Goal: Use online tool/utility: Utilize a website feature to perform a specific function

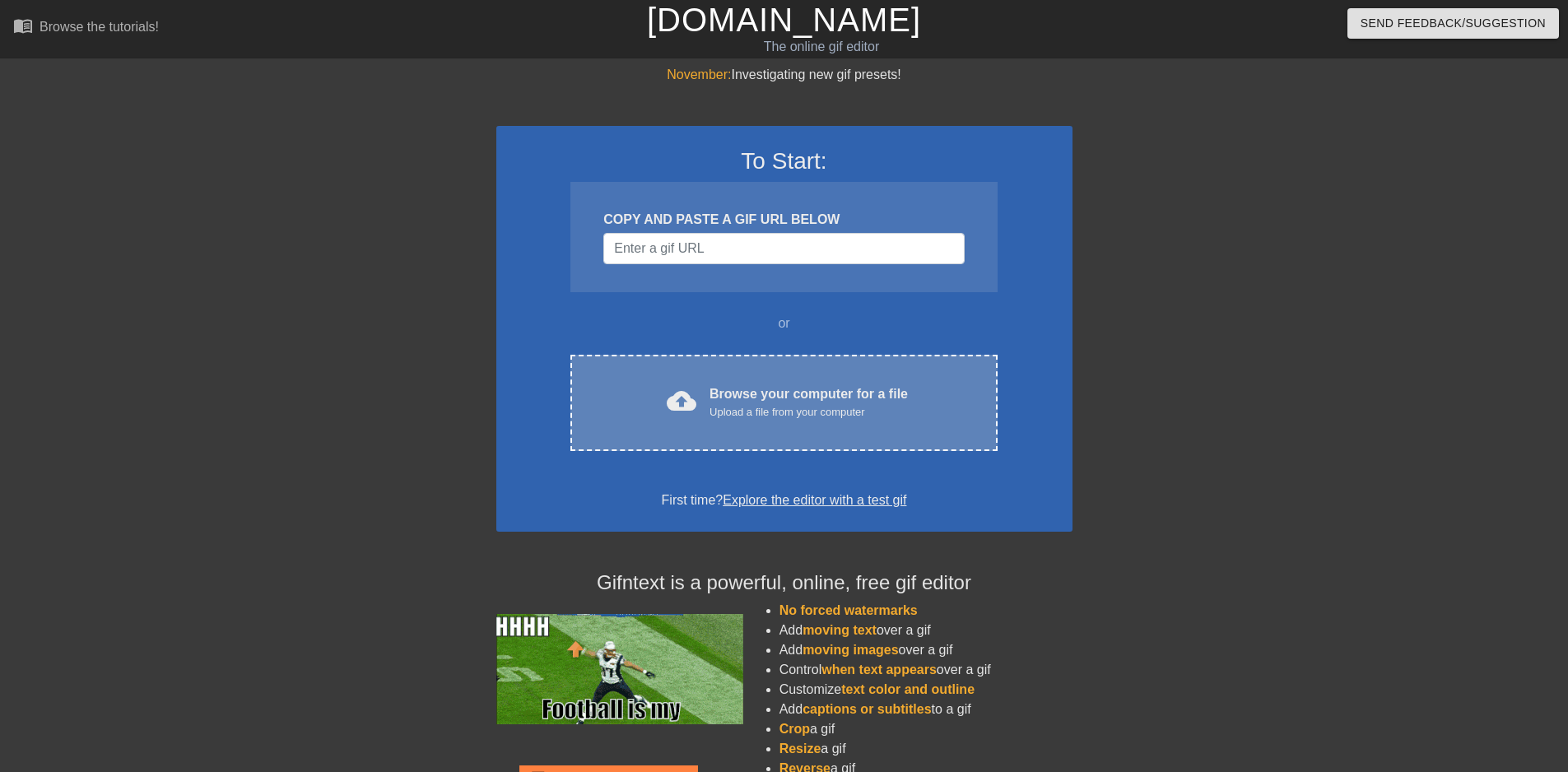
click at [724, 386] on div "Browse your computer for a file Upload a file from your computer" at bounding box center [808, 402] width 198 height 36
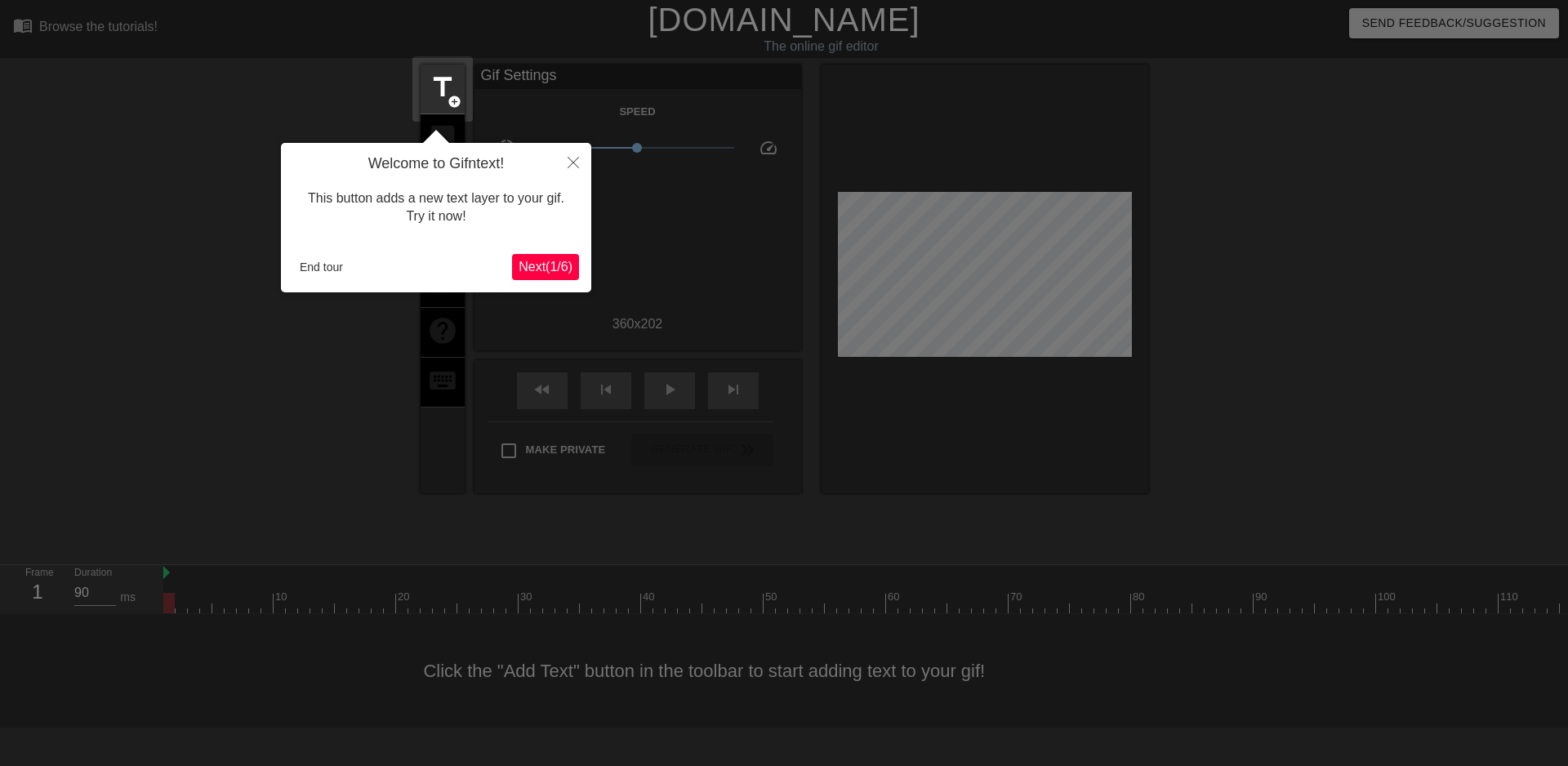
click at [541, 266] on span "Next ( 1 / 6 )" at bounding box center [545, 266] width 54 height 14
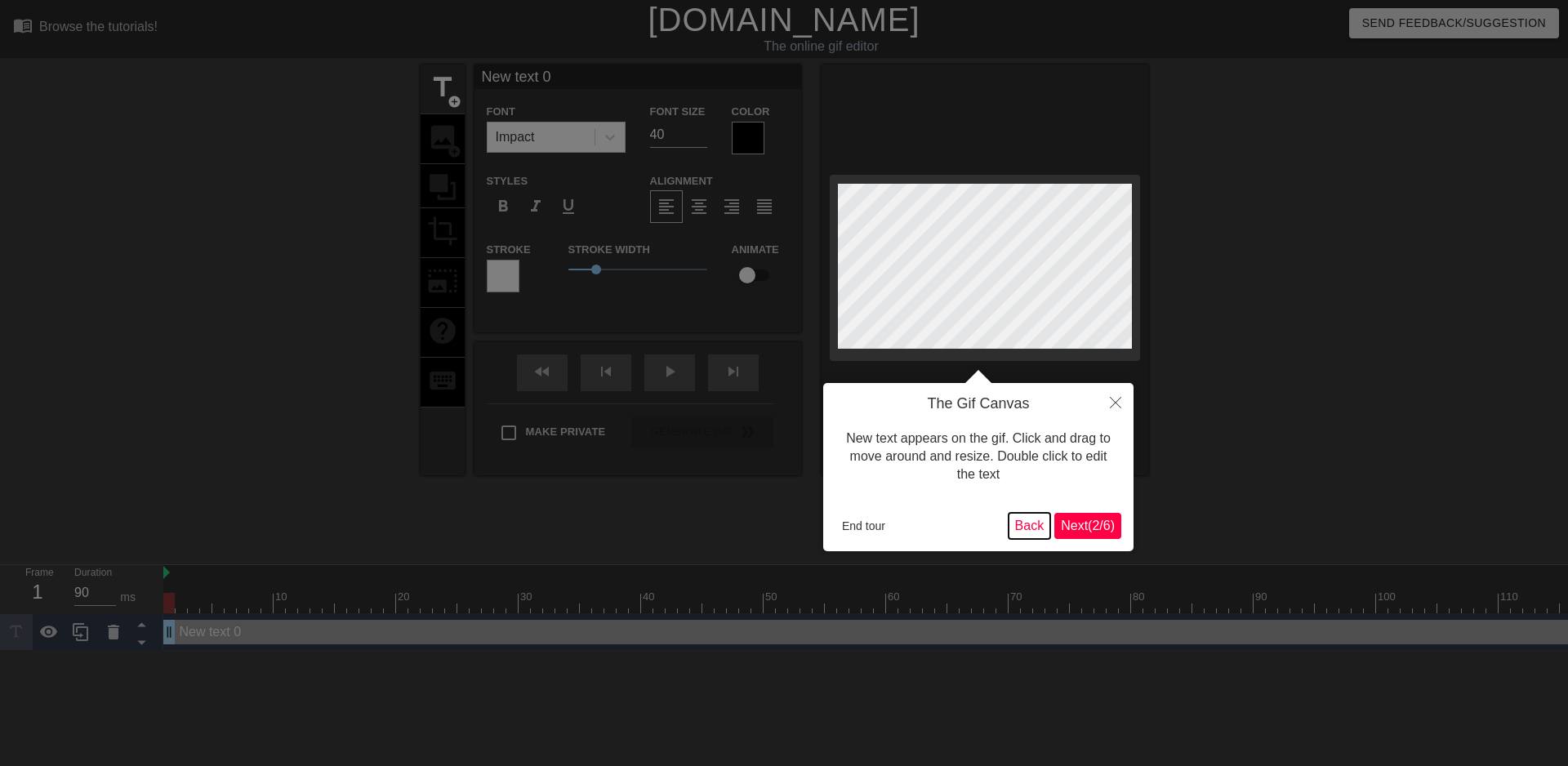
click at [1028, 532] on button "Back" at bounding box center [1030, 525] width 42 height 27
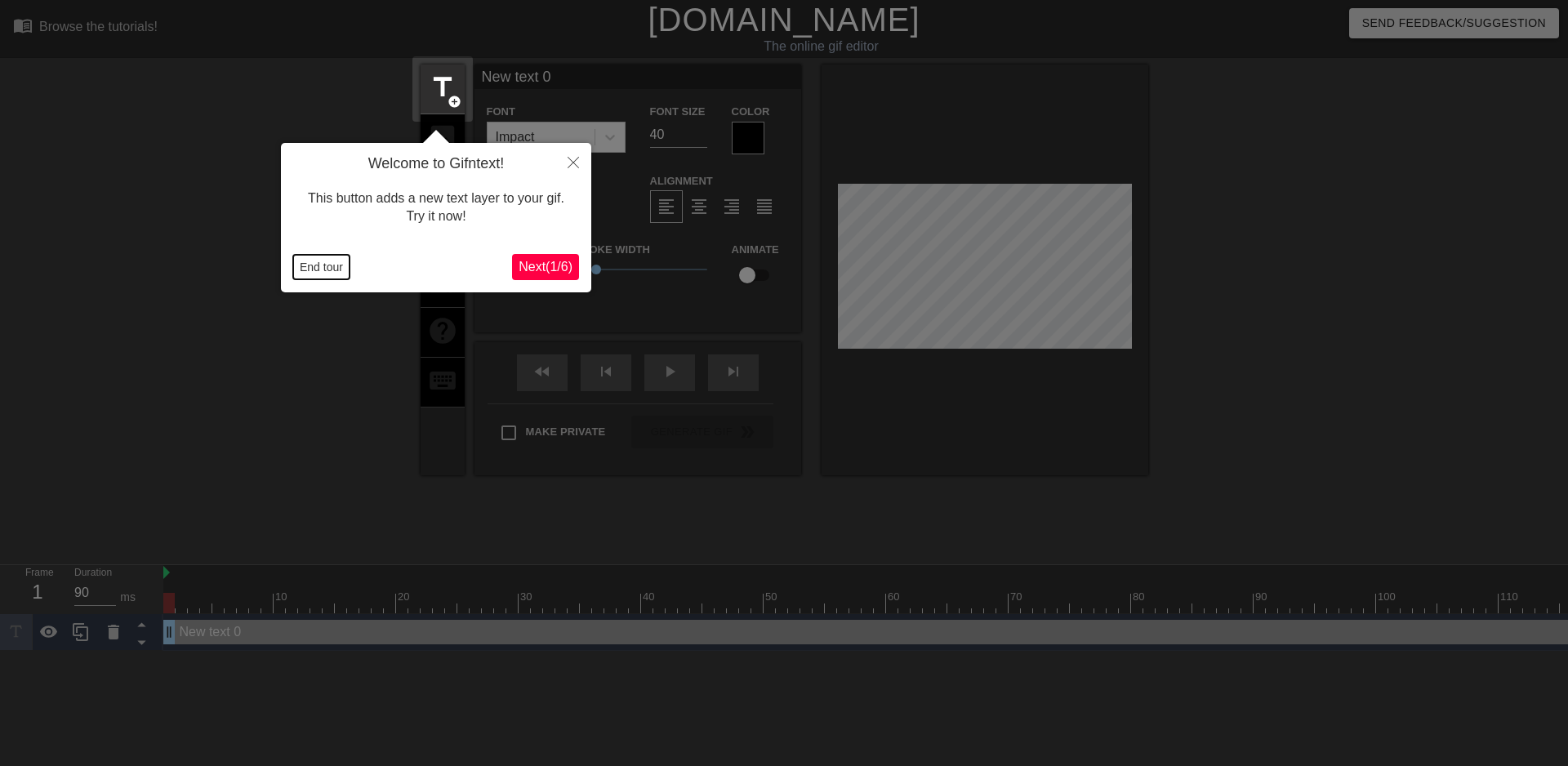
click at [336, 267] on button "End tour" at bounding box center [321, 266] width 57 height 25
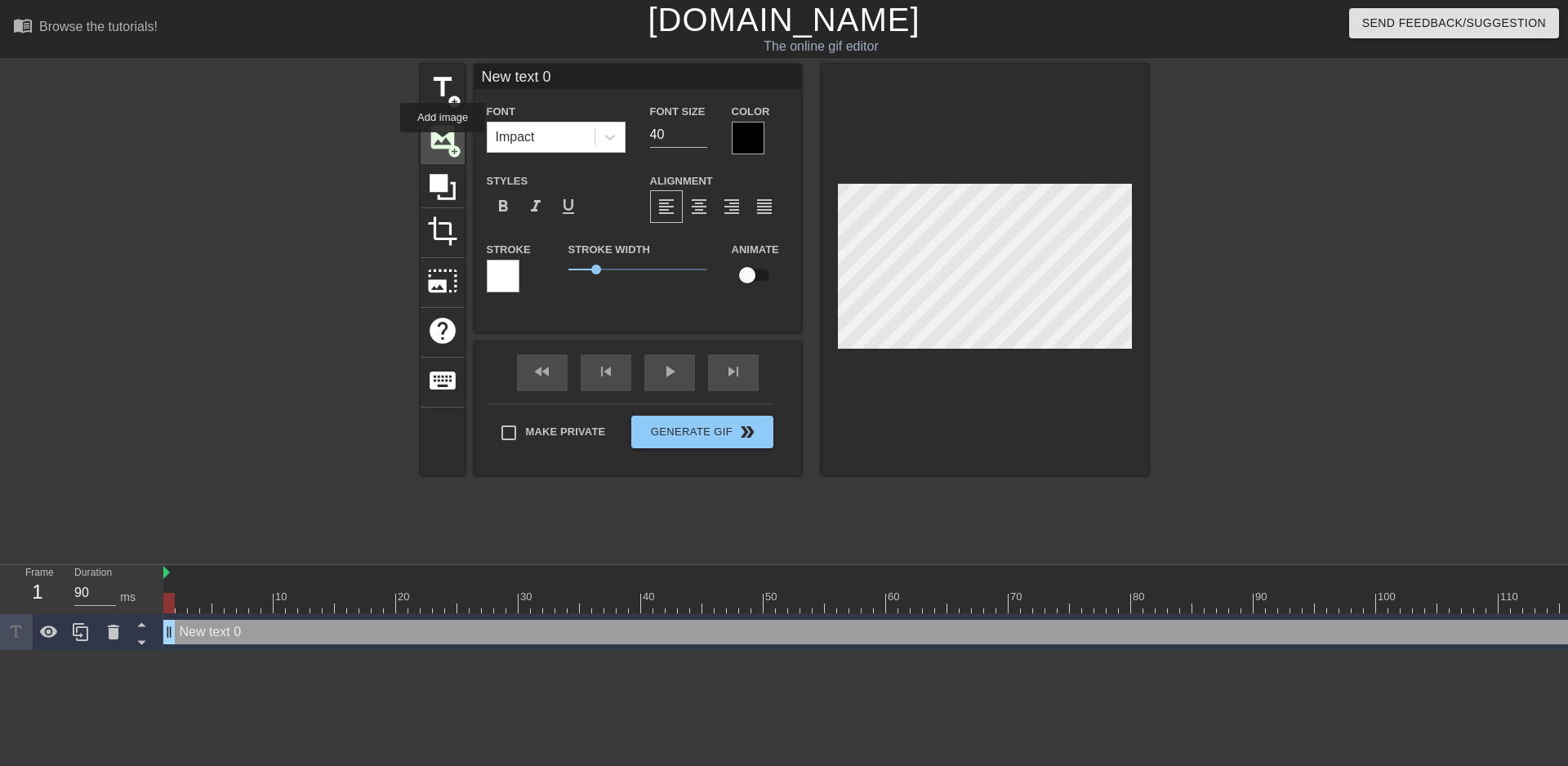
click at [442, 144] on span "image" at bounding box center [443, 137] width 31 height 31
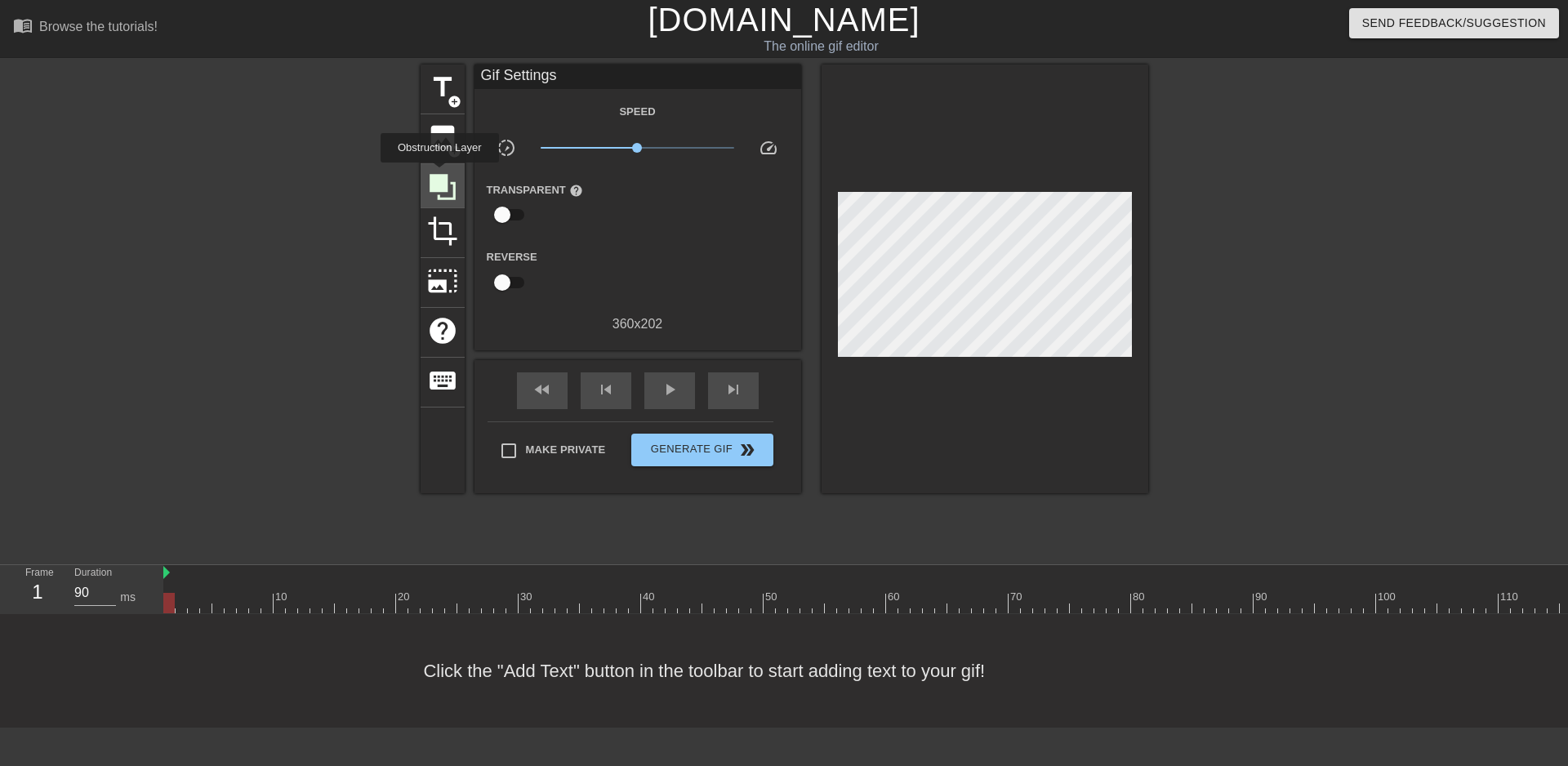
click at [439, 174] on icon at bounding box center [442, 187] width 27 height 27
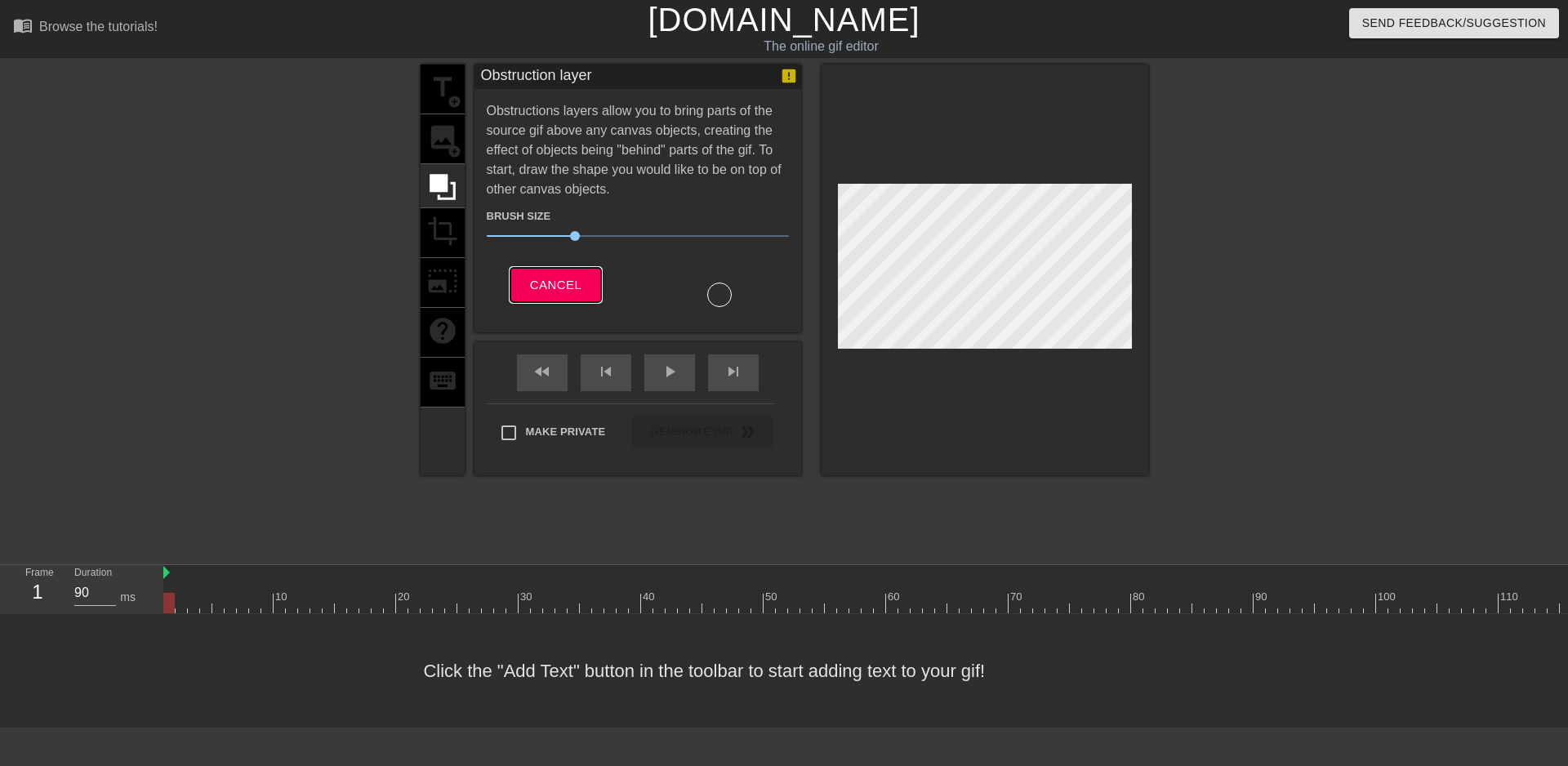
click at [548, 282] on span "Cancel" at bounding box center [556, 285] width 51 height 21
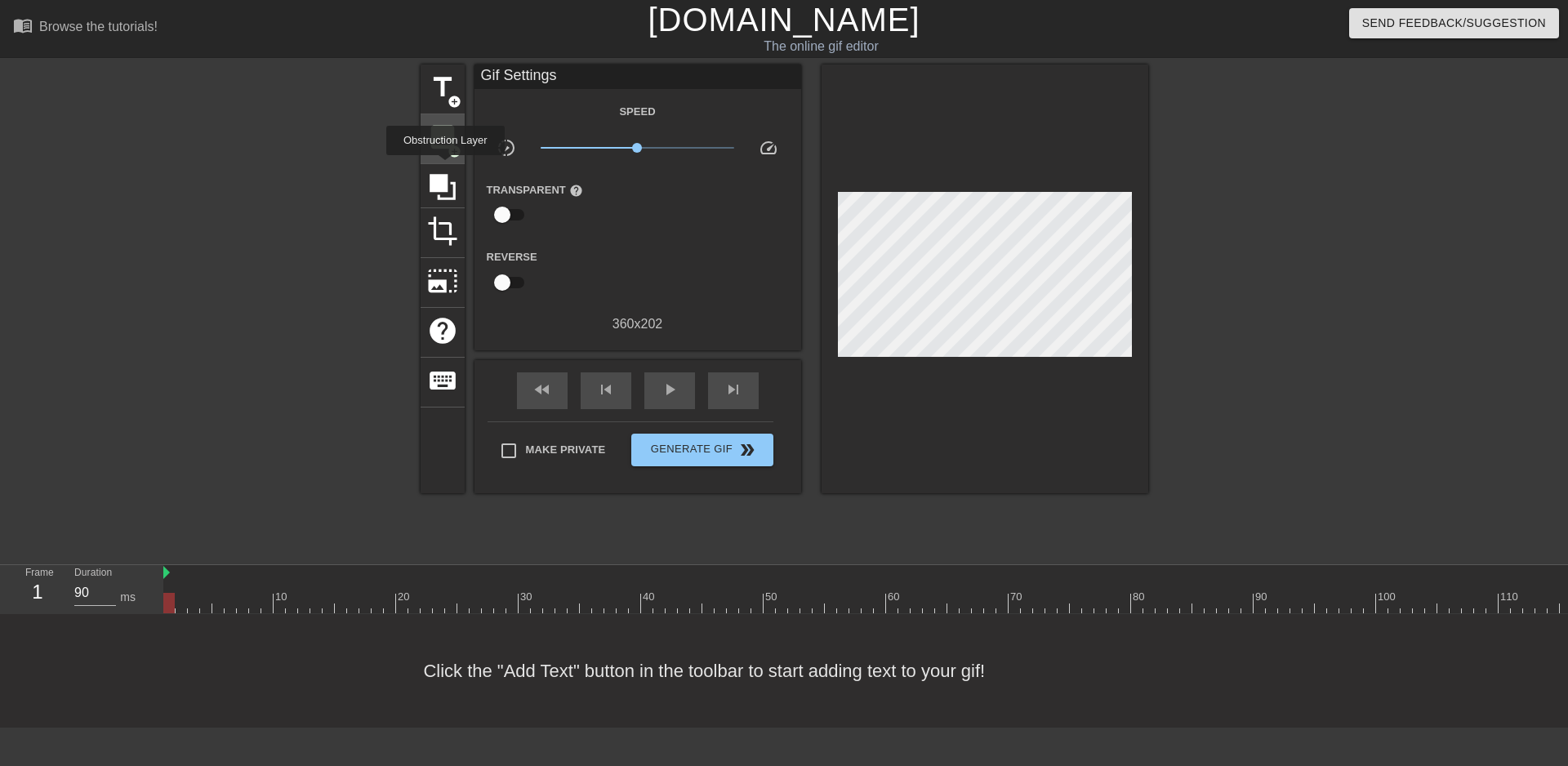
click at [445, 149] on span "image" at bounding box center [443, 137] width 31 height 31
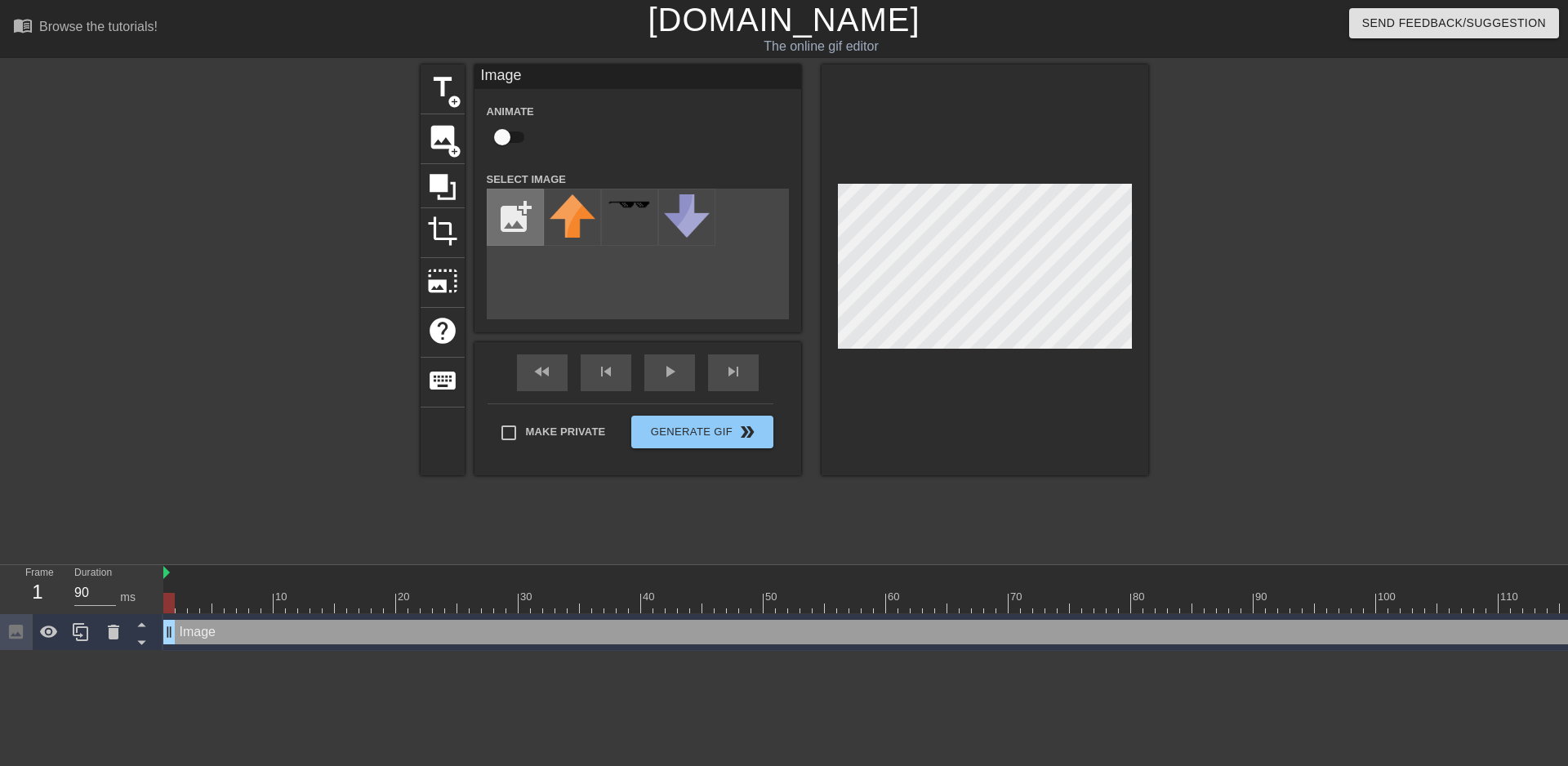
click at [520, 220] on input "file" at bounding box center [515, 217] width 56 height 56
type input "C:\fakepath\Solid_white.png"
click at [563, 206] on img at bounding box center [556, 205] width 13 height 13
click at [1173, 200] on div "title add_circle image add_circle crop photo_size_select_large help keyboard Im…" at bounding box center [784, 308] width 1568 height 490
click at [1253, 210] on div at bounding box center [1291, 308] width 245 height 490
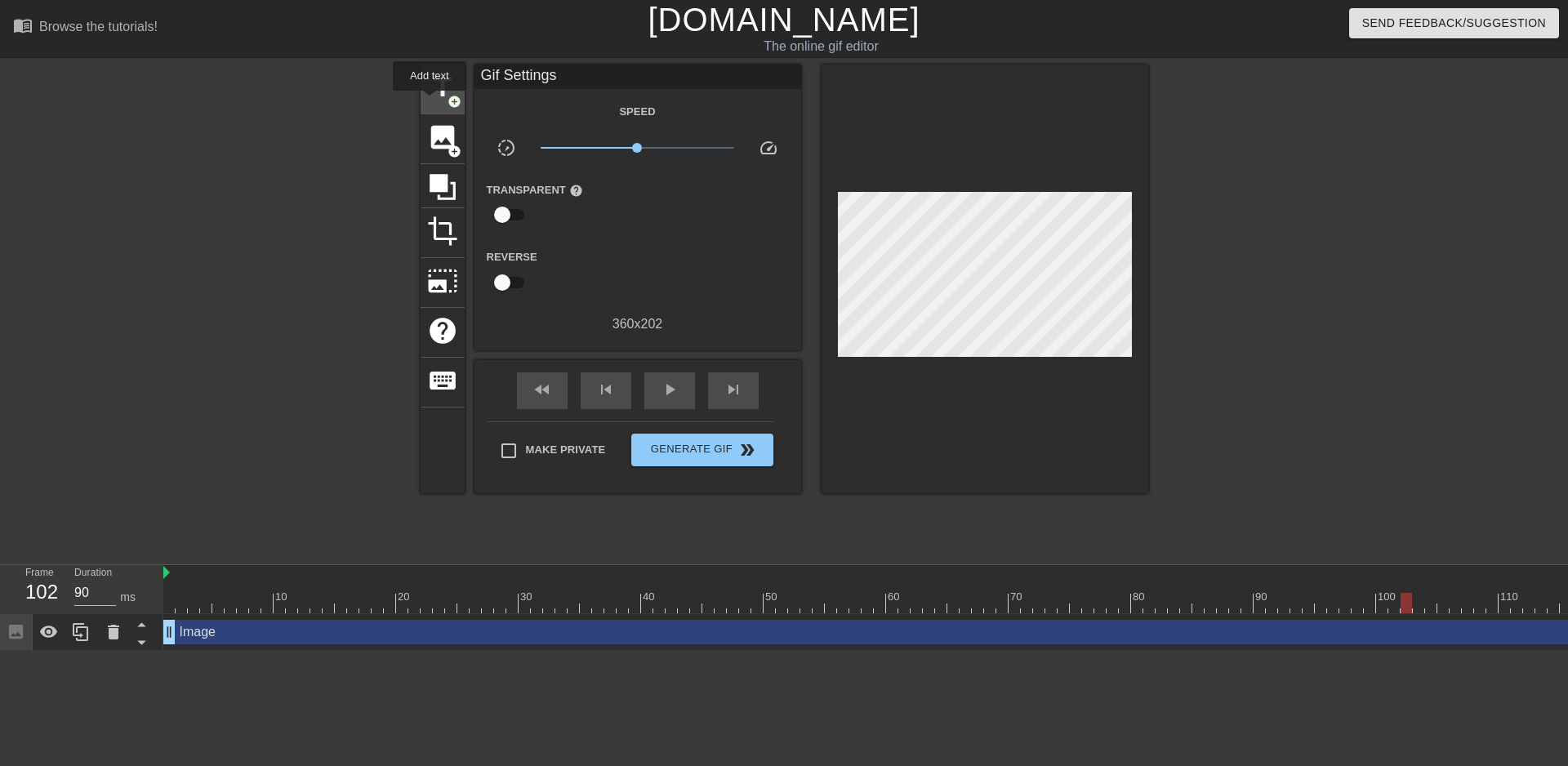
click at [430, 101] on span "title" at bounding box center [443, 87] width 31 height 31
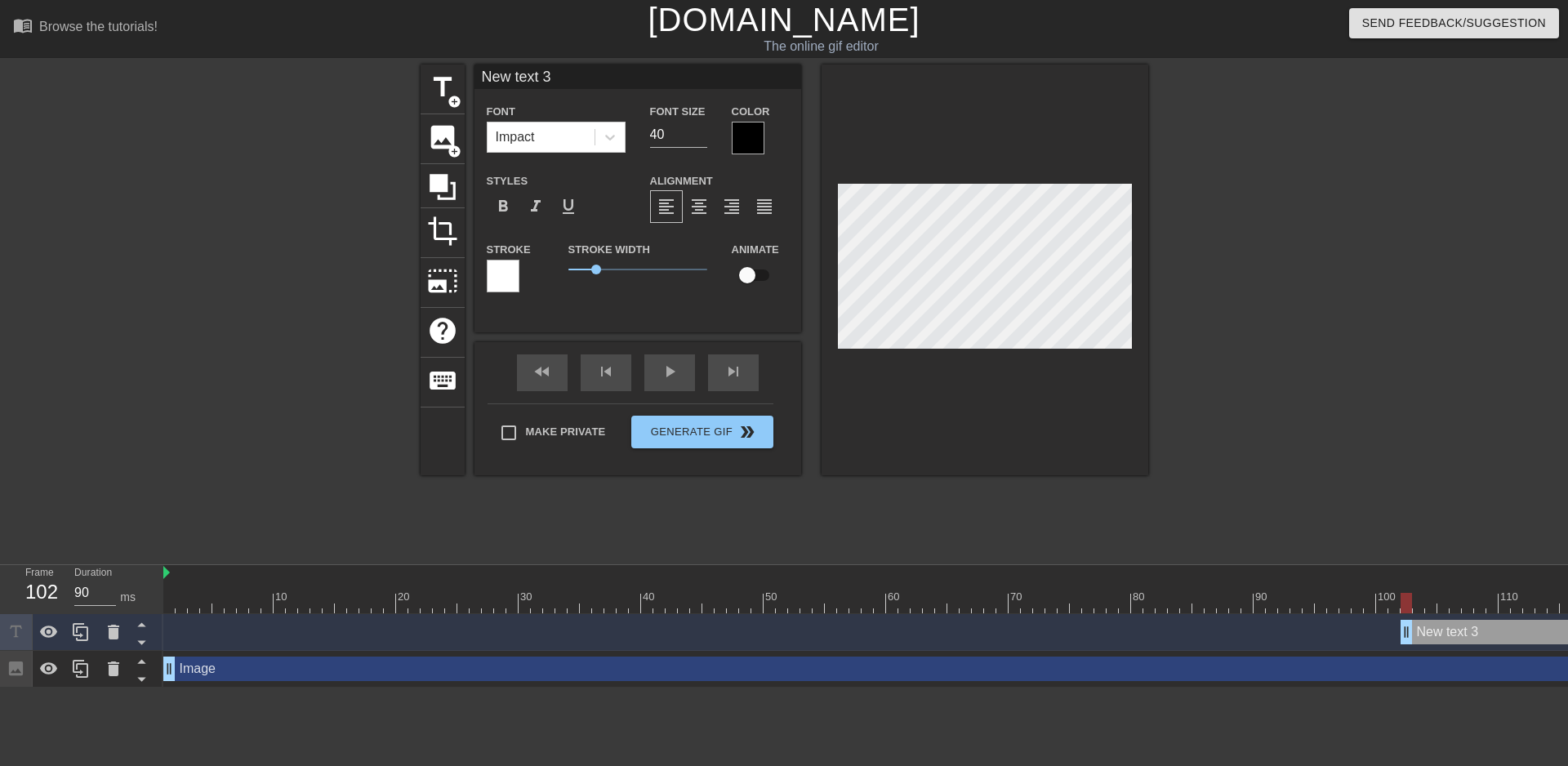
click at [551, 73] on input "New text 3" at bounding box center [637, 76] width 327 height 25
paste input "Please leave any feedback for the [PERSON_NAME]"
type input "Please leave any feedback for the [PERSON_NAME]!"
click at [698, 139] on input "39" at bounding box center [678, 135] width 57 height 27
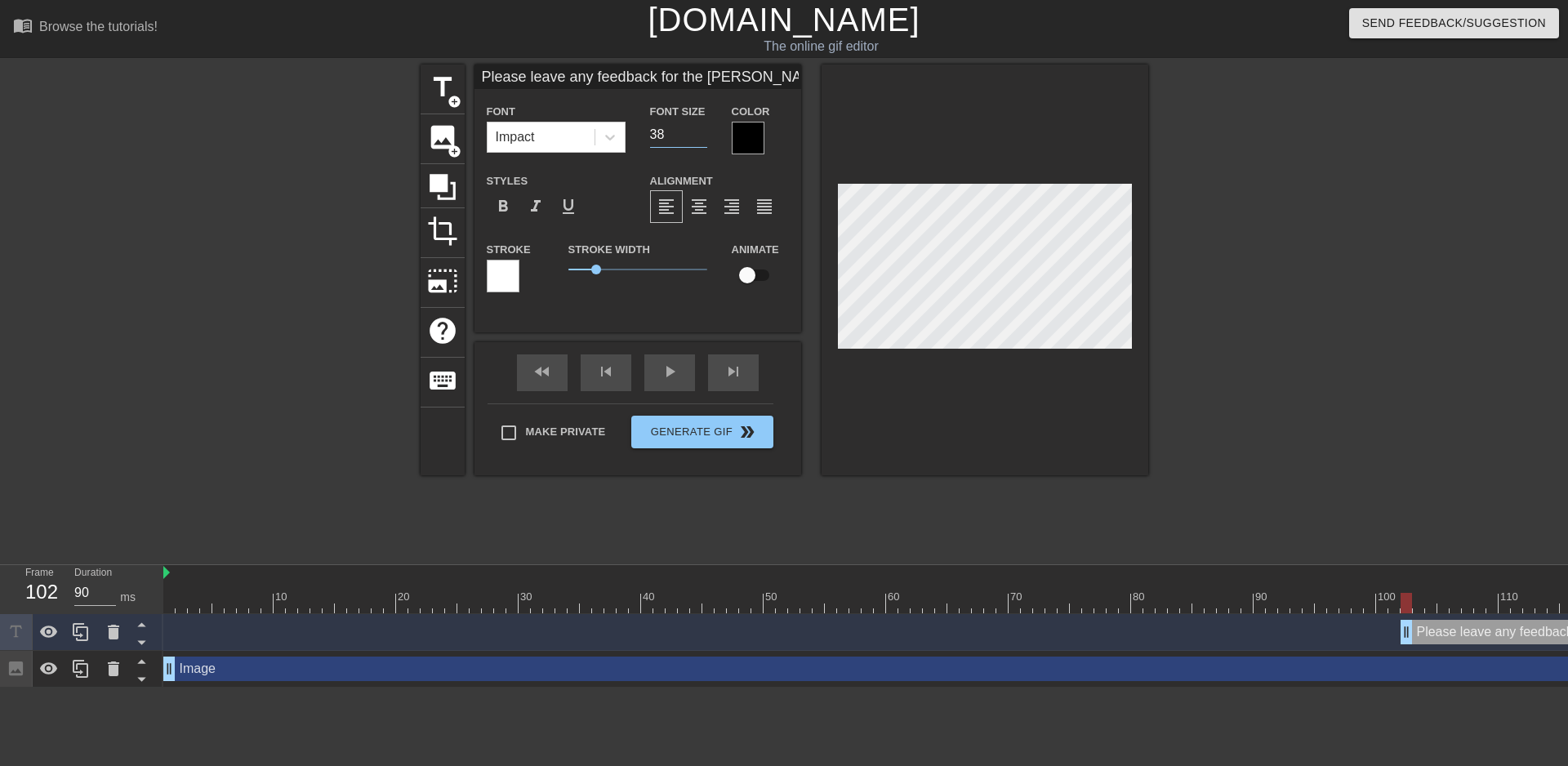
click at [698, 139] on input "38" at bounding box center [678, 135] width 57 height 27
click at [698, 139] on input "37" at bounding box center [678, 135] width 57 height 27
click at [698, 139] on input "36" at bounding box center [678, 135] width 57 height 27
click at [698, 139] on input "35" at bounding box center [678, 135] width 57 height 27
click at [698, 139] on input "34" at bounding box center [678, 135] width 57 height 27
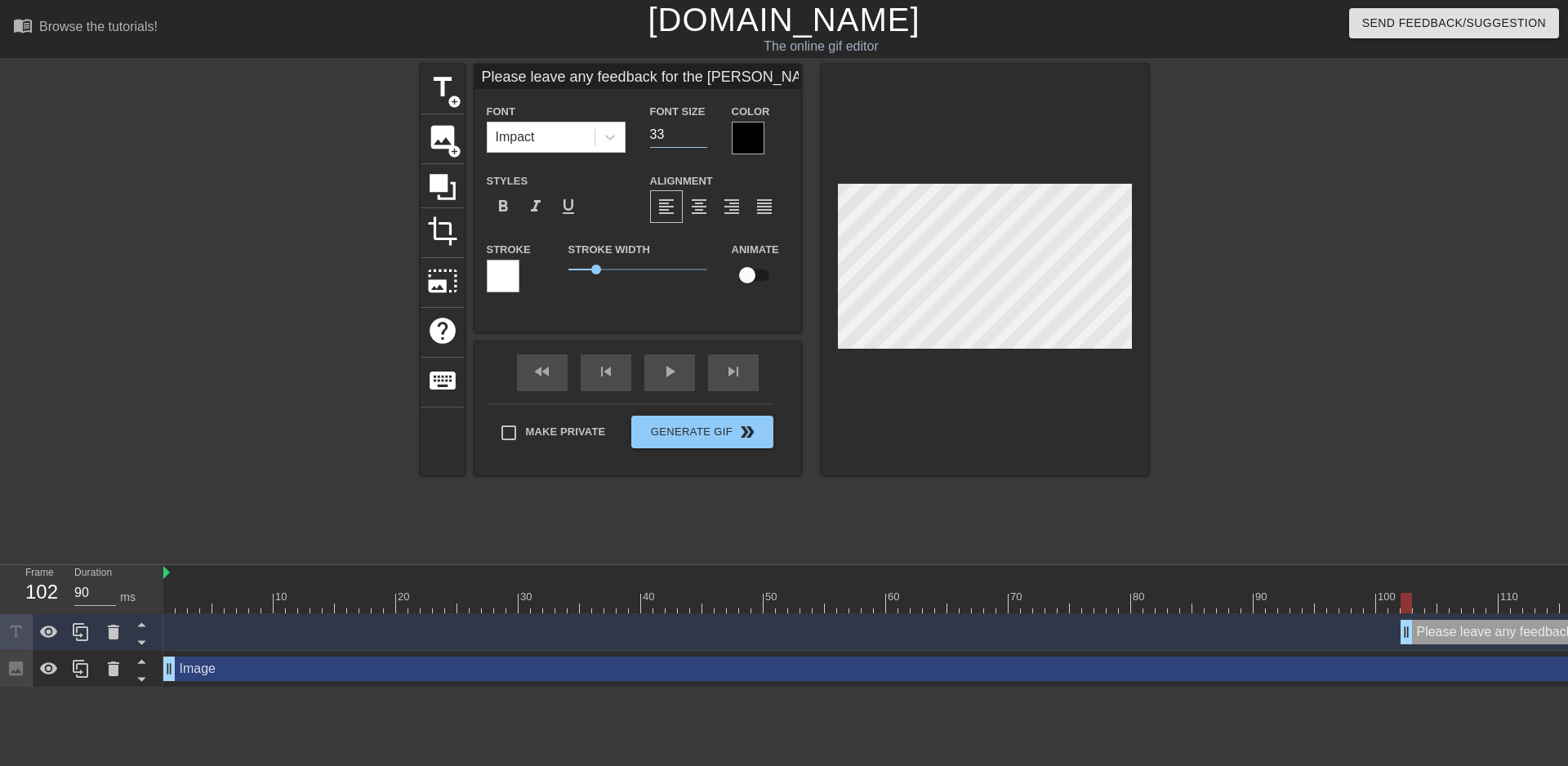
click at [698, 139] on input "33" at bounding box center [678, 135] width 57 height 27
click at [698, 139] on input "32" at bounding box center [678, 135] width 57 height 27
click at [698, 139] on input "31" at bounding box center [678, 135] width 57 height 27
click at [698, 139] on input "30" at bounding box center [678, 135] width 57 height 27
click at [698, 139] on input "29" at bounding box center [678, 135] width 57 height 27
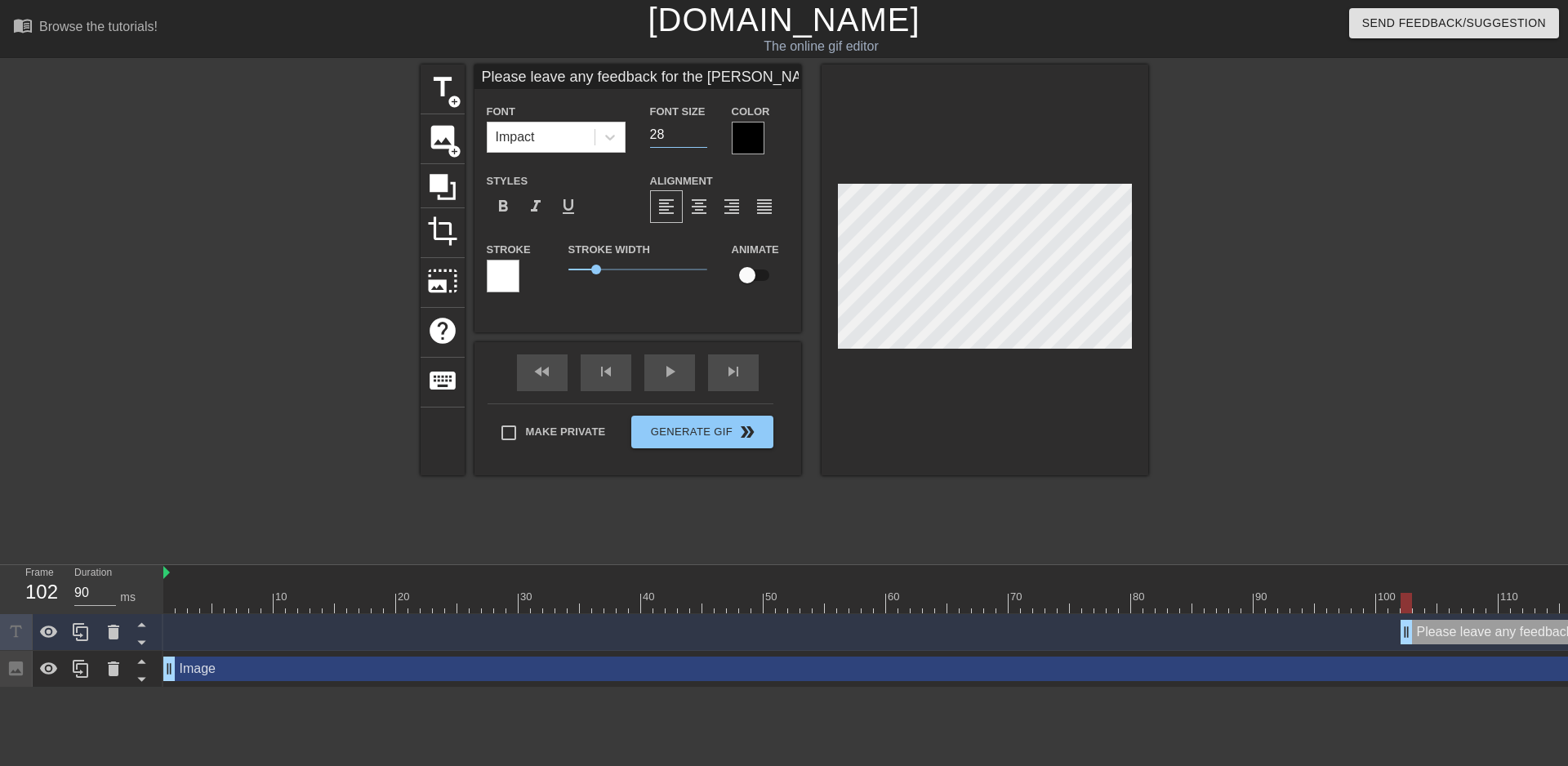
click at [698, 139] on input "28" at bounding box center [678, 135] width 57 height 27
click at [698, 139] on input "27" at bounding box center [678, 135] width 57 height 27
click at [698, 139] on input "26" at bounding box center [678, 135] width 57 height 27
click at [698, 139] on input "25" at bounding box center [678, 135] width 57 height 27
click at [698, 139] on input "24" at bounding box center [678, 135] width 57 height 27
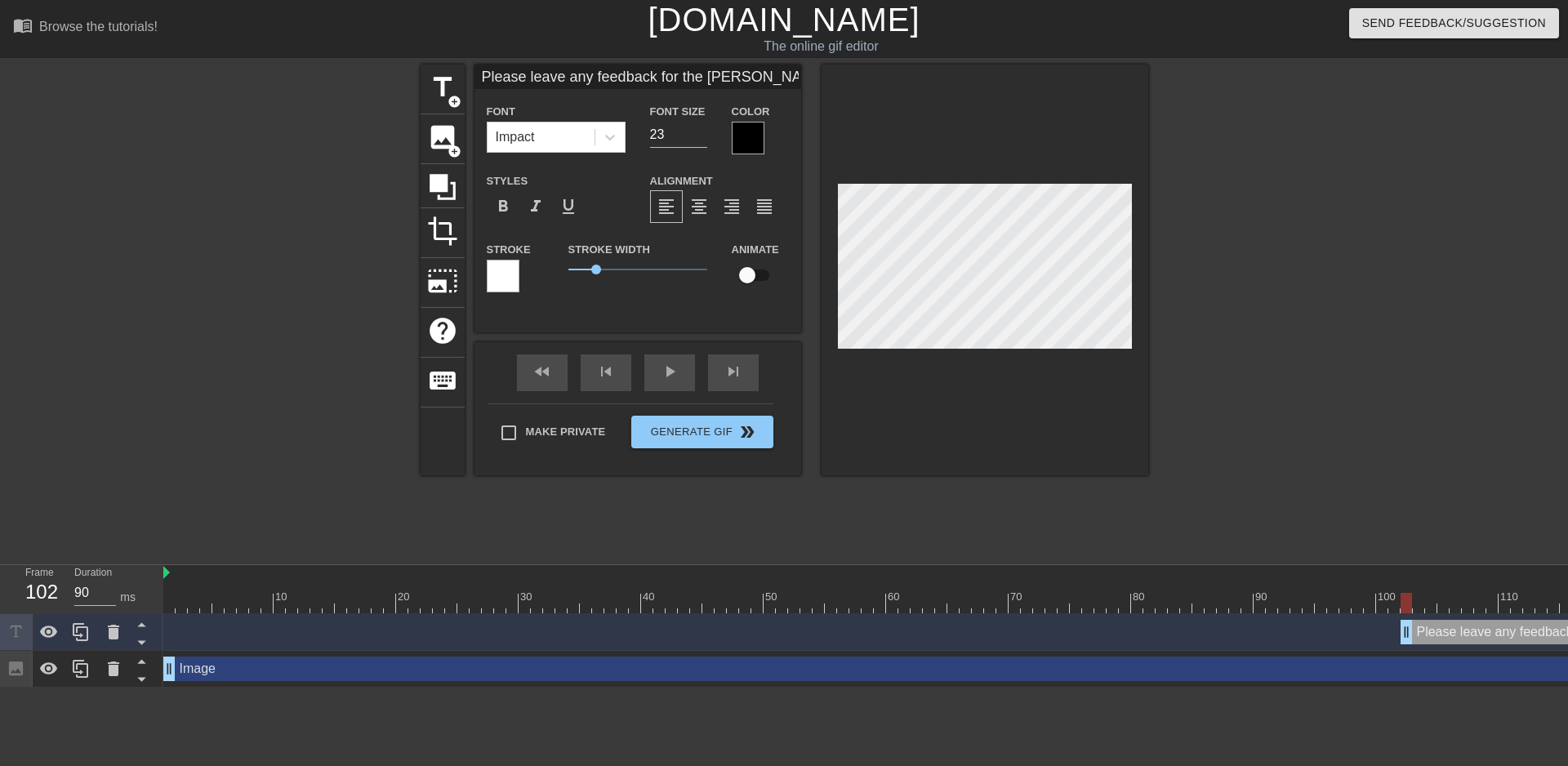
click at [698, 139] on input "23" at bounding box center [678, 135] width 57 height 27
click at [698, 139] on input "22" at bounding box center [678, 135] width 57 height 27
click at [698, 139] on input "21" at bounding box center [678, 135] width 57 height 27
click at [698, 139] on input "20" at bounding box center [678, 135] width 57 height 27
click at [698, 139] on input "19" at bounding box center [678, 135] width 57 height 27
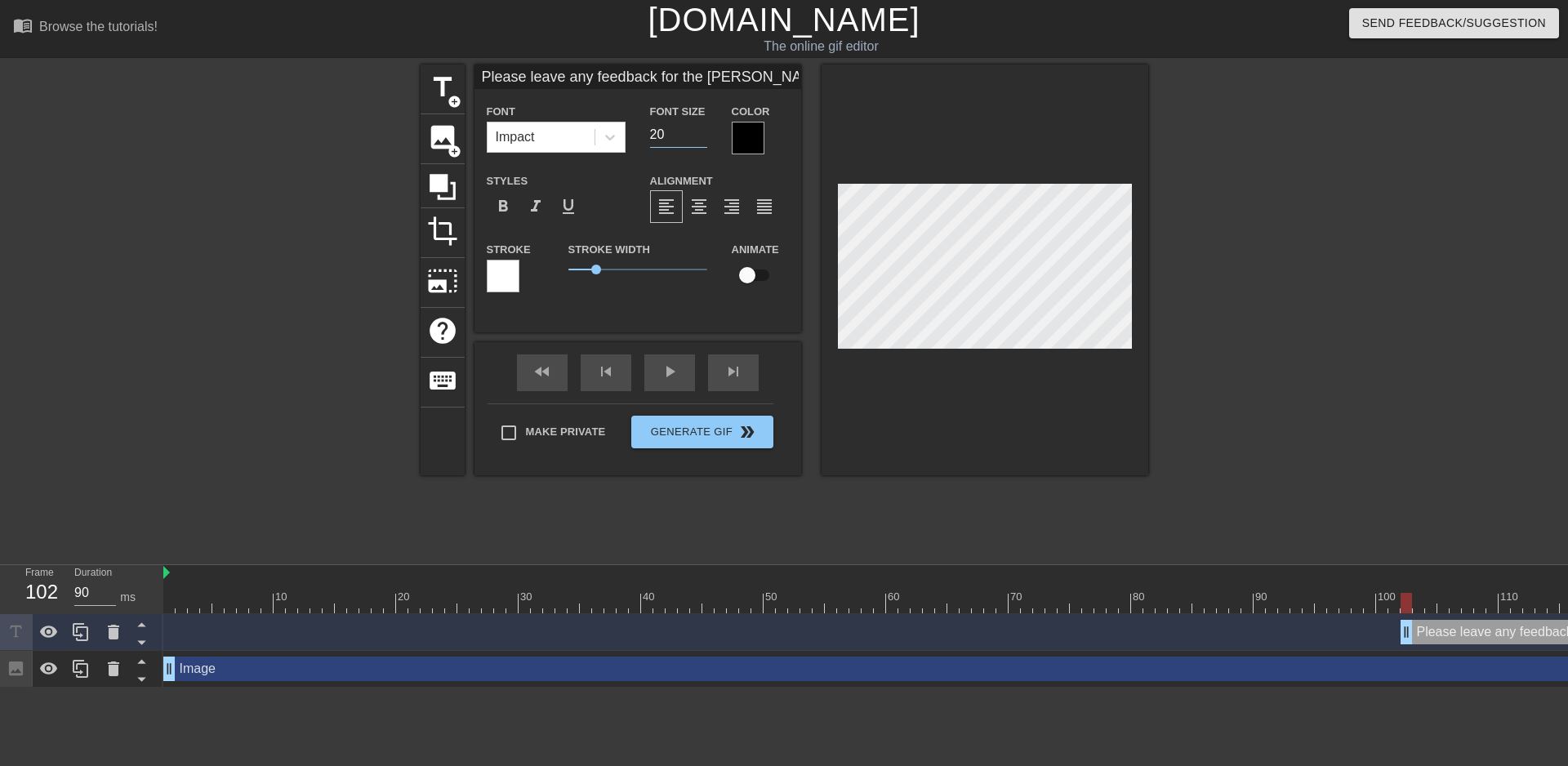
type input "20"
click at [699, 125] on input "20" at bounding box center [678, 135] width 57 height 27
click at [1335, 184] on div at bounding box center [1291, 308] width 245 height 490
click at [616, 139] on icon at bounding box center [610, 137] width 16 height 16
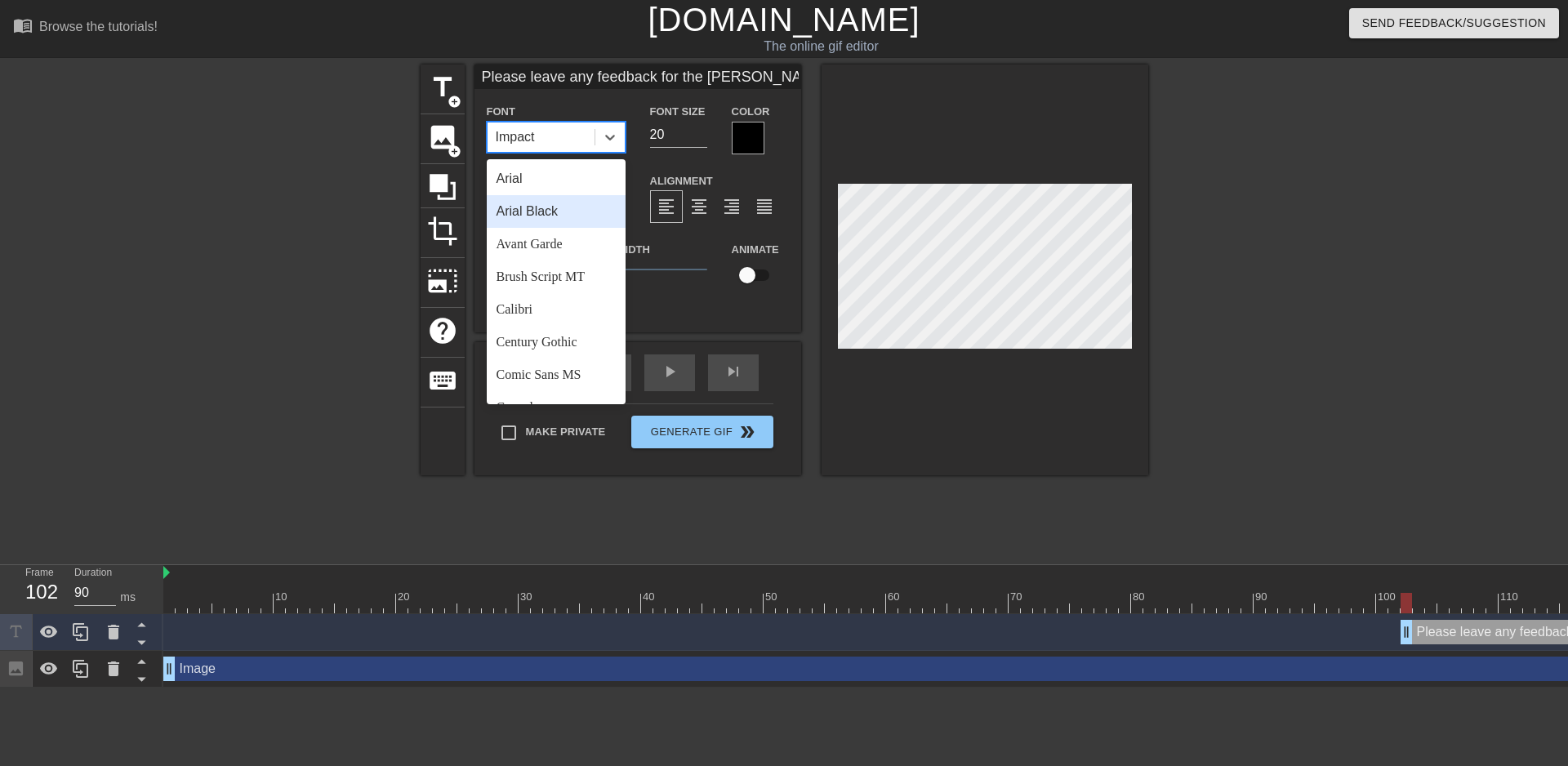
click at [533, 208] on div "Arial Black" at bounding box center [557, 211] width 139 height 33
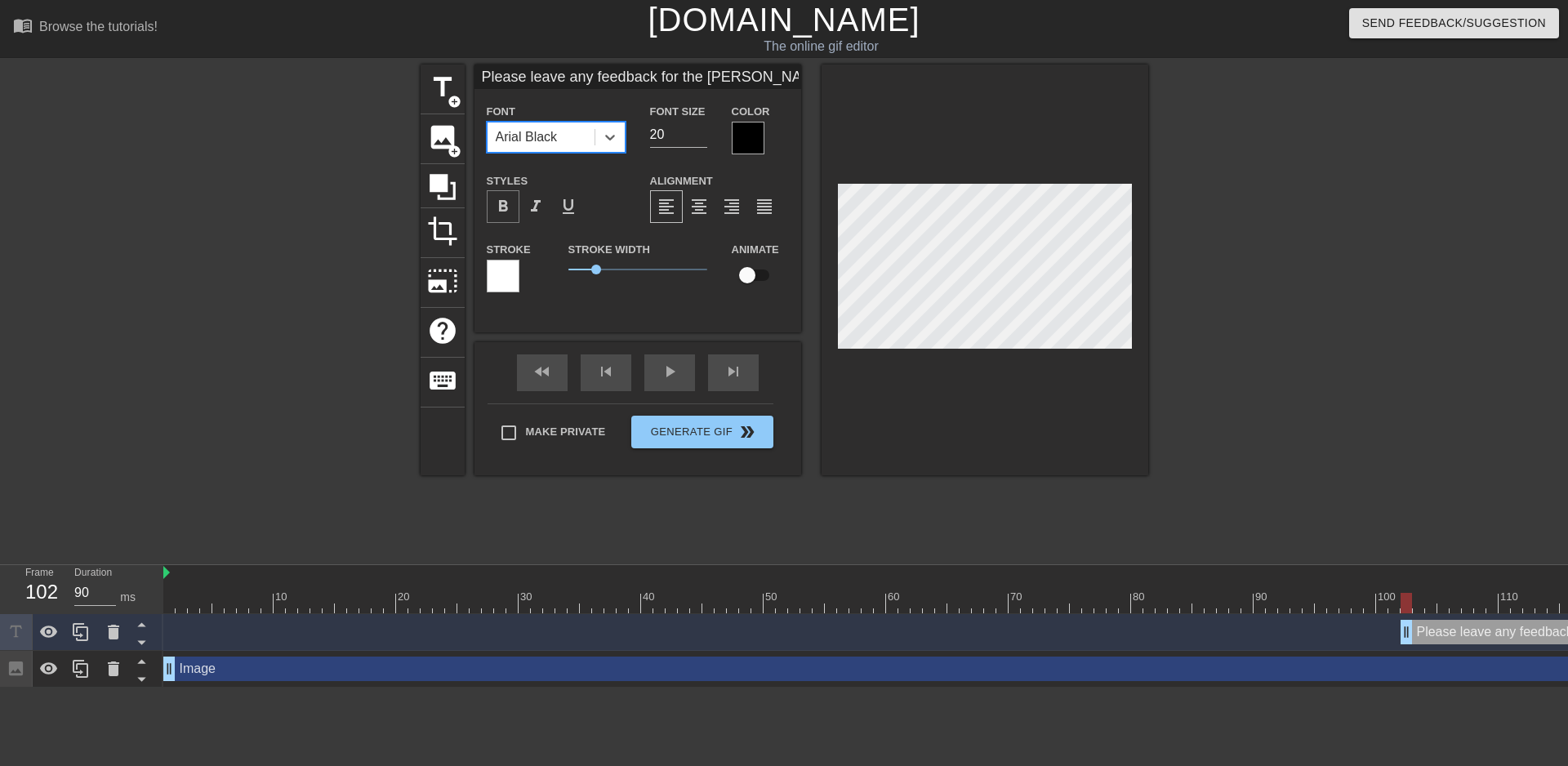
click at [504, 199] on span "format_bold" at bounding box center [503, 206] width 19 height 19
click at [705, 129] on input "21" at bounding box center [678, 135] width 57 height 27
click at [697, 146] on input "21" at bounding box center [678, 135] width 57 height 27
click at [698, 139] on input "20" at bounding box center [678, 135] width 57 height 27
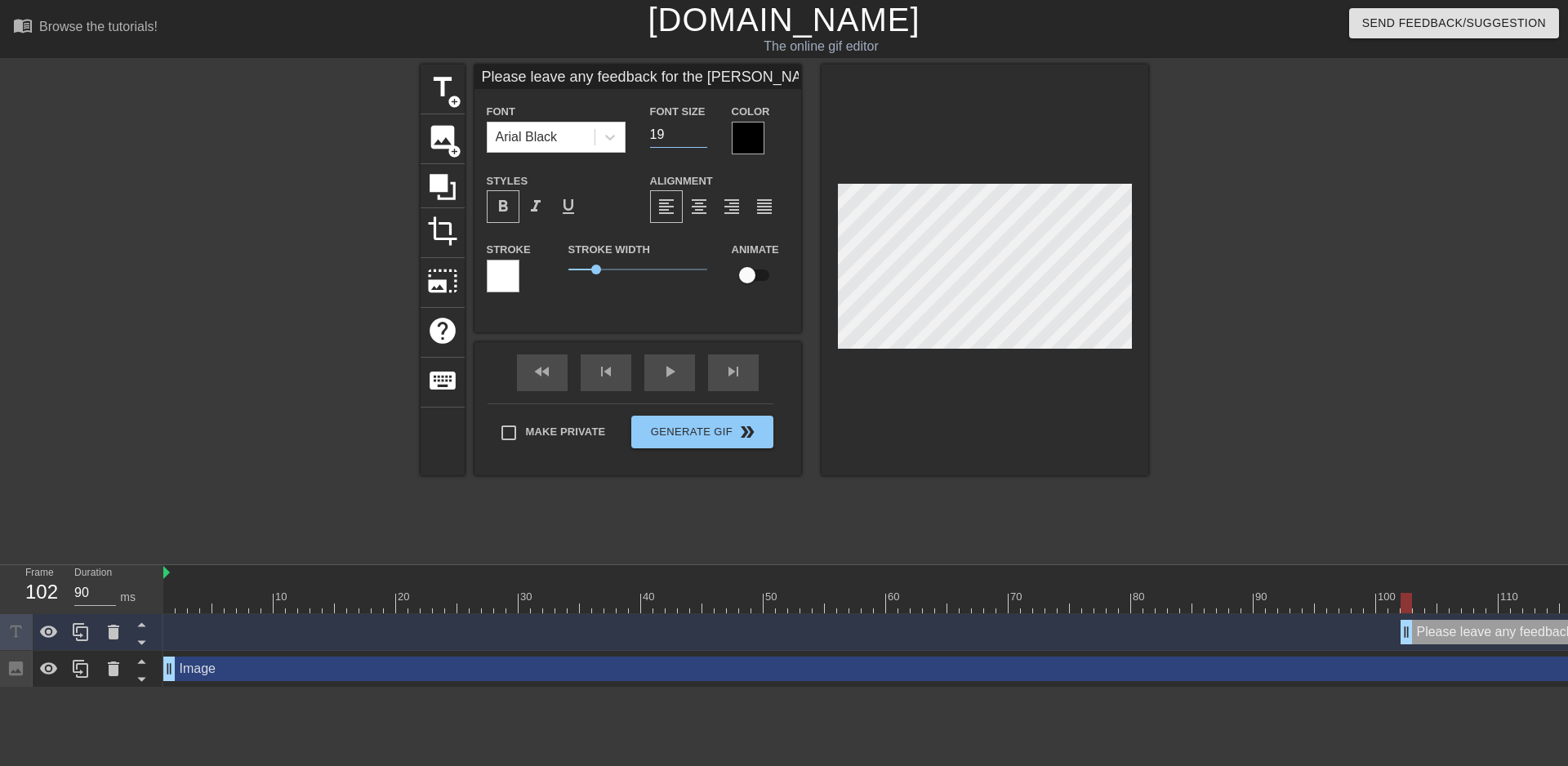
click at [698, 139] on input "19" at bounding box center [678, 135] width 57 height 27
click at [698, 139] on input "18" at bounding box center [678, 135] width 57 height 27
click at [698, 139] on input "17" at bounding box center [678, 135] width 57 height 27
click at [698, 139] on input "16" at bounding box center [678, 135] width 57 height 27
click at [698, 139] on input "15" at bounding box center [678, 135] width 57 height 27
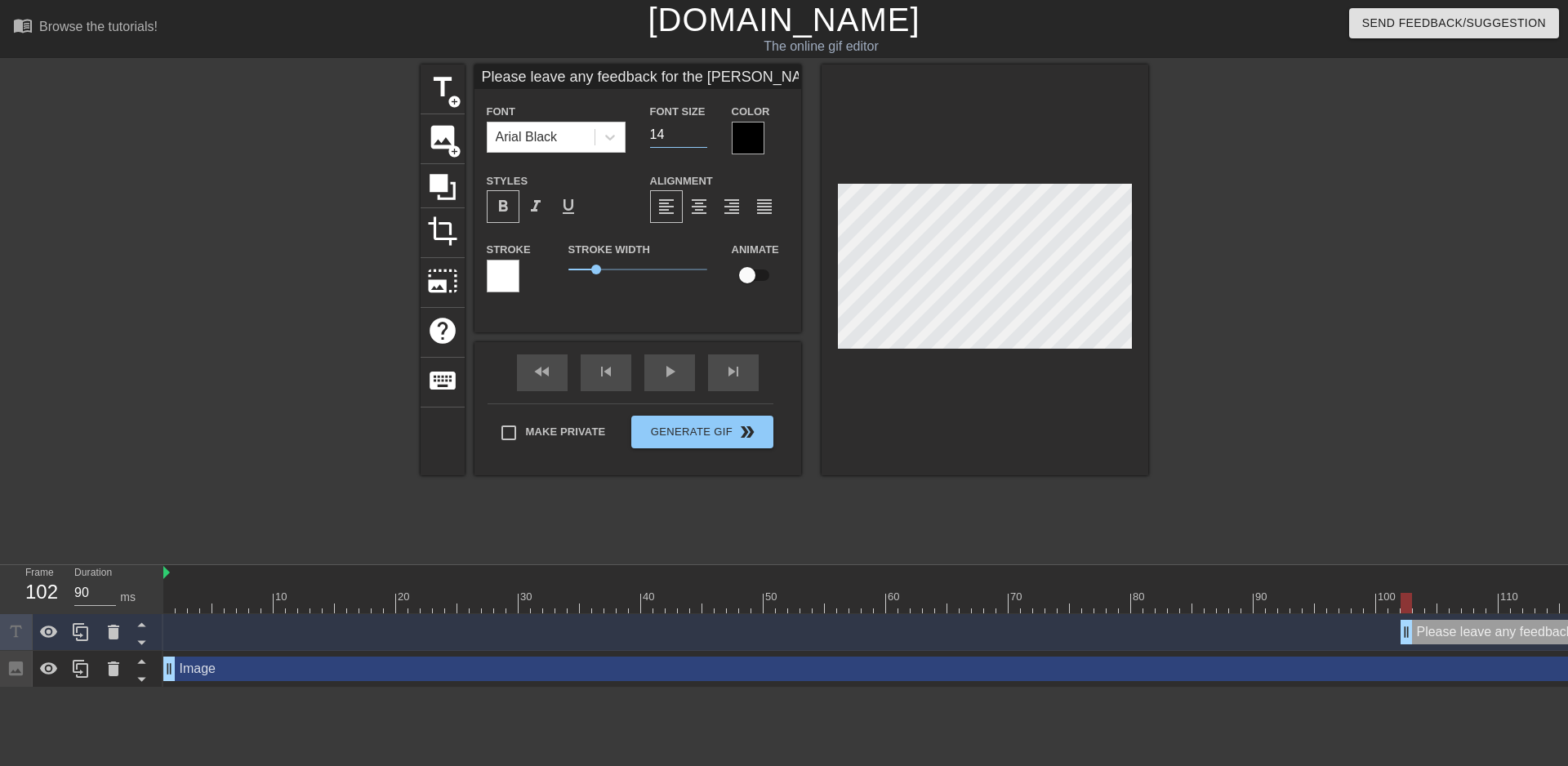
click at [698, 139] on input "14" at bounding box center [678, 135] width 57 height 27
click at [698, 139] on input "13" at bounding box center [678, 135] width 57 height 27
click at [699, 127] on input "14" at bounding box center [678, 135] width 57 height 27
click at [699, 127] on input "15" at bounding box center [678, 135] width 57 height 27
click at [699, 127] on input "35" at bounding box center [678, 135] width 57 height 27
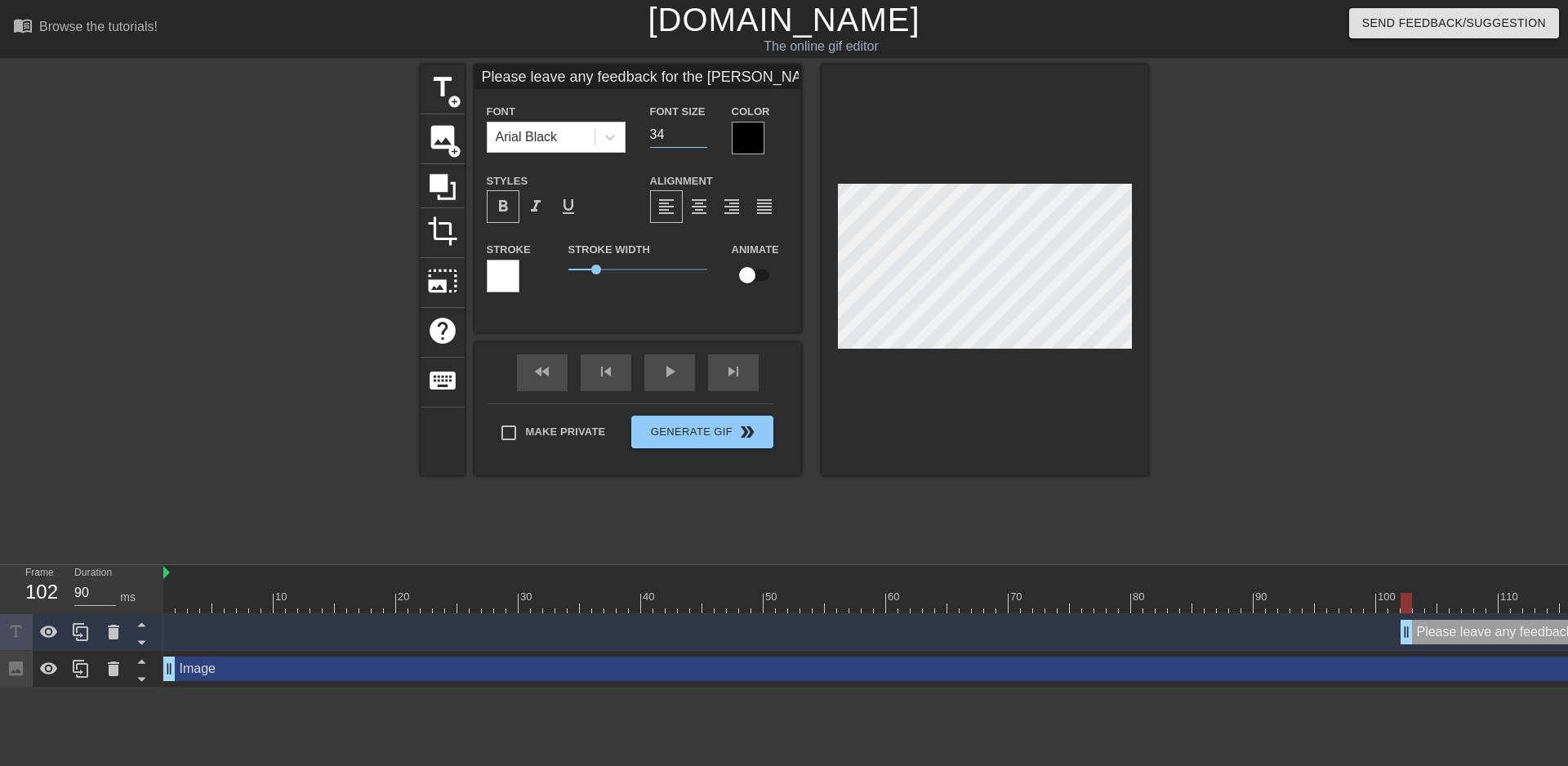
click at [699, 139] on input "34" at bounding box center [678, 135] width 57 height 27
click at [699, 139] on input "19" at bounding box center [678, 135] width 57 height 27
click at [697, 136] on input "18" at bounding box center [678, 135] width 57 height 27
click at [697, 136] on input "17" at bounding box center [678, 135] width 57 height 27
click at [697, 136] on input "16" at bounding box center [678, 135] width 57 height 27
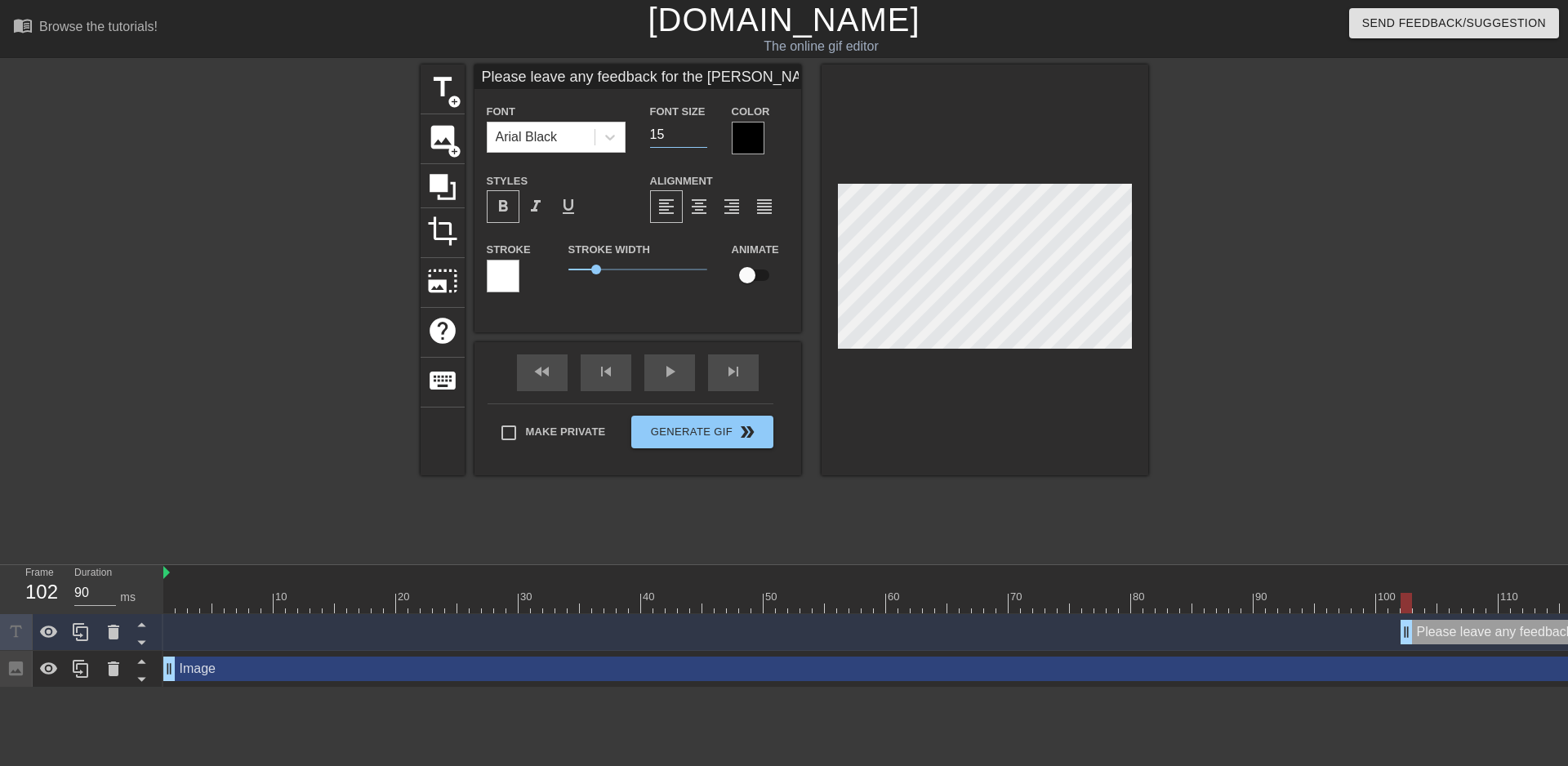
click at [697, 136] on input "15" at bounding box center [678, 135] width 57 height 27
type input "14"
click at [697, 136] on input "14" at bounding box center [678, 135] width 57 height 27
type input "Please leave any feedback for the [PERSON_NAME]!"
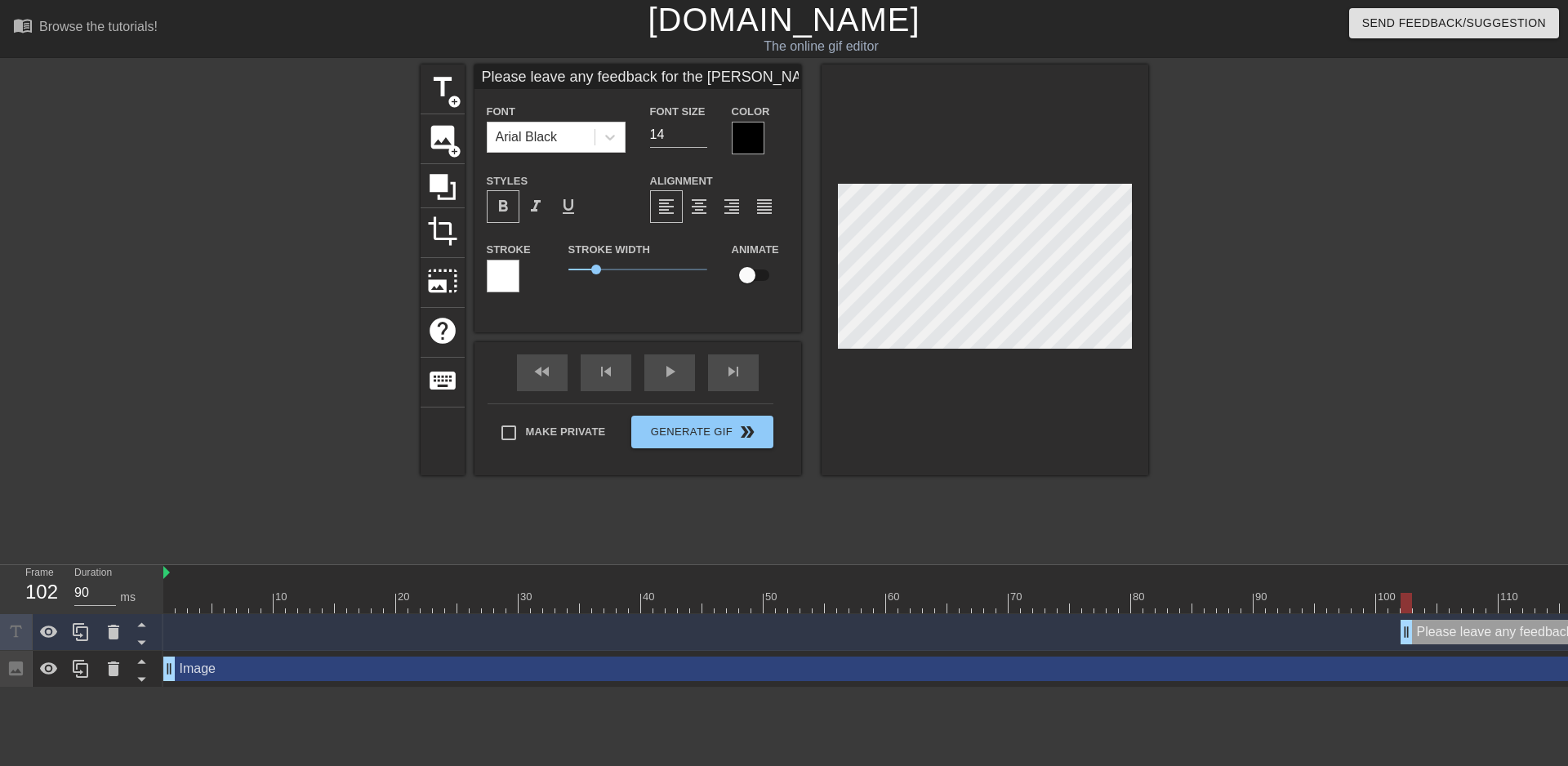
type textarea "Please leave any feedback for the [PERSON_NAME]!"
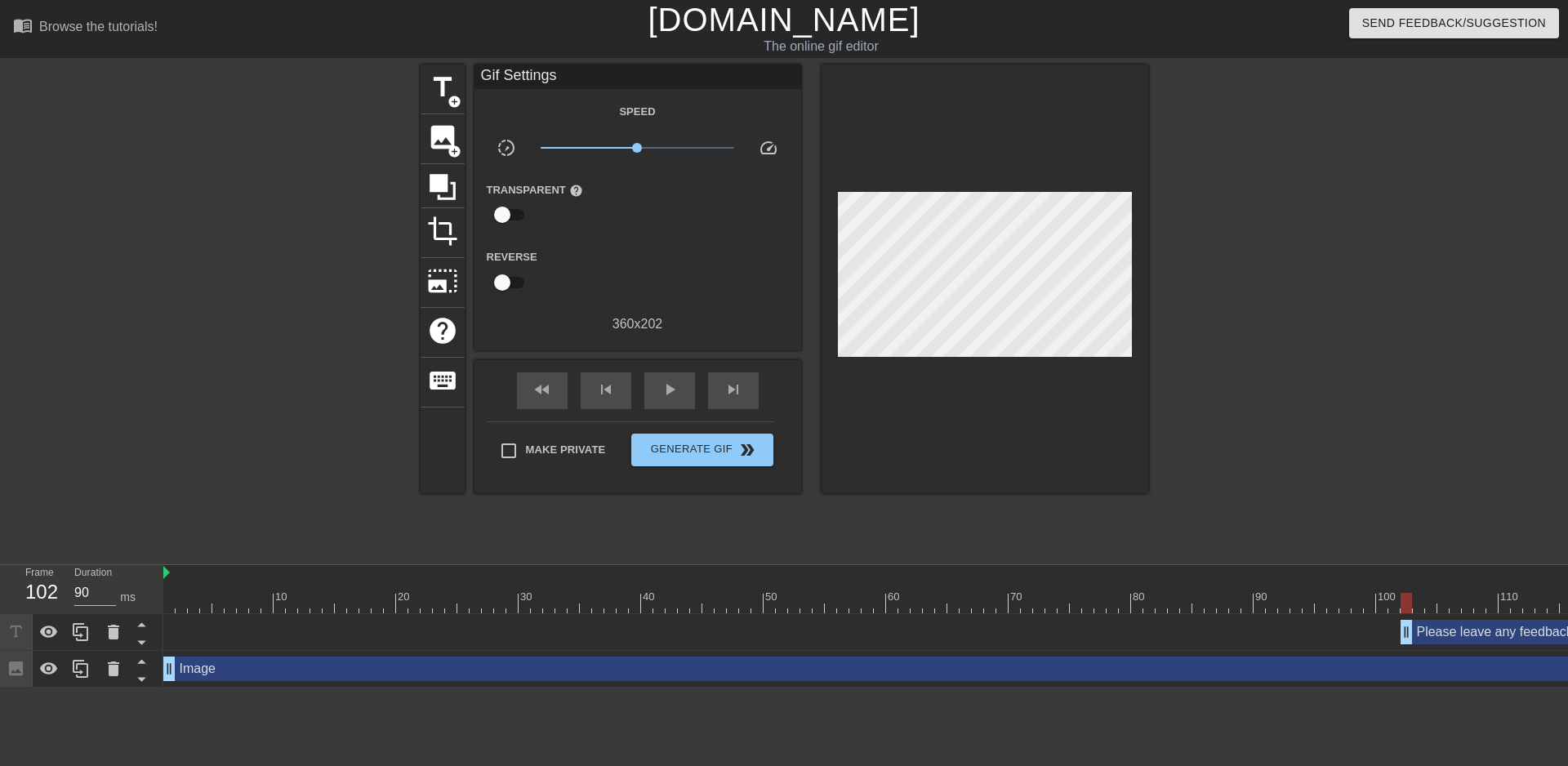
click at [1168, 205] on div at bounding box center [1291, 308] width 245 height 490
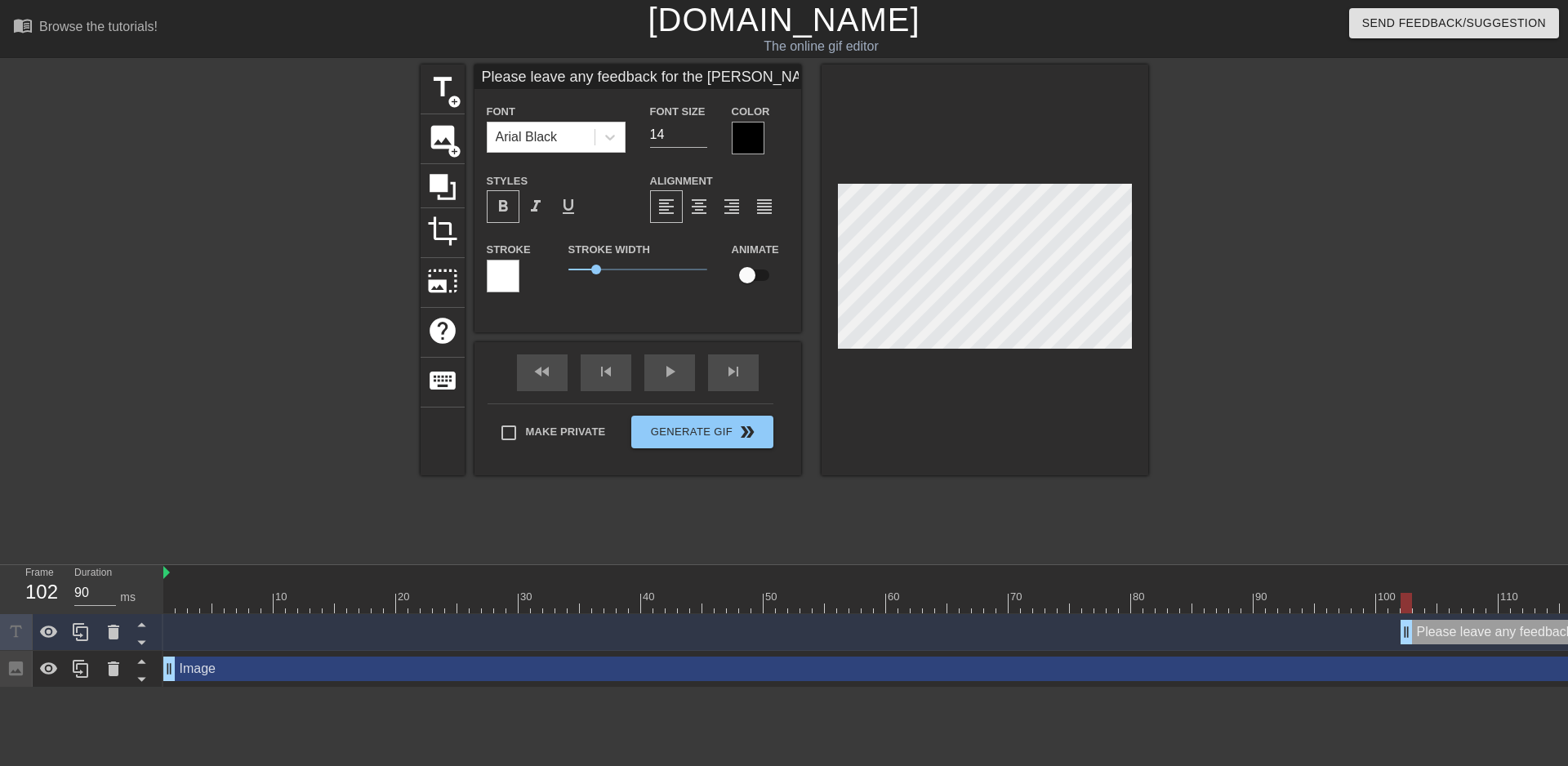
click at [1290, 223] on div at bounding box center [1291, 308] width 245 height 490
drag, startPoint x: 601, startPoint y: 268, endPoint x: 577, endPoint y: 270, distance: 24.1
click at [577, 270] on span "0.3" at bounding box center [638, 269] width 139 height 19
click at [577, 270] on span "0.3" at bounding box center [576, 269] width 10 height 10
click at [1424, 337] on div "title add_circle image add_circle crop photo_size_select_large help keyboard Pl…" at bounding box center [784, 308] width 1568 height 490
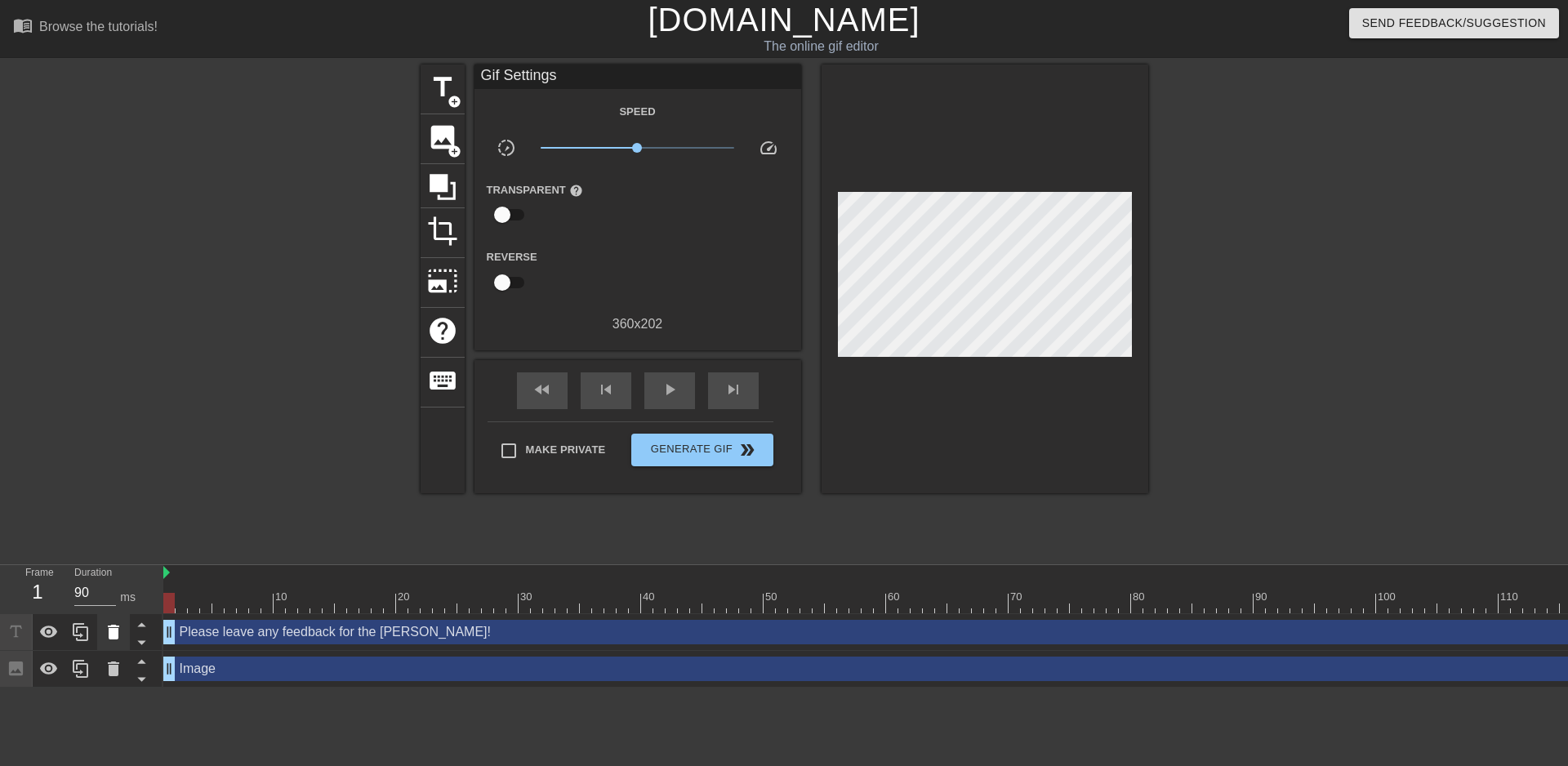
drag, startPoint x: 1401, startPoint y: 625, endPoint x: 128, endPoint y: 617, distance: 1273.0
click at [128, 617] on div "Frame 1 Duration 90 ms 10 20 30 40 50 60 70 80 90 100 110 120 130 140 150" at bounding box center [784, 626] width 1568 height 123
type input "90"
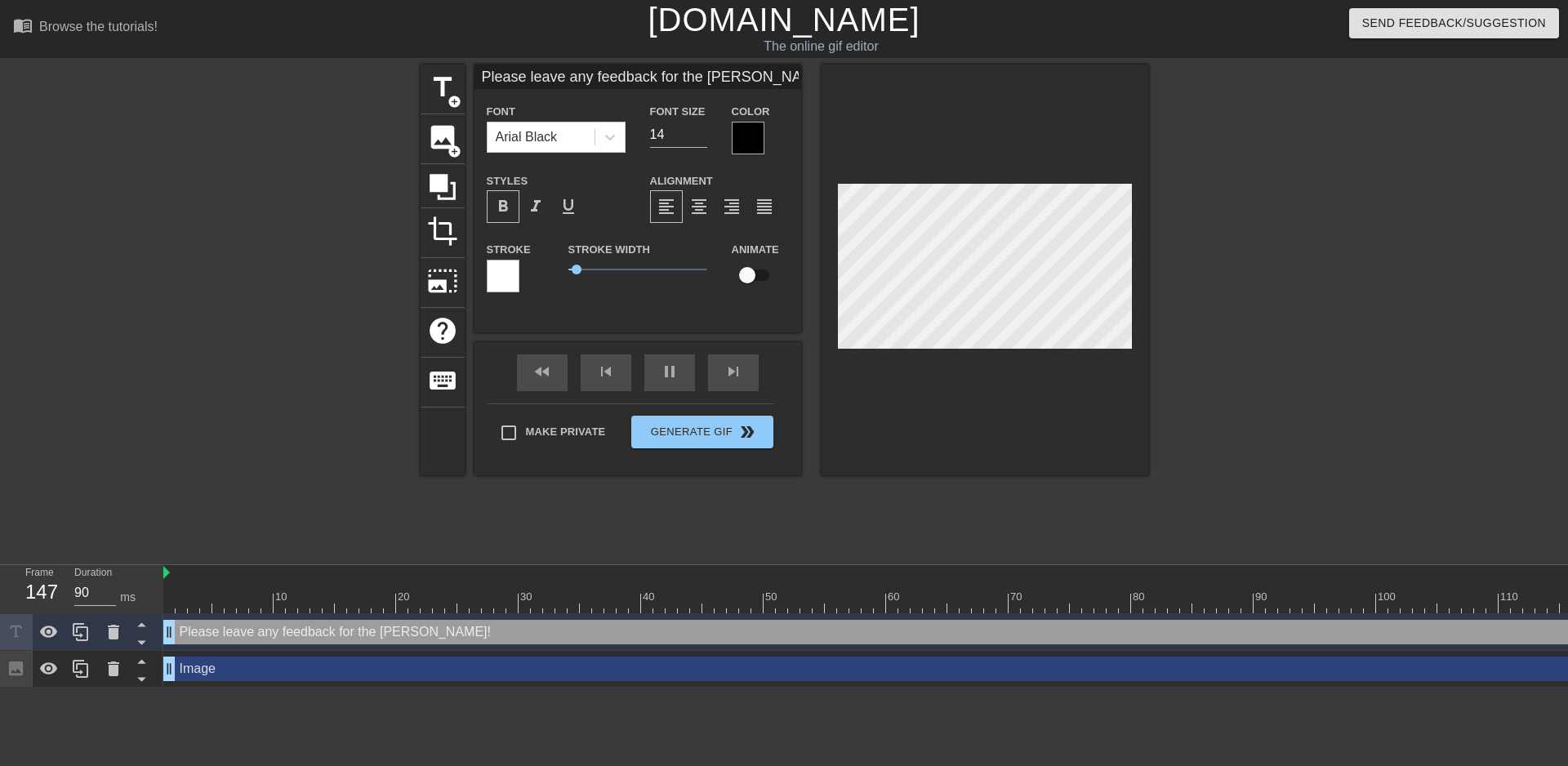
click at [583, 80] on input "Please leave any feedback for the [PERSON_NAME]!" at bounding box center [637, 76] width 327 height 25
type input "Invalid Void request should have"
type input "90"
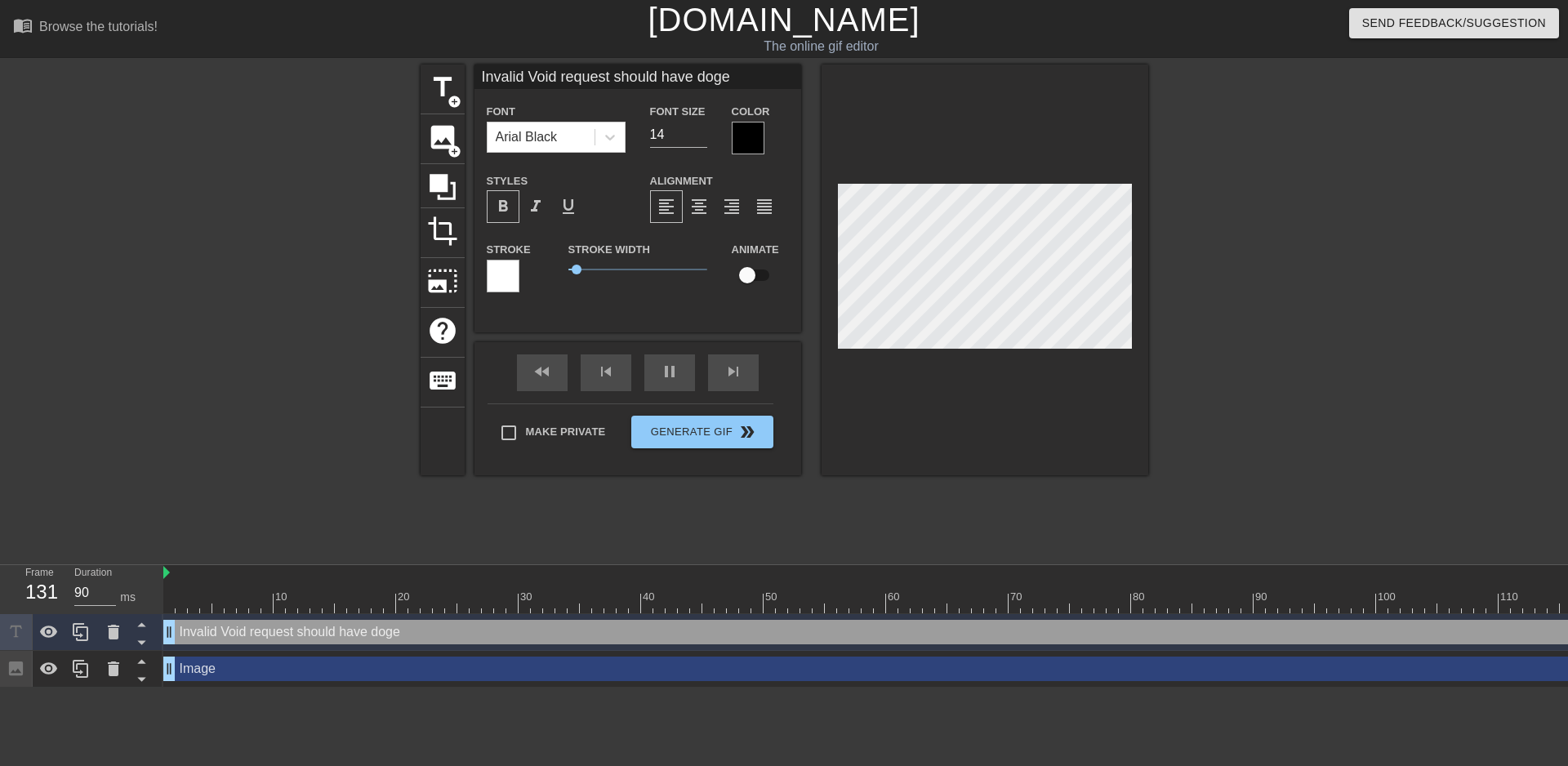
type input "Invalid Void request should have doged"
click at [1284, 192] on div at bounding box center [1291, 308] width 245 height 490
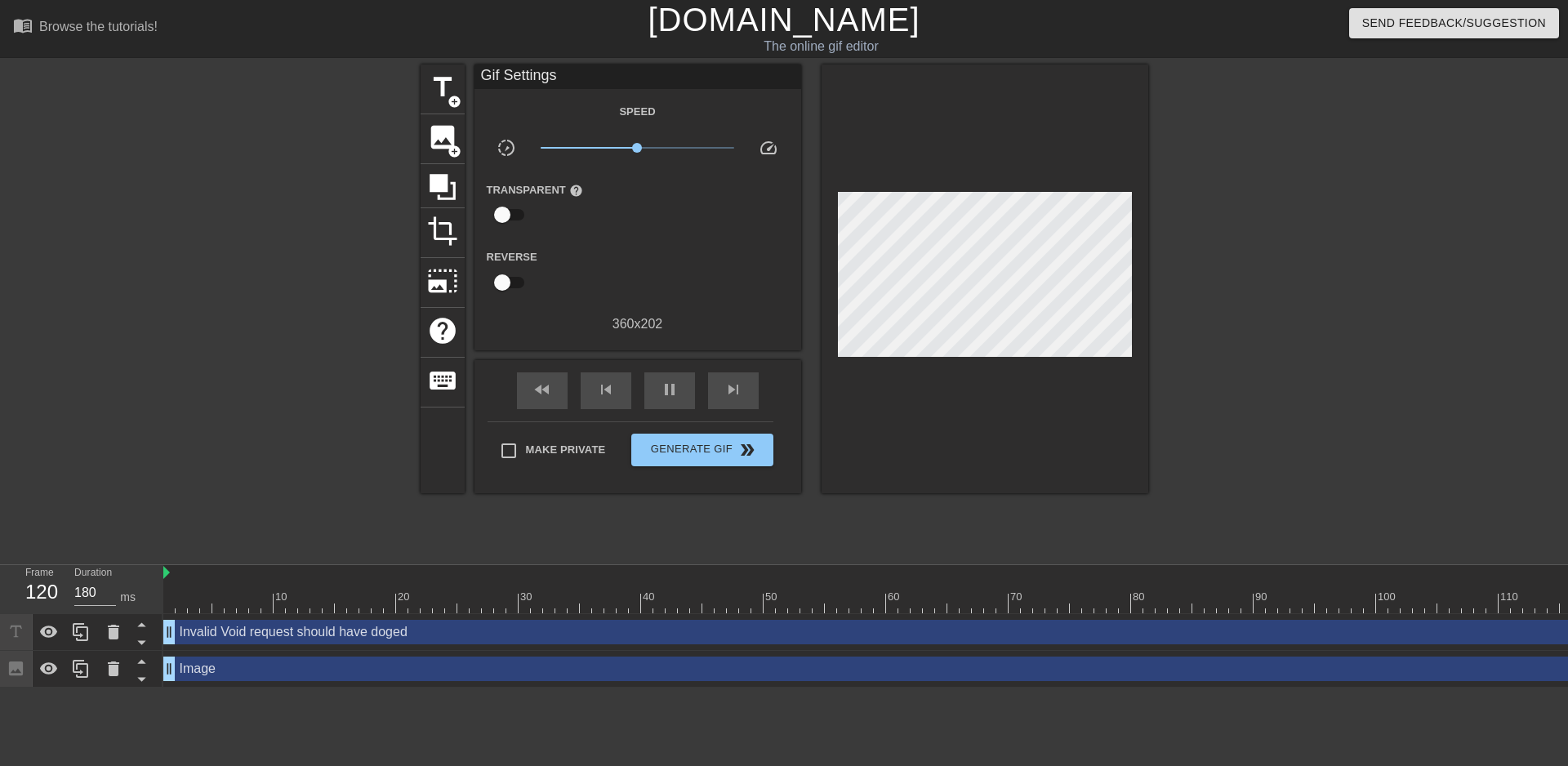
type input "90"
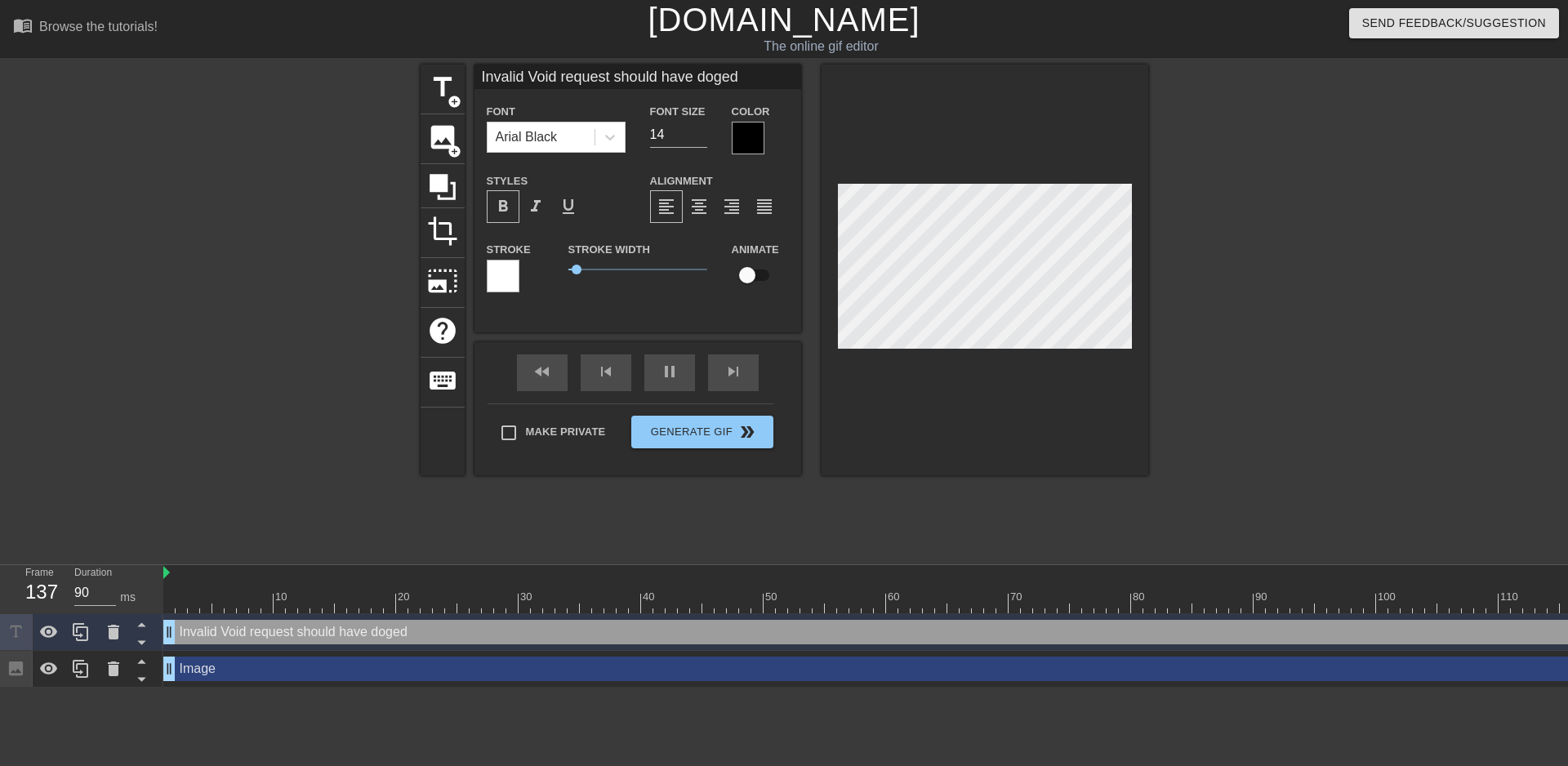
click at [612, 79] on input "Invalid Void request should have doged" at bounding box center [637, 76] width 327 height 25
paste input "Void Request"
type input "Void Request declined"
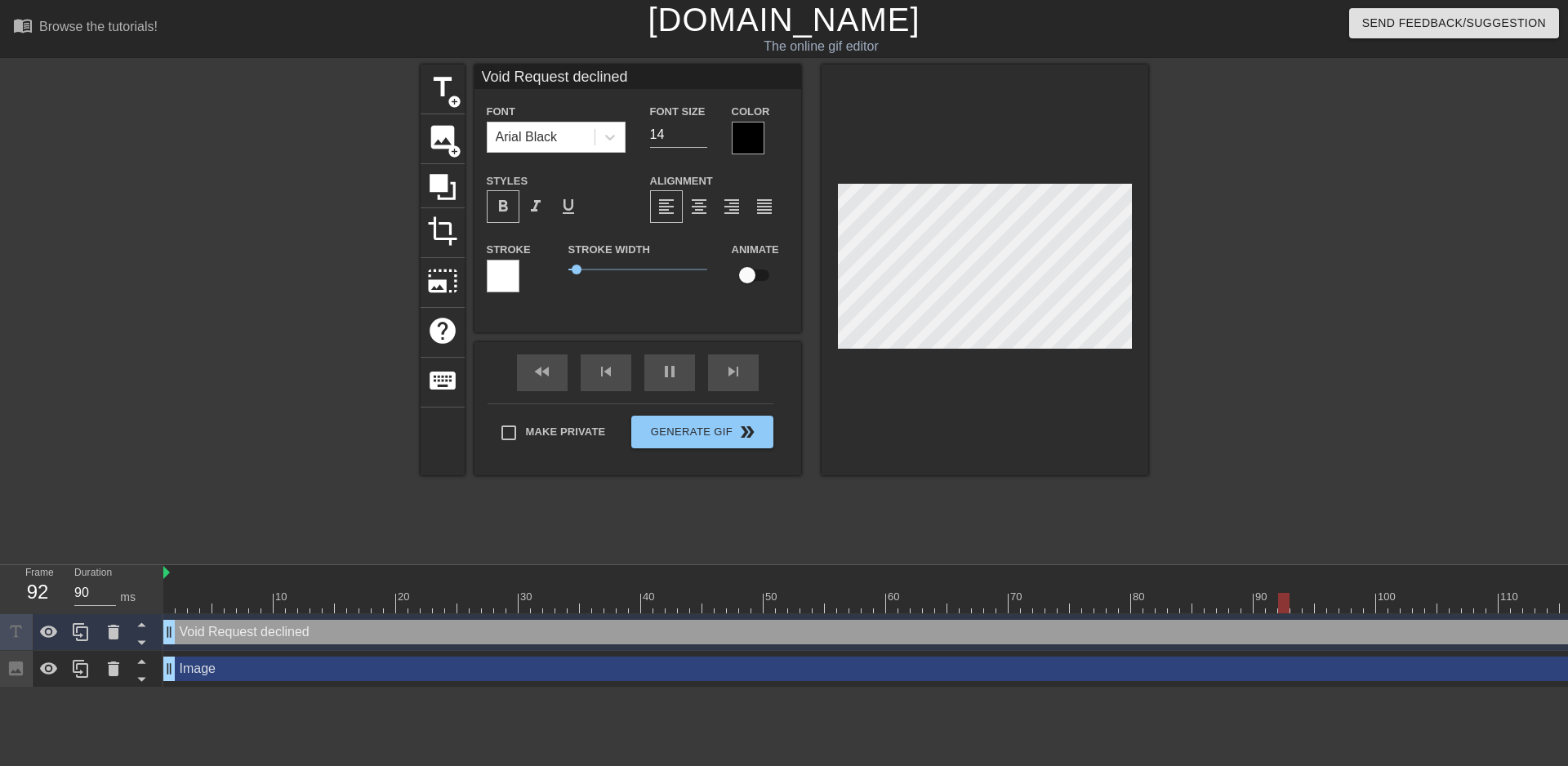
click at [1262, 244] on div at bounding box center [1291, 308] width 245 height 490
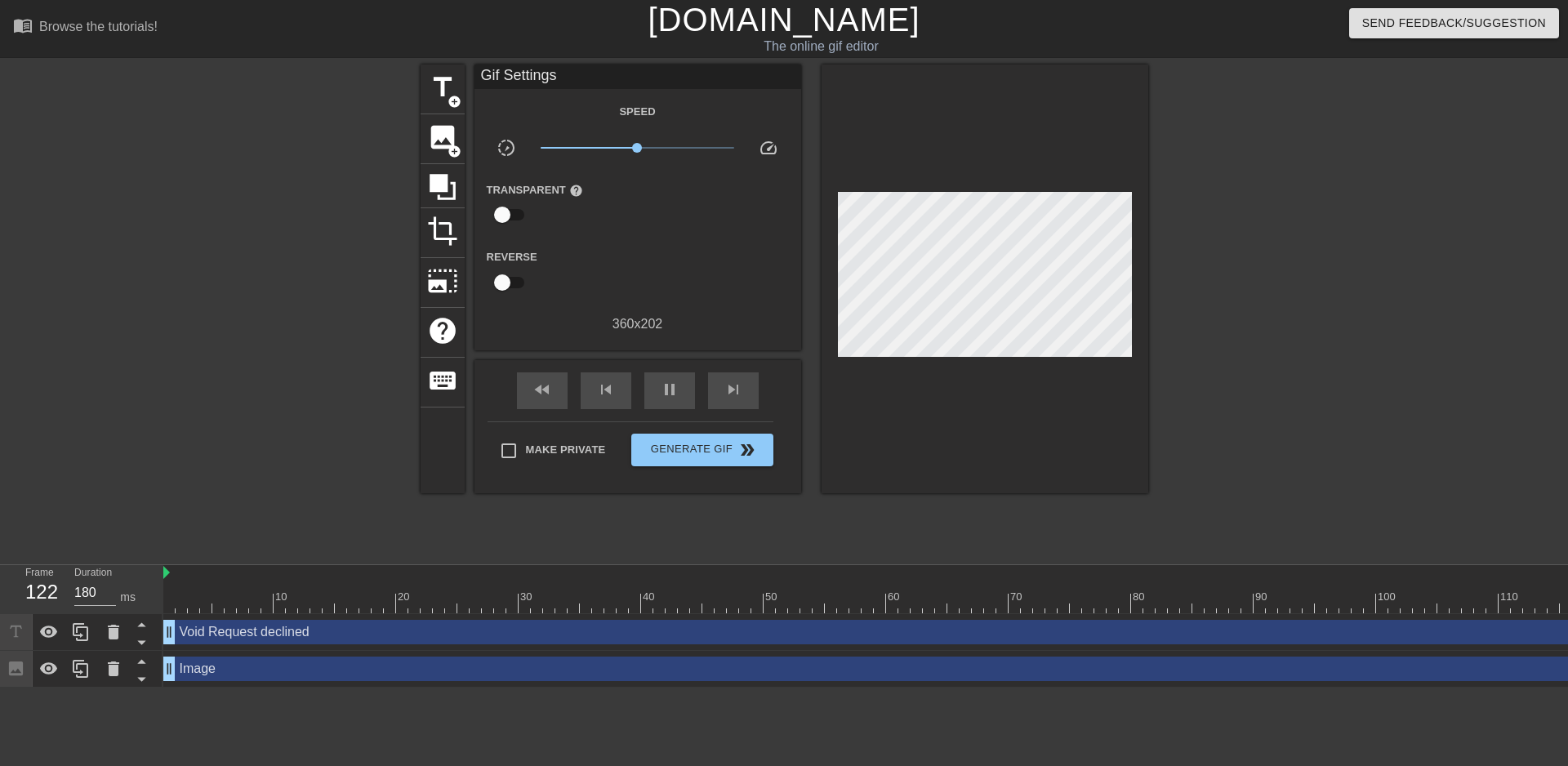
type input "90"
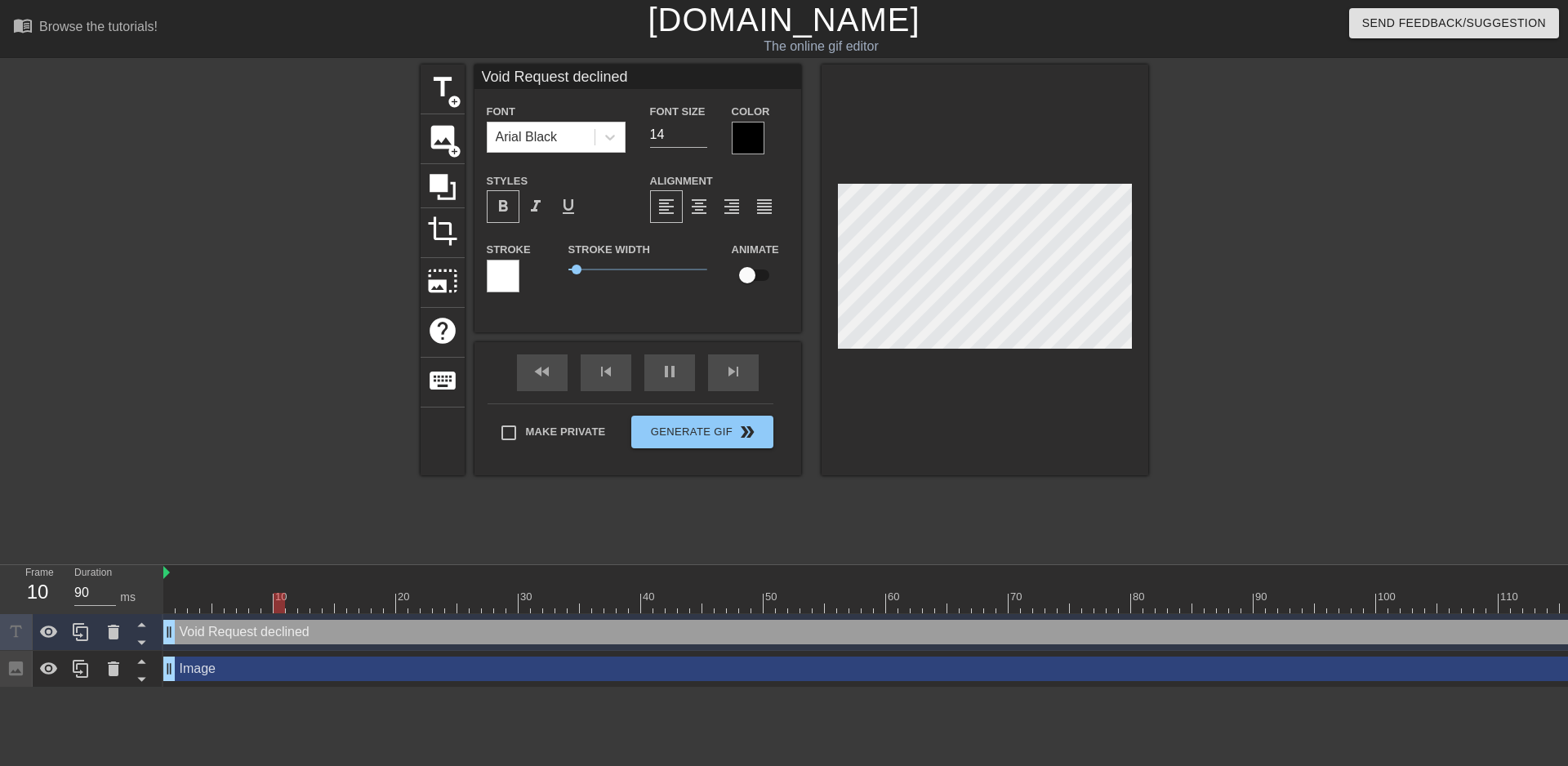
click at [576, 74] on input "Void Request declined" at bounding box center [637, 76] width 327 height 25
paste input "request declined: should’ve dodged."
type input "Void request declined: should’ve dodged."
click at [1327, 291] on div at bounding box center [1291, 308] width 245 height 490
click at [481, 70] on input "Void request declined: should’ve dodged." at bounding box center [637, 76] width 327 height 25
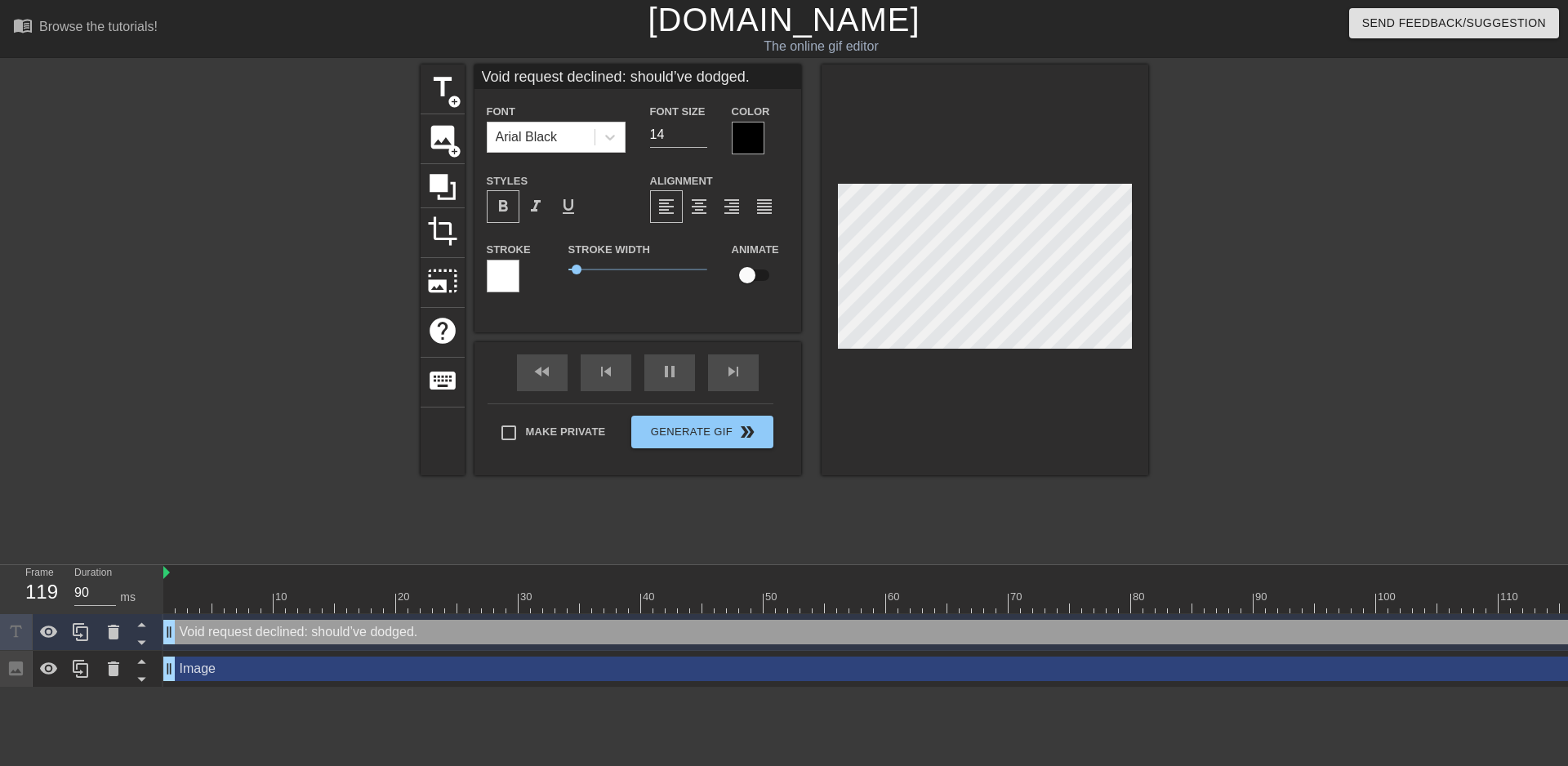
type input "180"
type input "iVoid request declined: should’ve dodged."
type input "90"
type input "invalid void request declined: should’ve dodged."
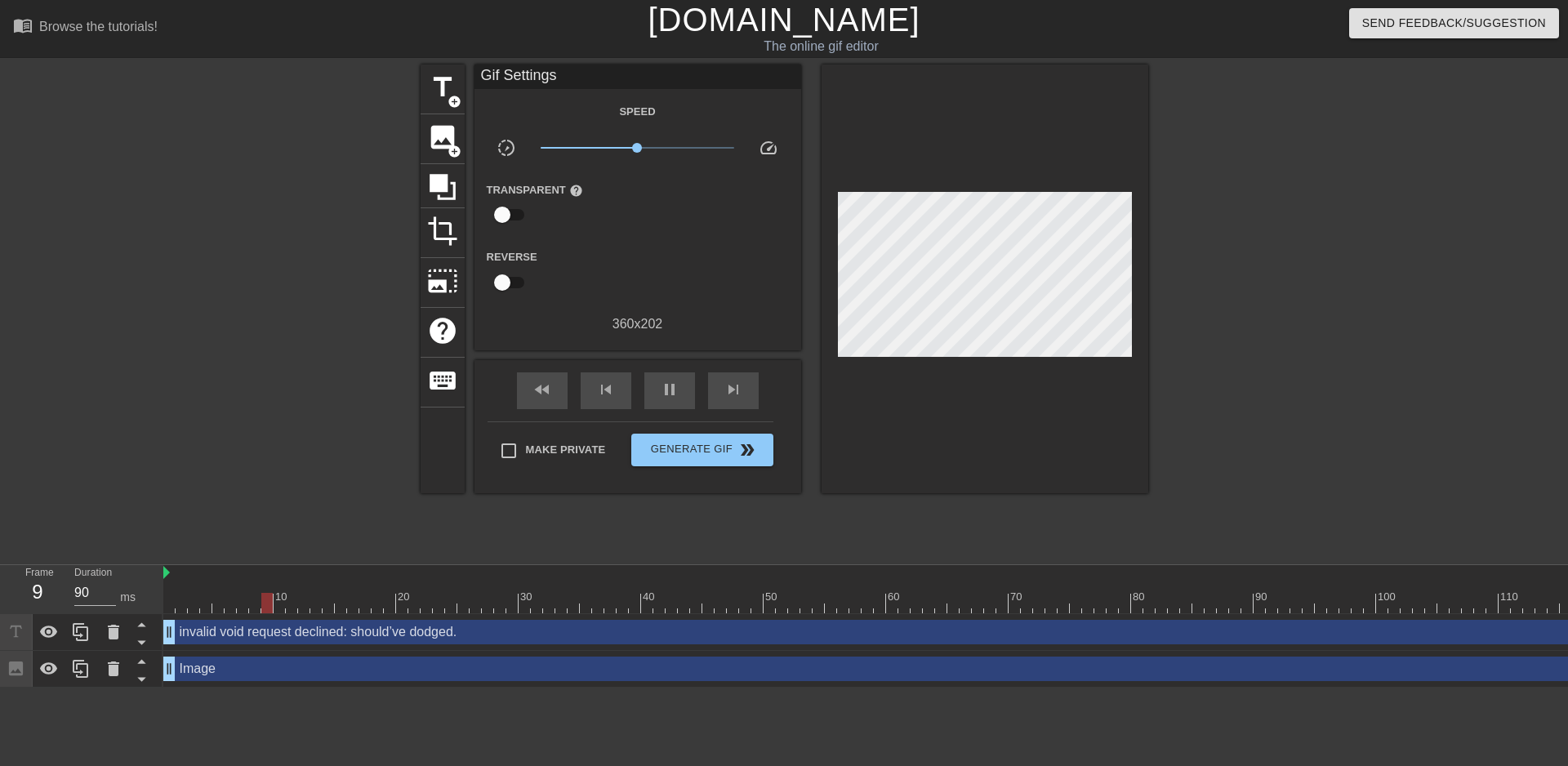
click at [1273, 212] on div at bounding box center [1291, 308] width 245 height 490
click at [1319, 261] on div at bounding box center [1291, 308] width 245 height 490
type input "90"
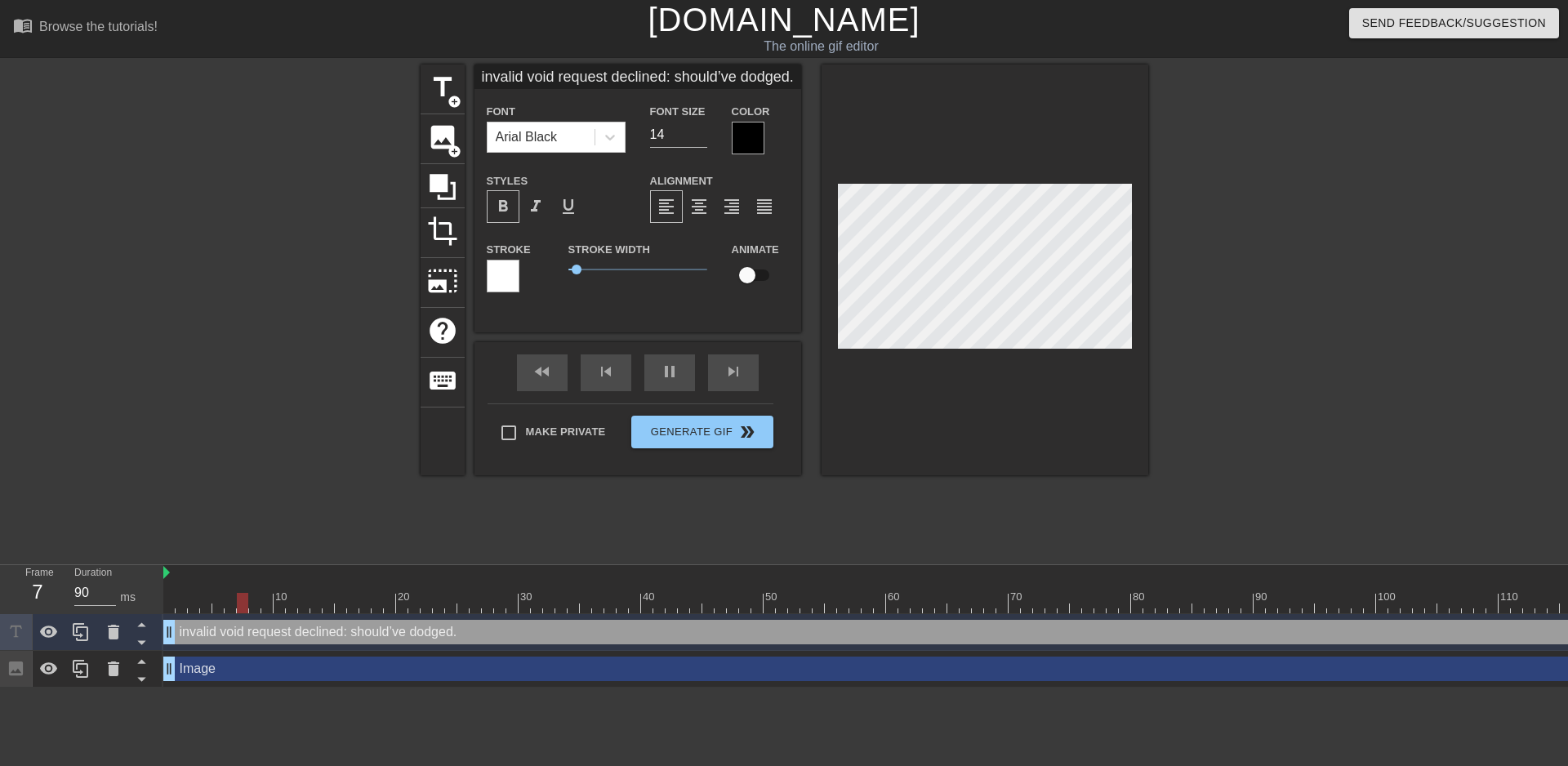
click at [622, 69] on input "invalid void request declined: should’ve dodged." at bounding box center [637, 76] width 327 height 25
type input "invalid void request : should’ve dodged."
click at [1245, 222] on div at bounding box center [1291, 308] width 245 height 490
click at [588, 78] on input "invalid void request : should’ve dodged." at bounding box center [637, 76] width 327 height 25
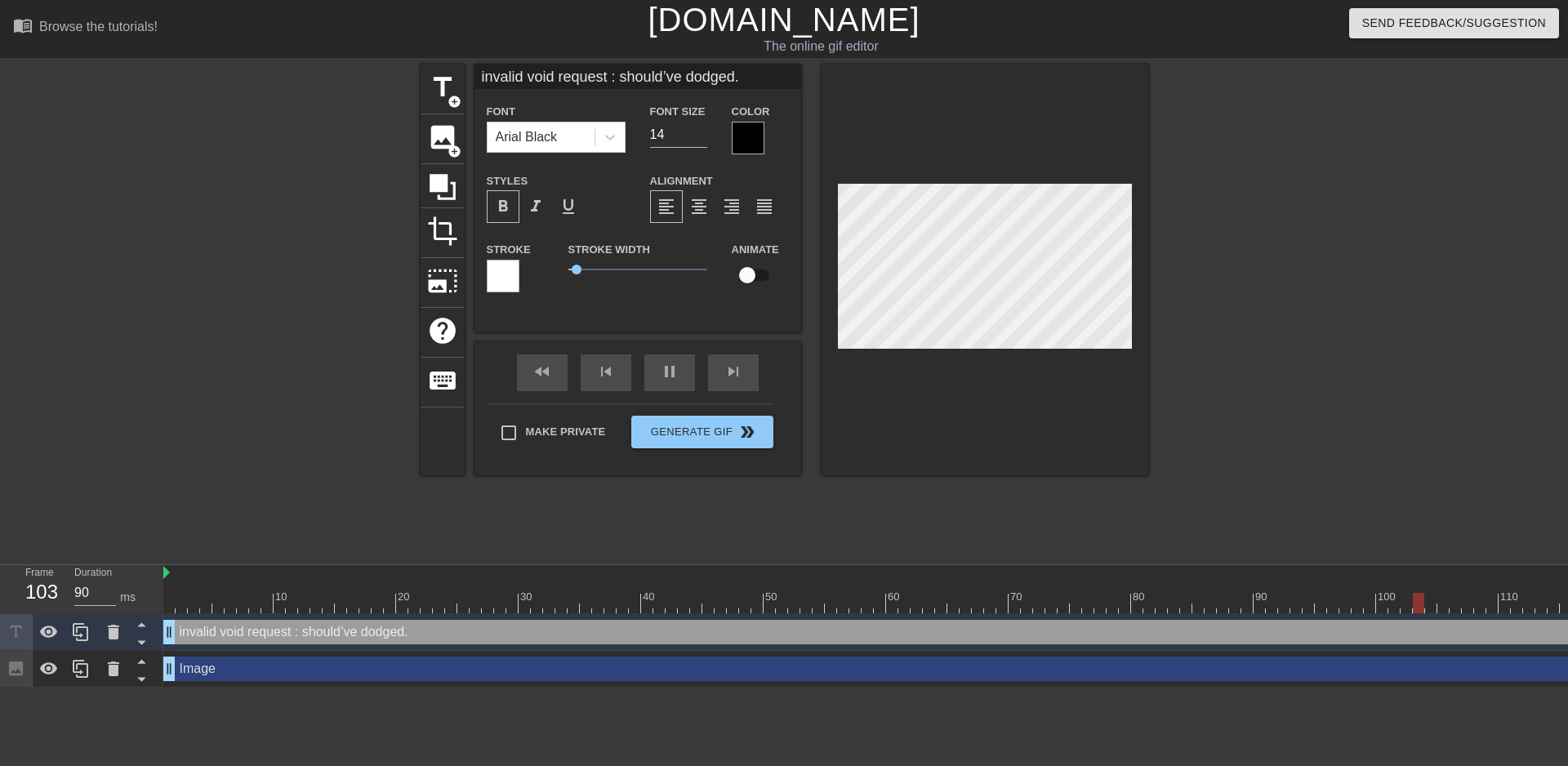
paste input "Void Request Declined: should’ve dodged"
type input "Void Request Declined: should’ve dodged"
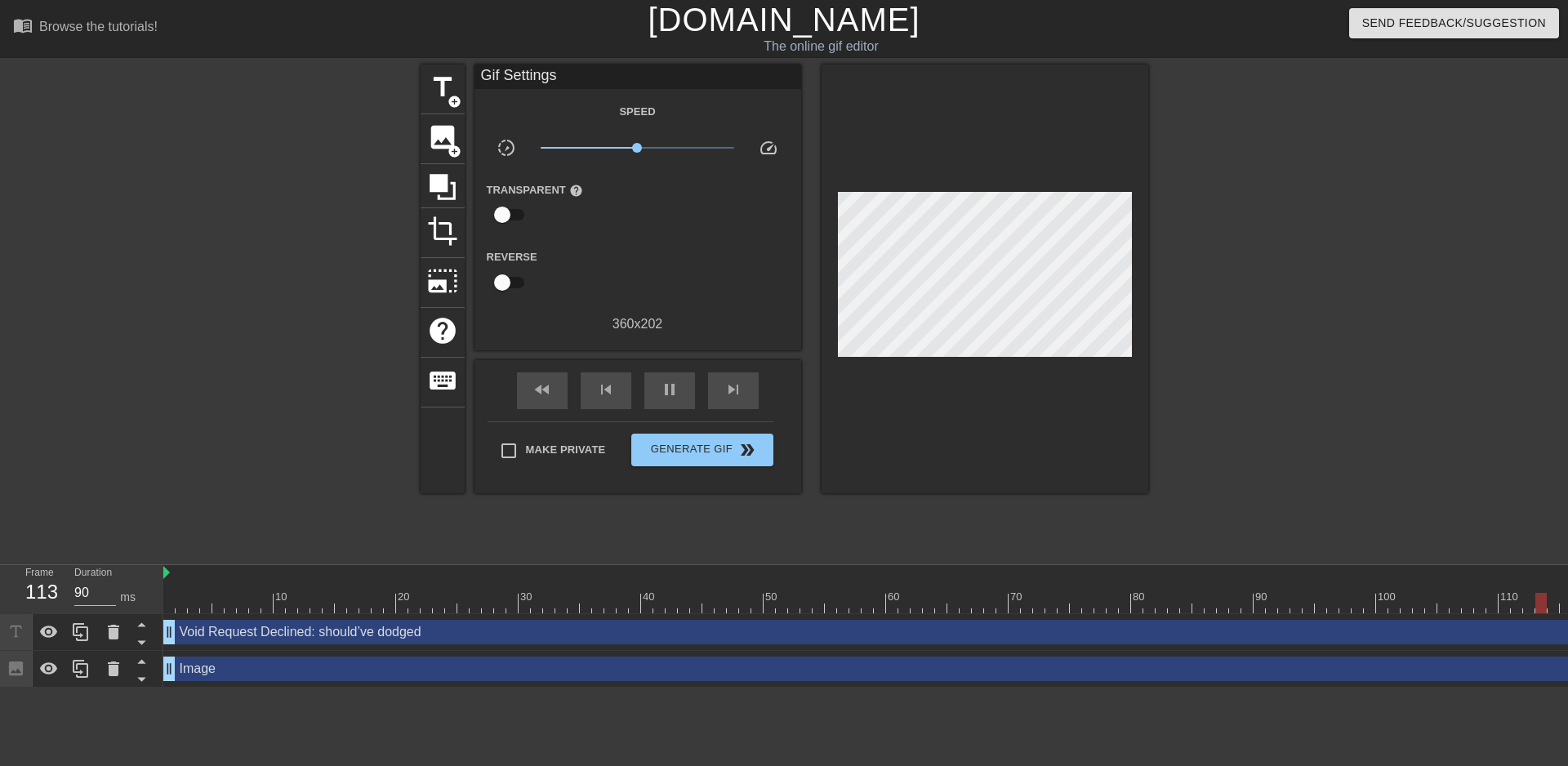
click at [1191, 170] on div at bounding box center [1291, 308] width 245 height 490
type input "90"
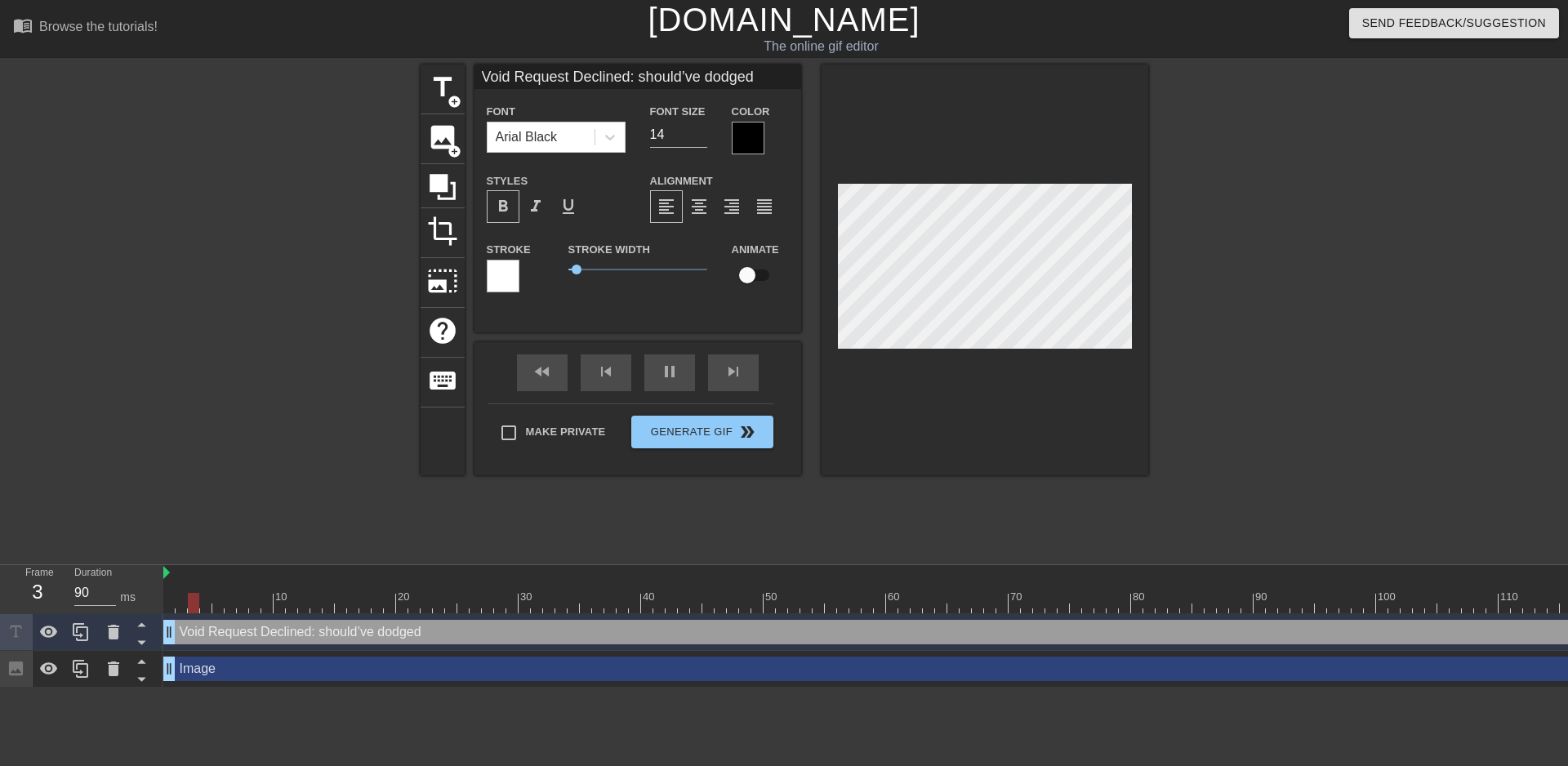
click at [480, 76] on input "Void Request Declined: should’ve dodged" at bounding box center [637, 76] width 327 height 25
click at [518, 71] on input "void Request Declined: should’ve dodged" at bounding box center [637, 76] width 327 height 25
click at [575, 70] on input "void request Declined: should’ve dodged" at bounding box center [637, 76] width 327 height 25
type input "void request declined: should’ve dodged"
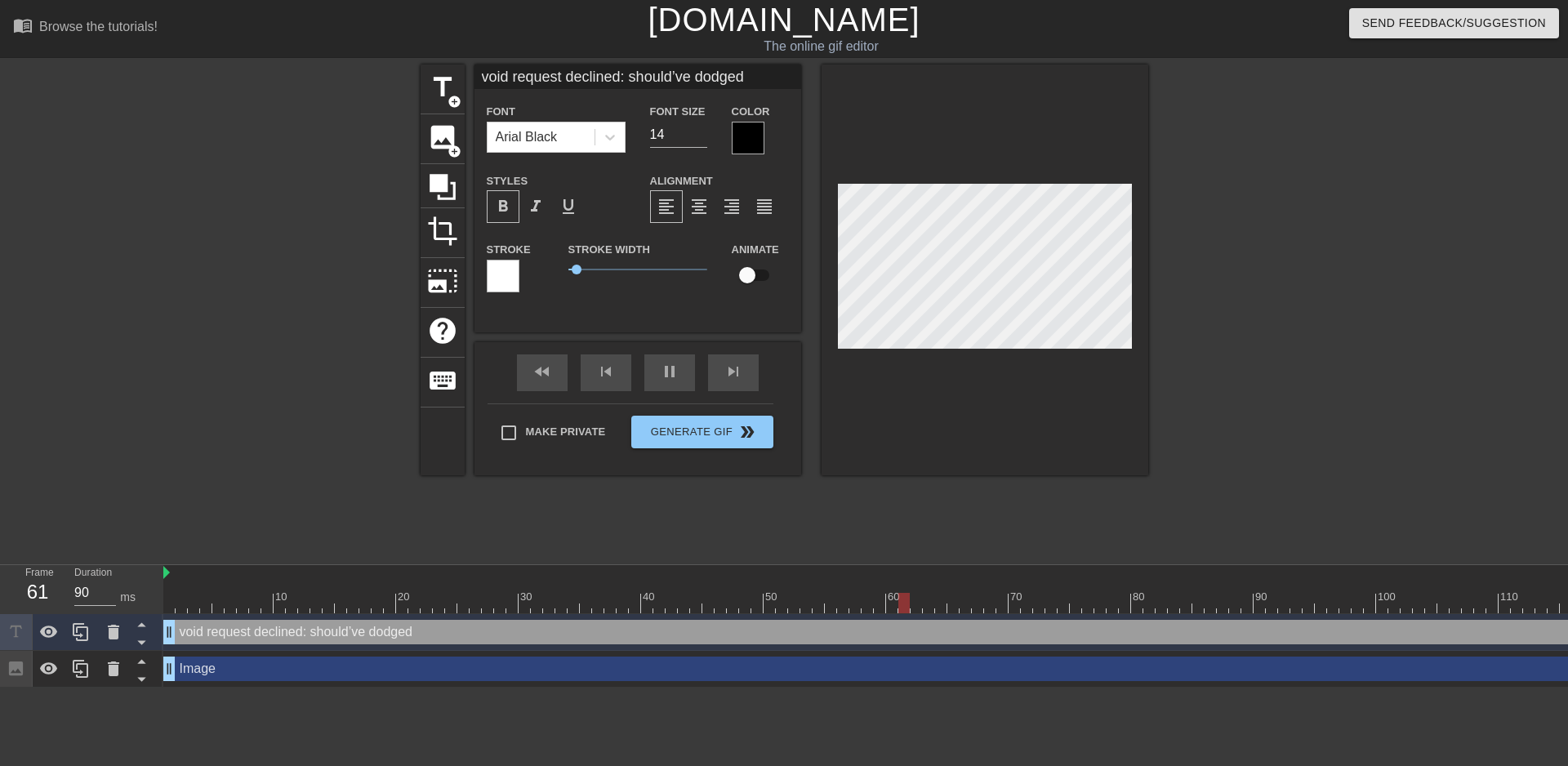
click at [1325, 236] on div at bounding box center [1291, 308] width 245 height 490
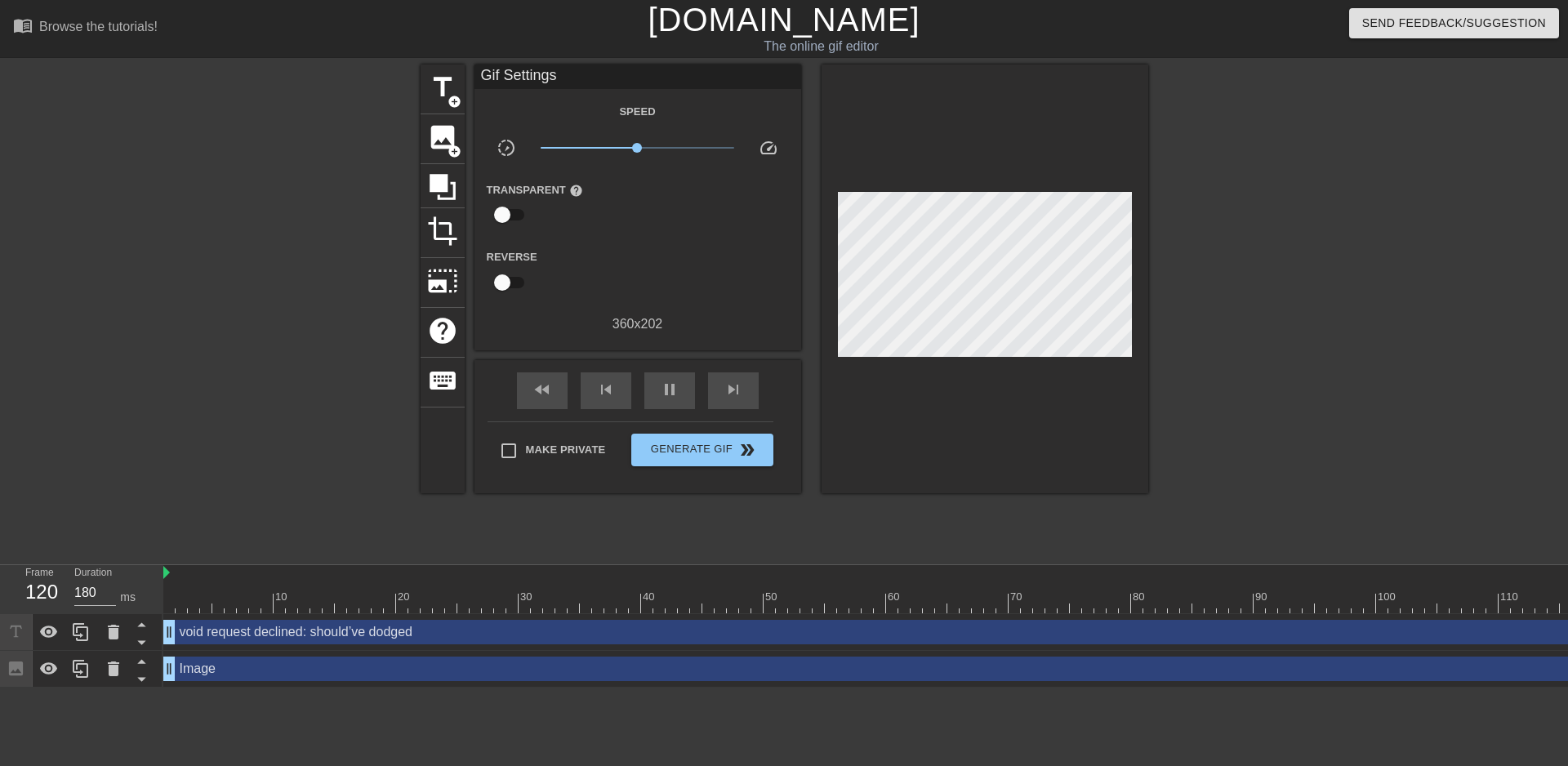
type input "90"
click at [713, 458] on span "Generate Gif double_arrow" at bounding box center [702, 449] width 128 height 19
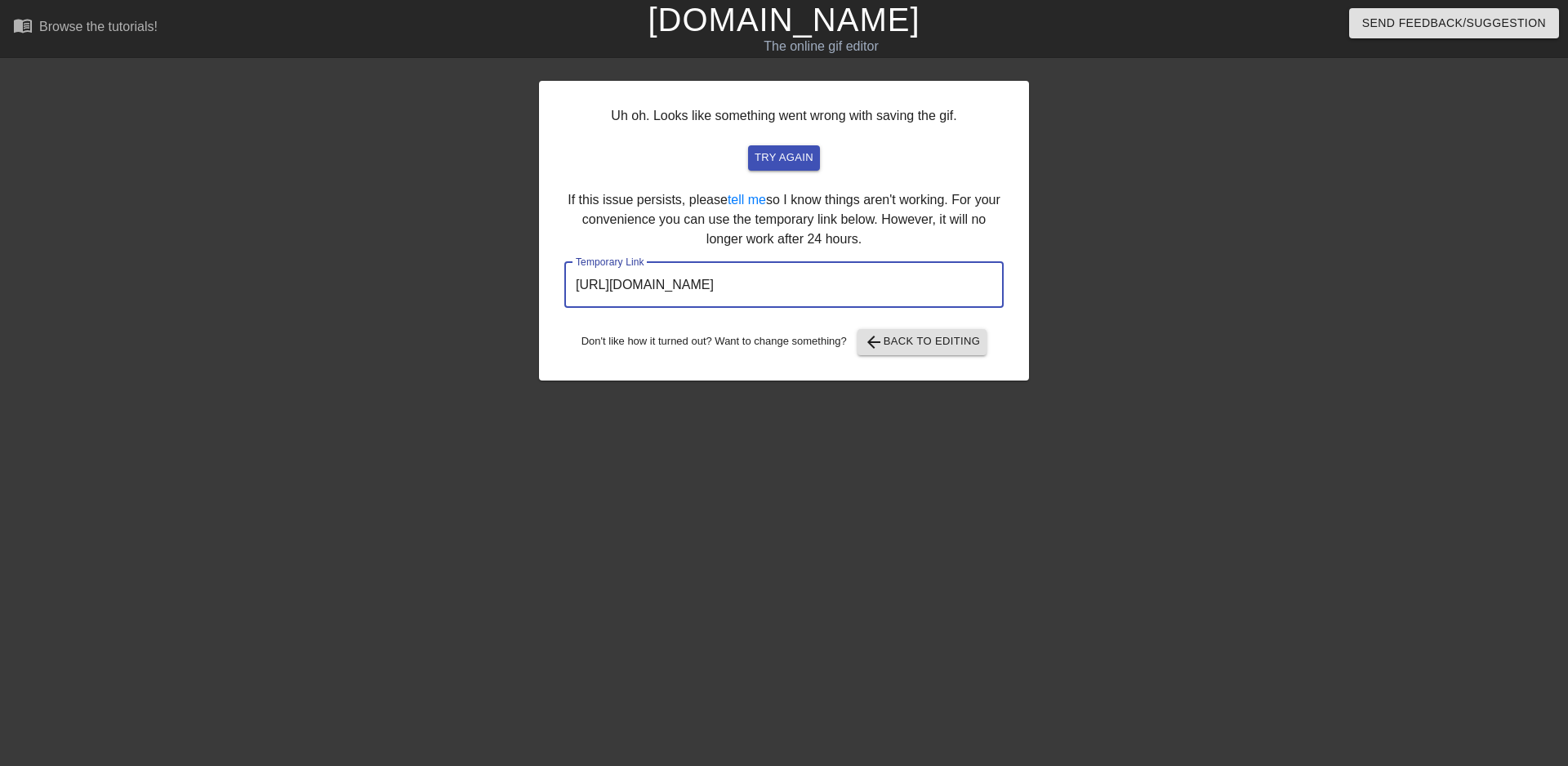
click at [873, 289] on input "[URL][DOMAIN_NAME]" at bounding box center [784, 285] width 439 height 46
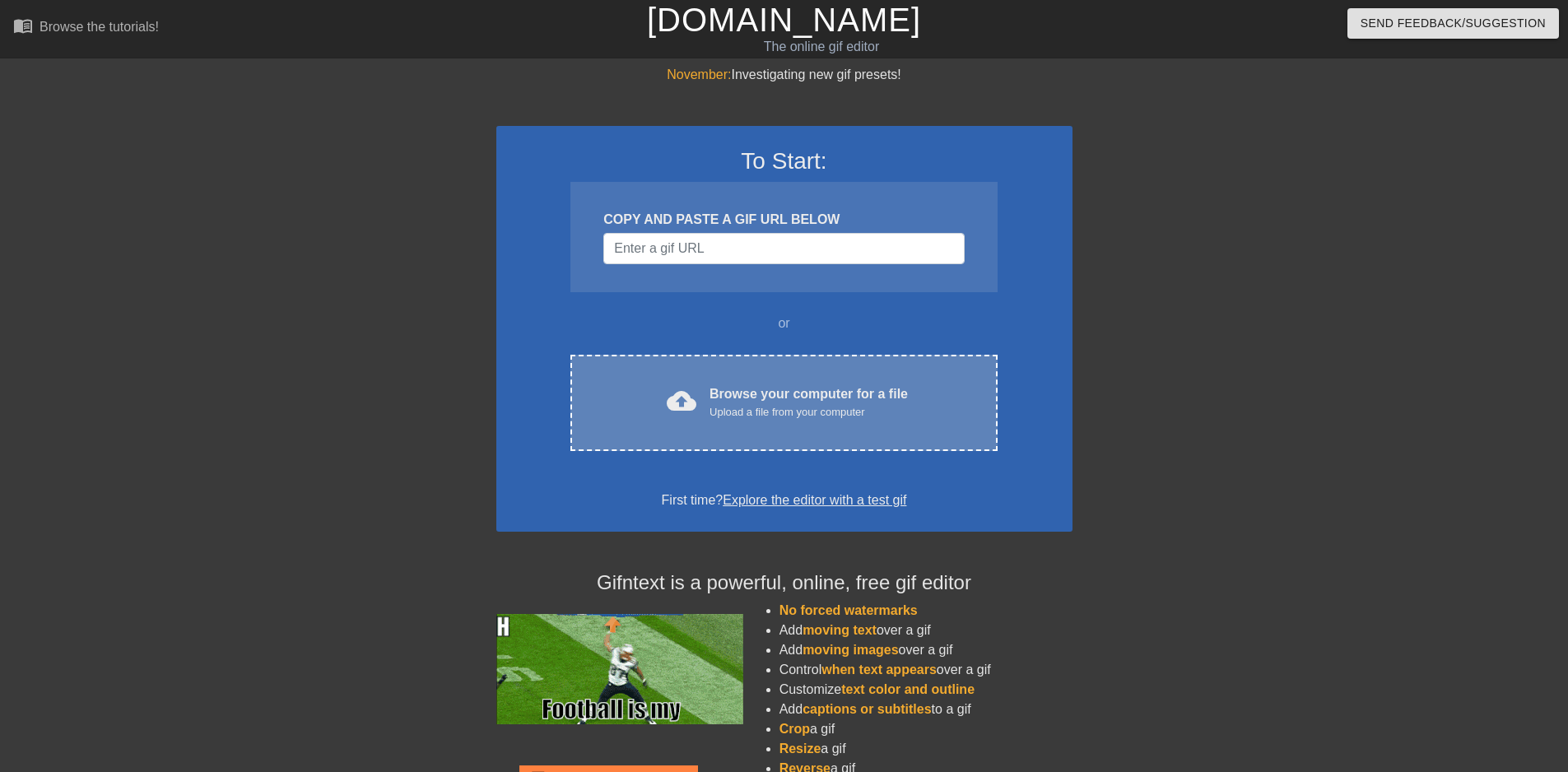
click at [769, 392] on div "Browse your computer for a file Upload a file from your computer" at bounding box center [808, 402] width 198 height 36
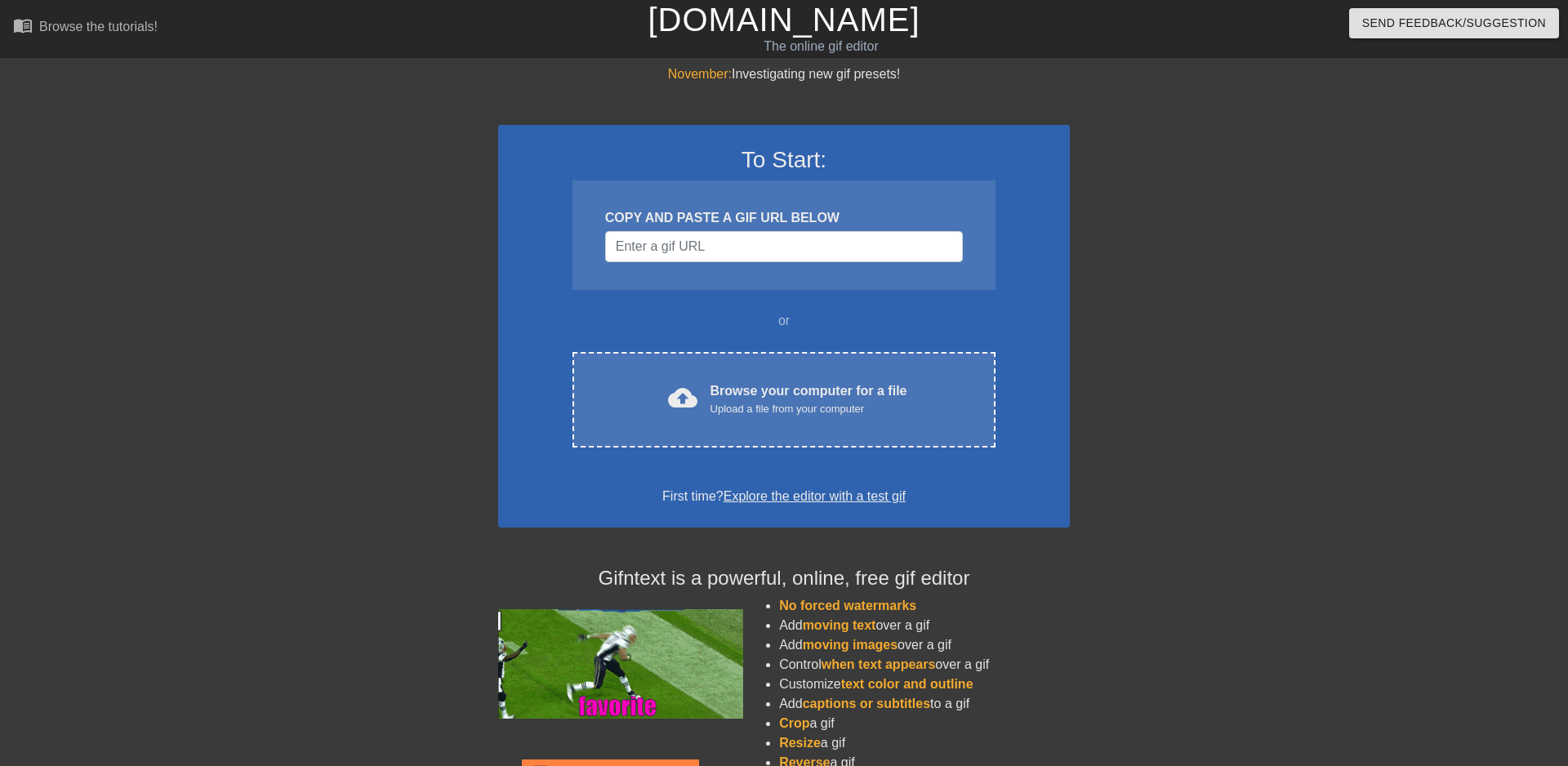
click at [200, 98] on div "November: Investigating new gif presets! To Start: COPY AND PASTE A GIF URL BEL…" at bounding box center [784, 463] width 1568 height 799
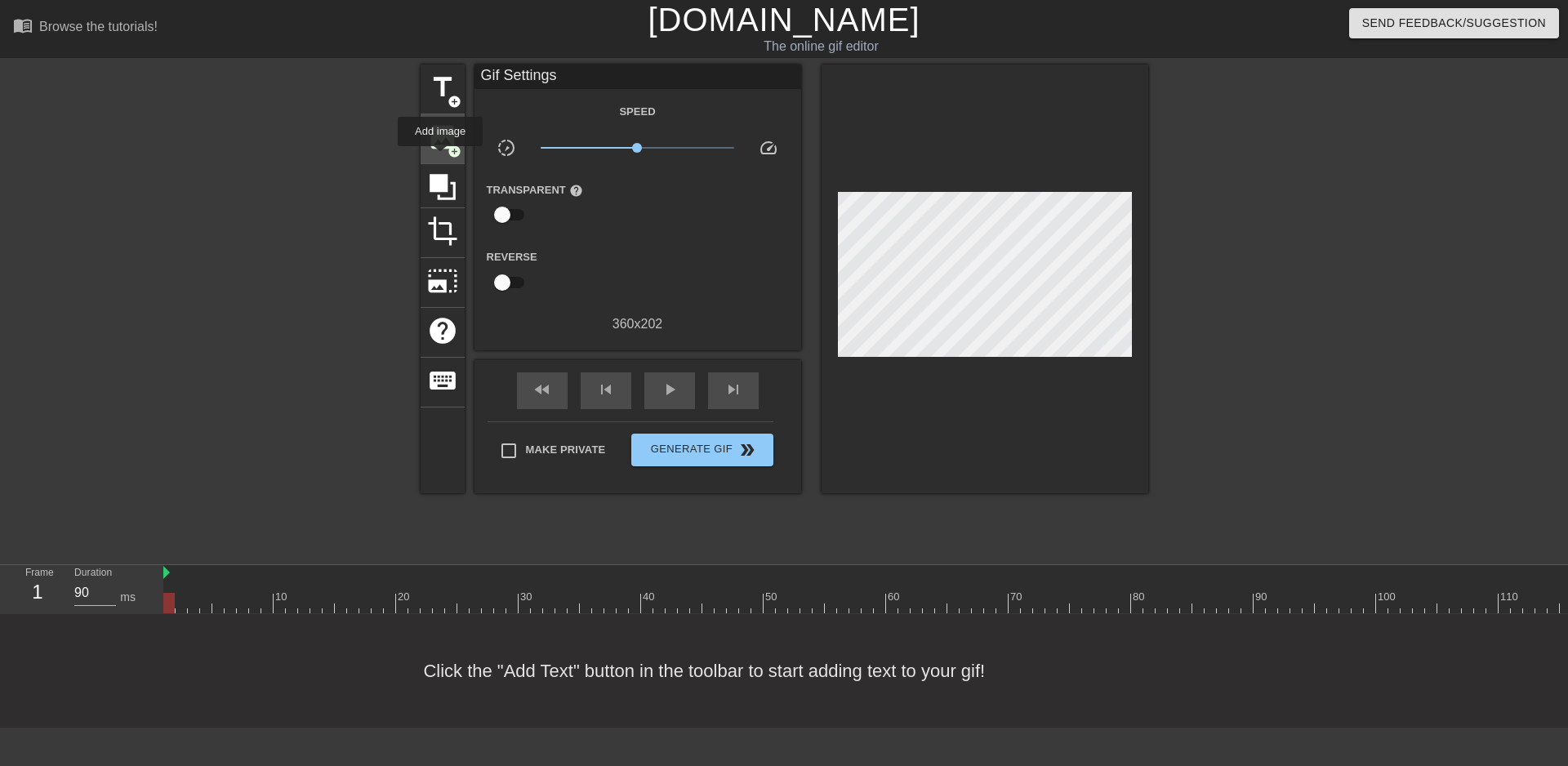
click at [440, 157] on div "image add_circle" at bounding box center [442, 139] width 44 height 49
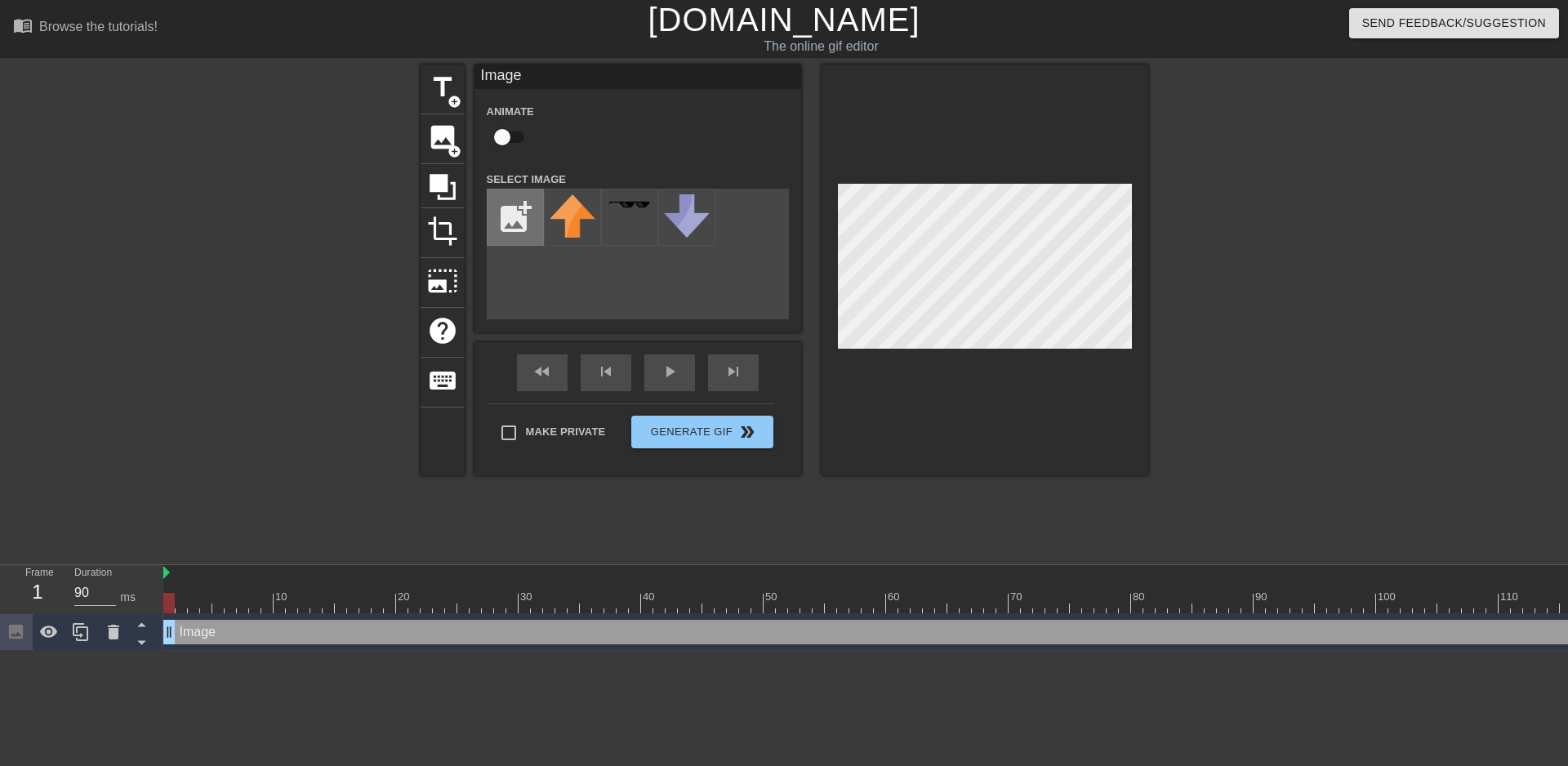
click at [518, 223] on input "file" at bounding box center [515, 217] width 56 height 56
type input "C:\fakepath\a93p42.gif"
click at [579, 201] on img at bounding box center [572, 207] width 46 height 26
click at [581, 221] on div at bounding box center [572, 217] width 57 height 57
drag, startPoint x: 581, startPoint y: 221, endPoint x: 612, endPoint y: 221, distance: 31.0
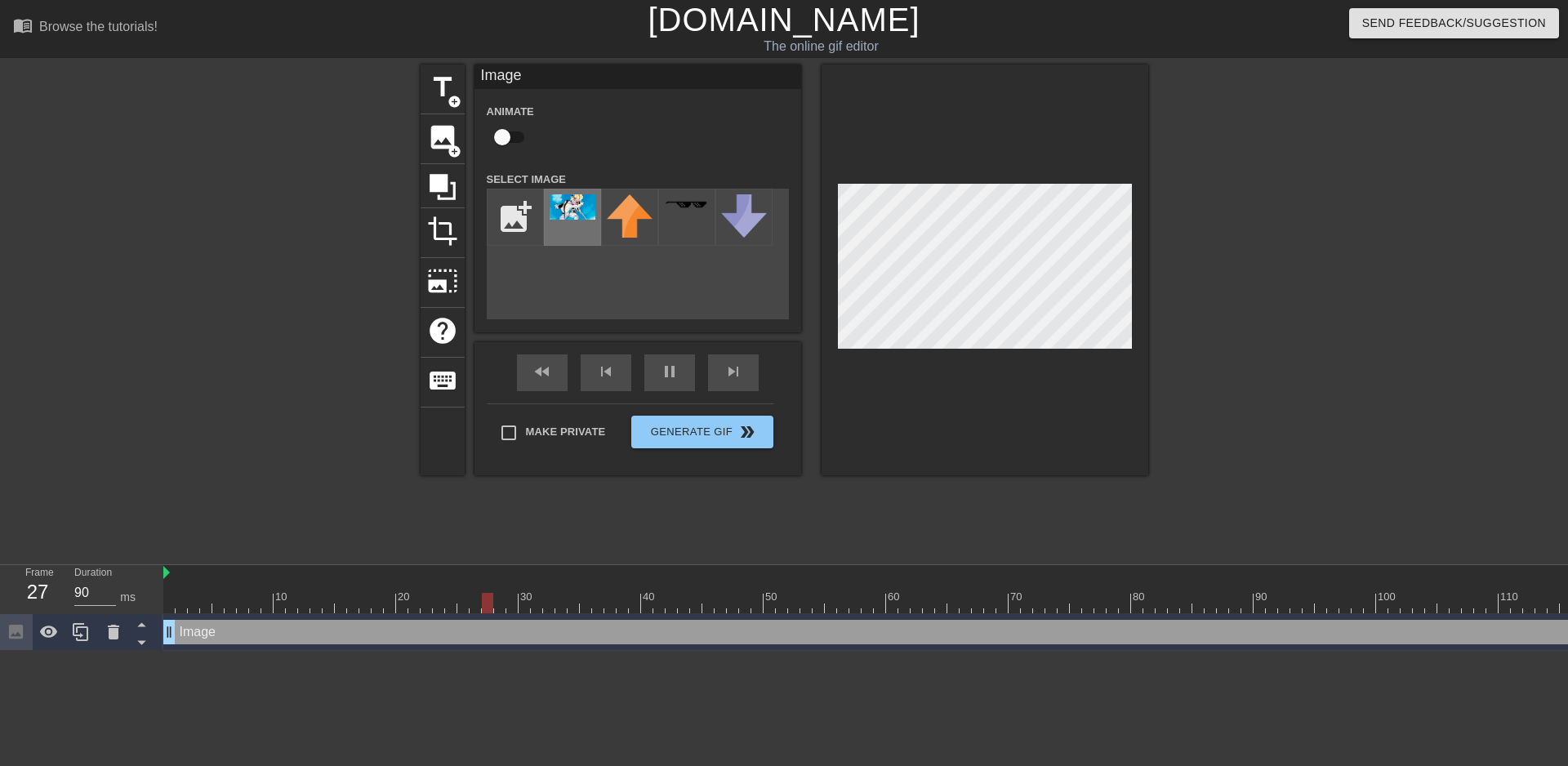
click at [581, 221] on div at bounding box center [572, 217] width 57 height 57
click at [501, 138] on input "checkbox" at bounding box center [503, 137] width 93 height 31
click at [471, 122] on input "checkbox" at bounding box center [518, 137] width 93 height 31
checkbox input "false"
click at [475, 533] on div "title add_circle image add_circle crop photo_size_select_large help keyboard Im…" at bounding box center [784, 308] width 728 height 490
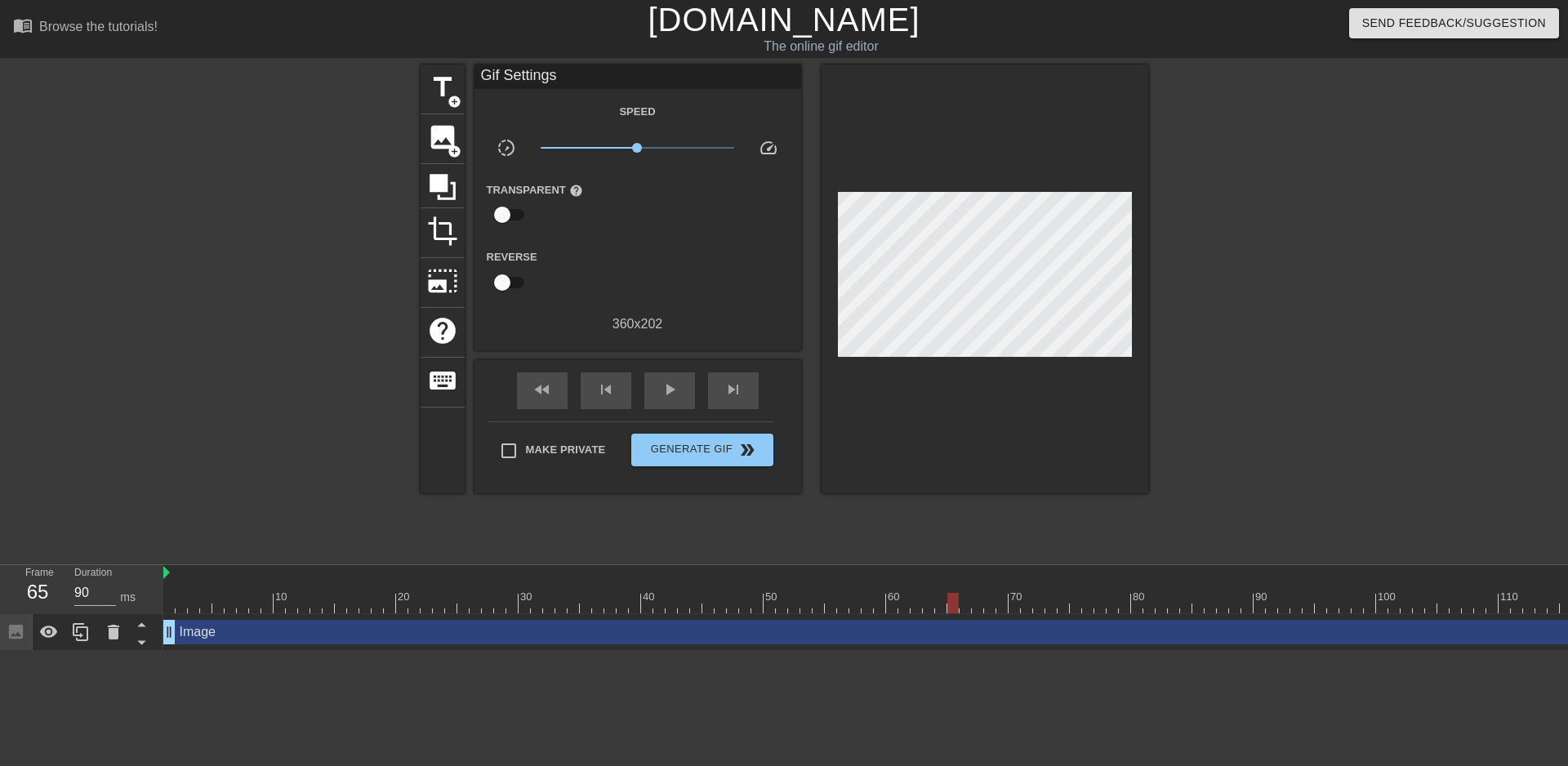
drag, startPoint x: 1161, startPoint y: 604, endPoint x: 956, endPoint y: 608, distance: 205.0
click at [956, 608] on div at bounding box center [953, 603] width 11 height 20
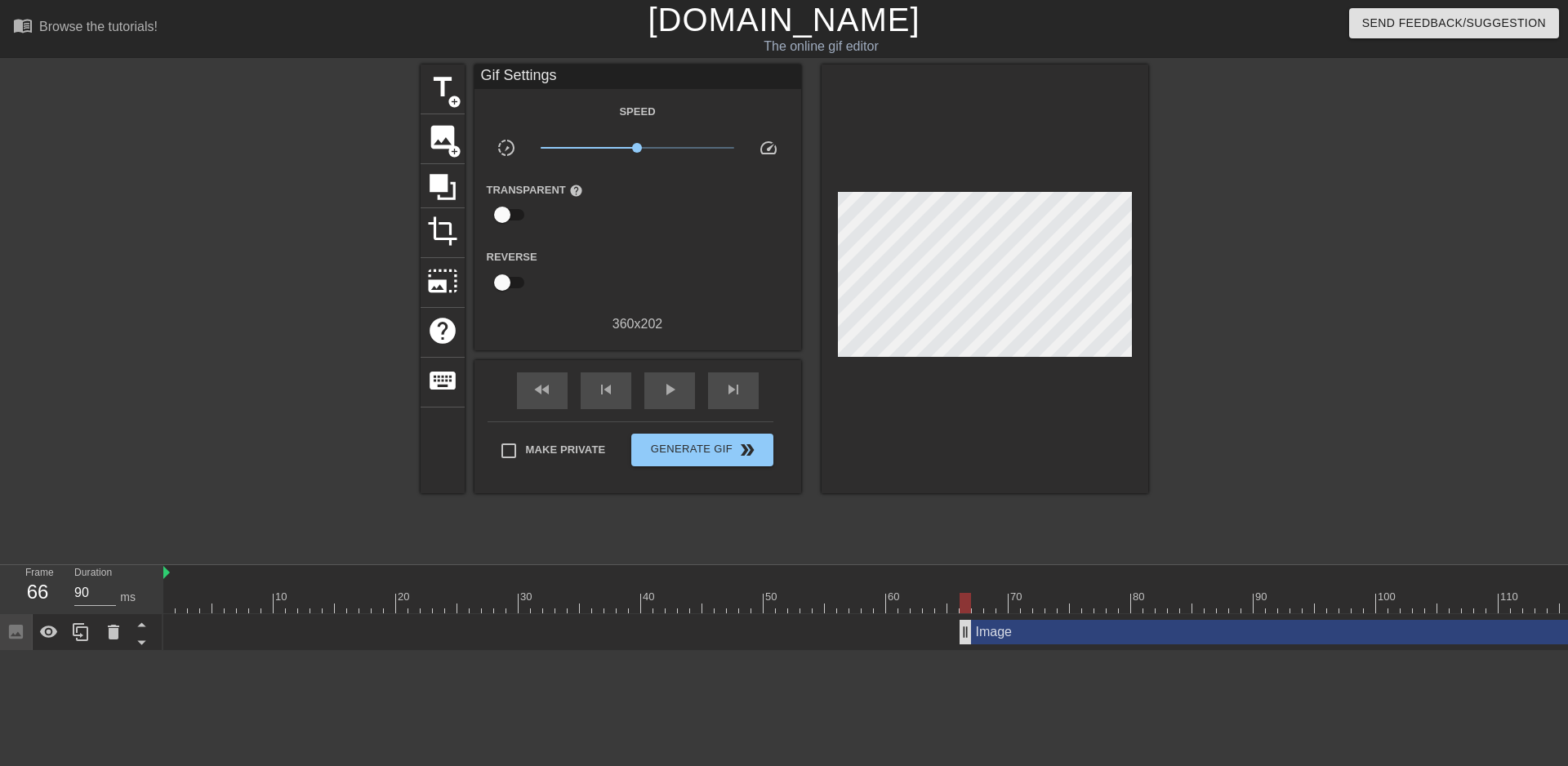
drag, startPoint x: 173, startPoint y: 631, endPoint x: 965, endPoint y: 637, distance: 792.0
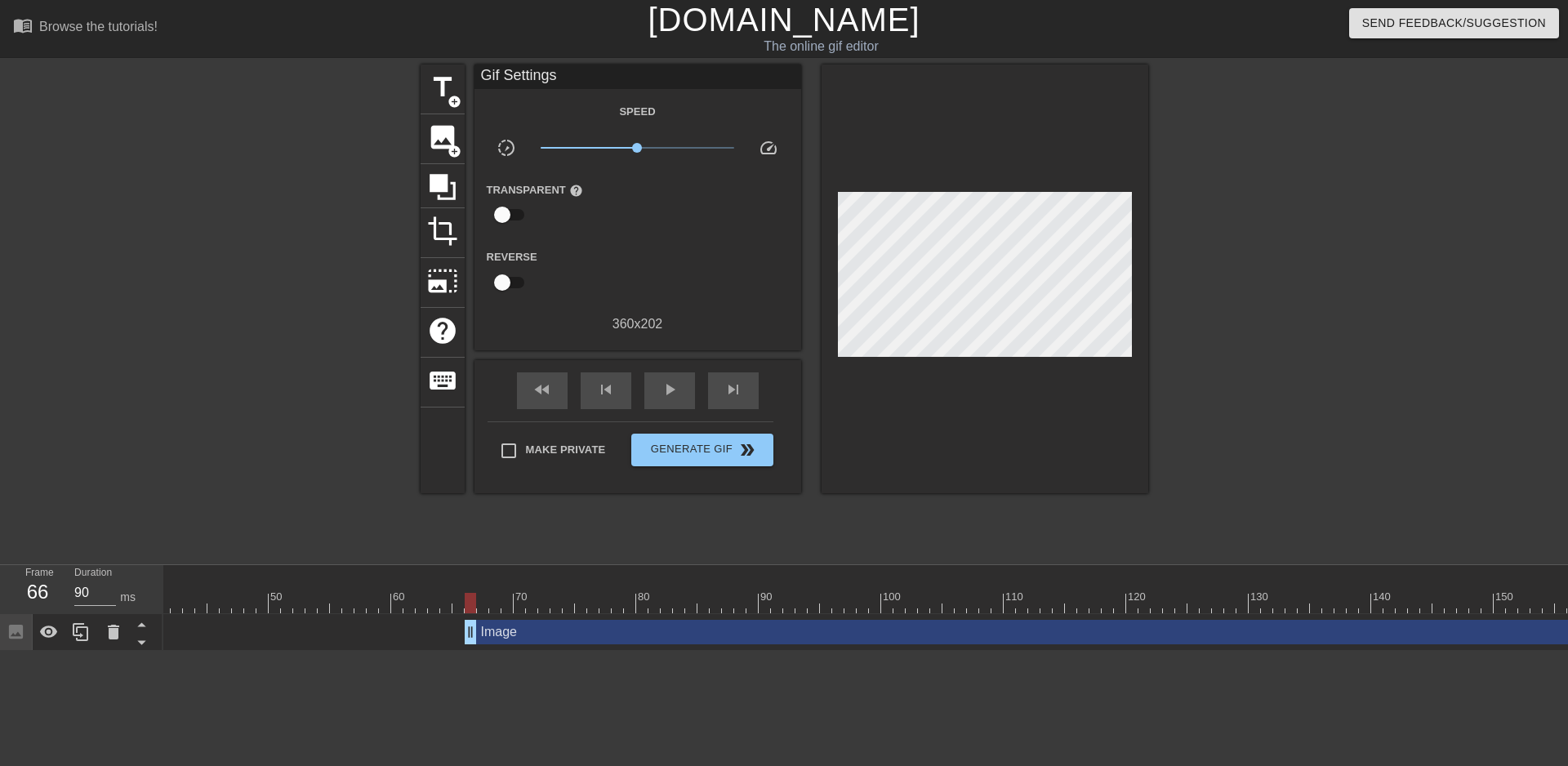
scroll to position [0, 547]
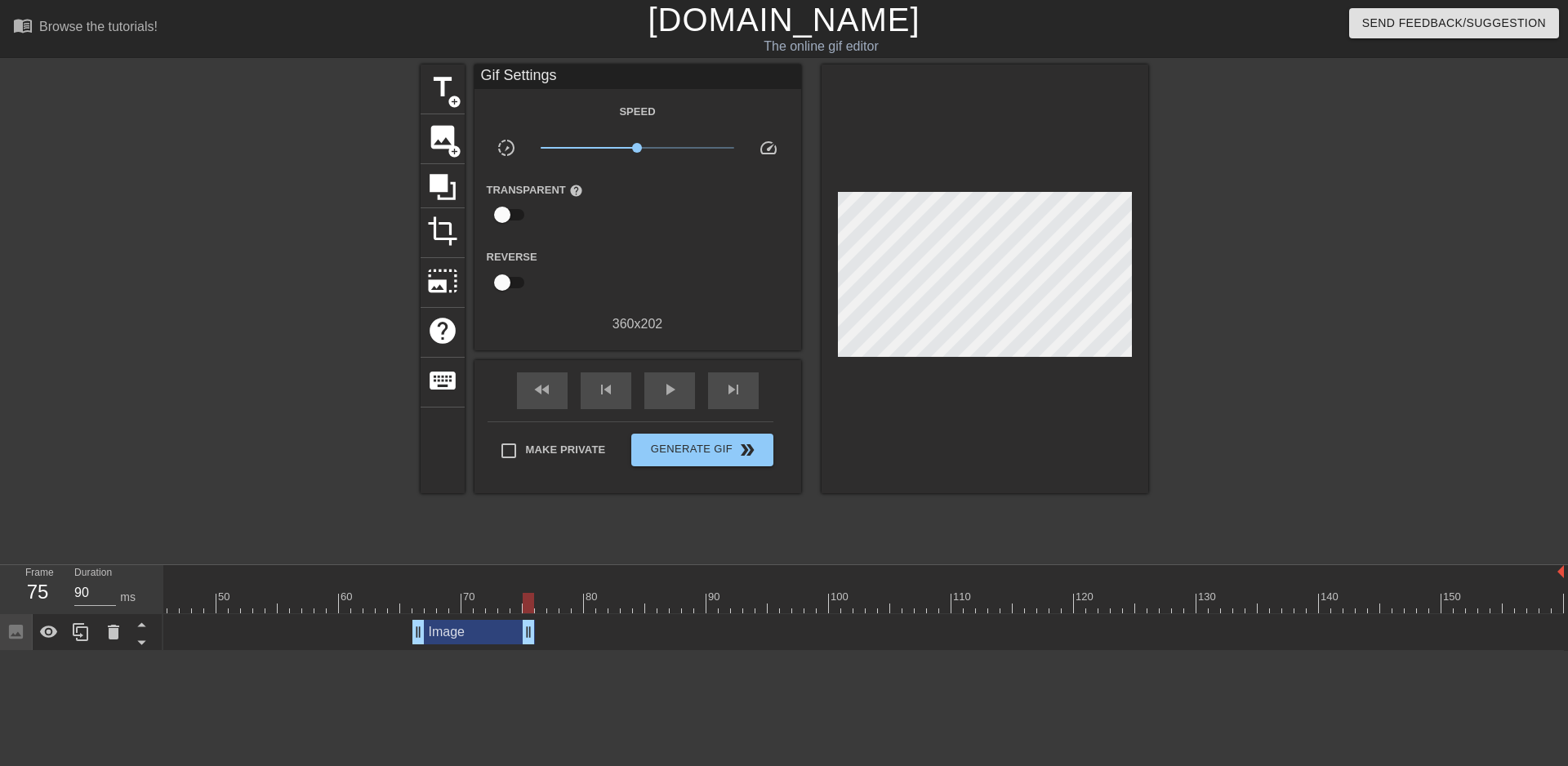
drag, startPoint x: 1556, startPoint y: 634, endPoint x: 527, endPoint y: 628, distance: 1029.0
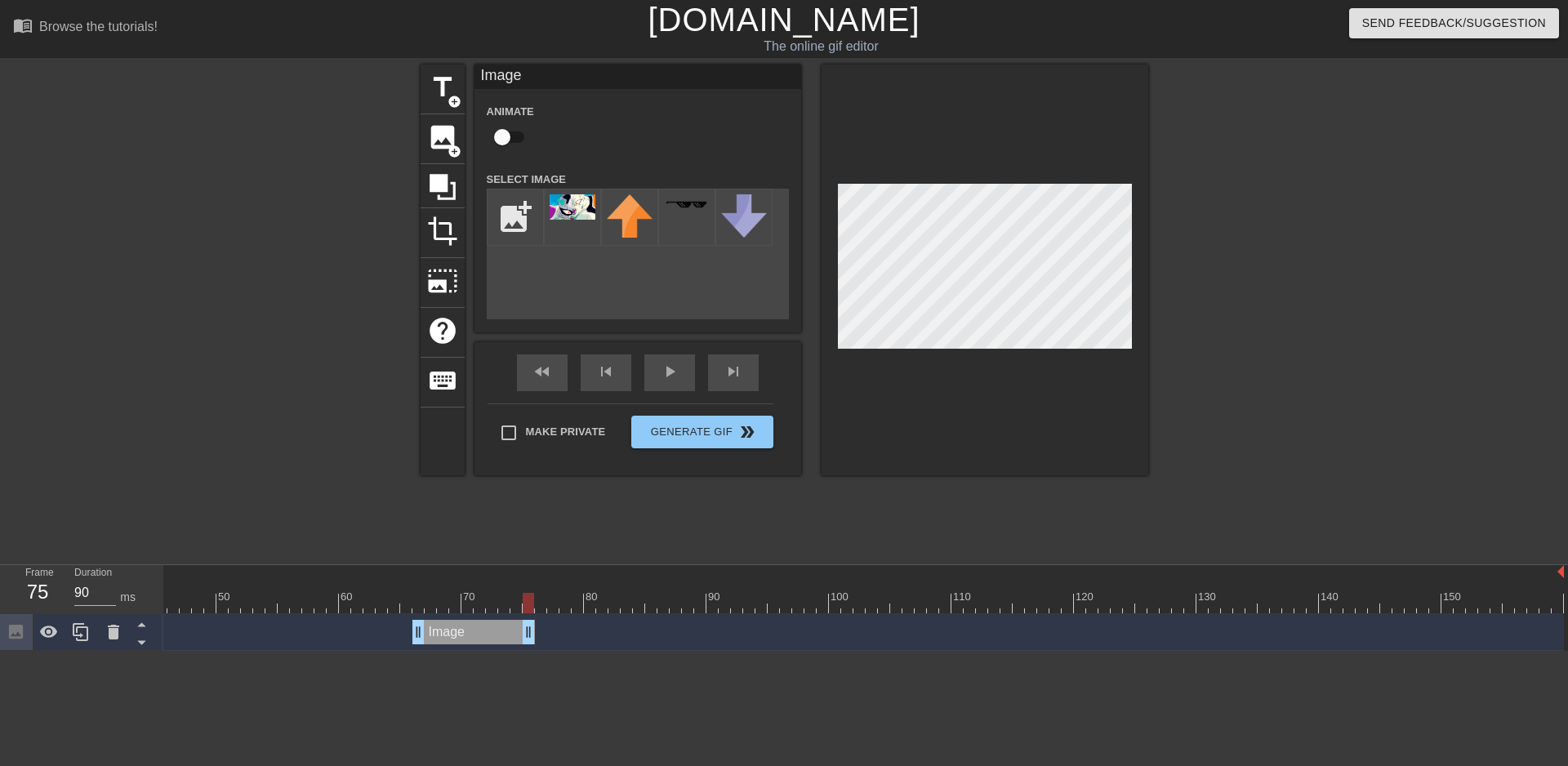
click at [1141, 296] on div at bounding box center [984, 269] width 327 height 411
click at [988, 351] on div at bounding box center [984, 269] width 327 height 411
click at [335, 550] on div at bounding box center [278, 308] width 245 height 490
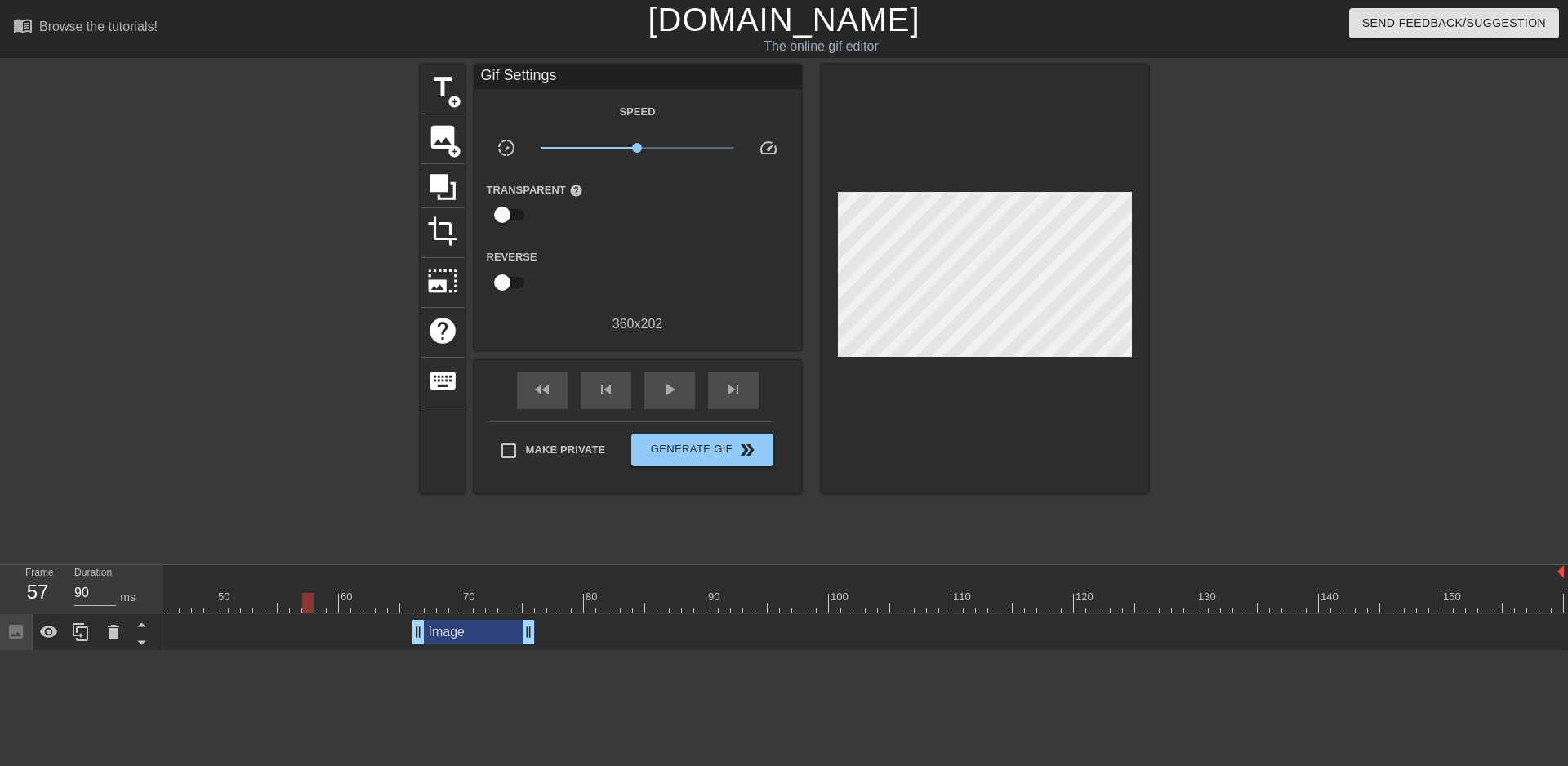
click at [313, 585] on div at bounding box center [308, 591] width 12 height 20
drag, startPoint x: 451, startPoint y: 636, endPoint x: 511, endPoint y: 632, distance: 60.1
click at [511, 632] on div "Image drag_handle drag_handle" at bounding box center [535, 631] width 123 height 25
click at [501, 637] on div "Image drag_handle drag_handle" at bounding box center [535, 631] width 123 height 25
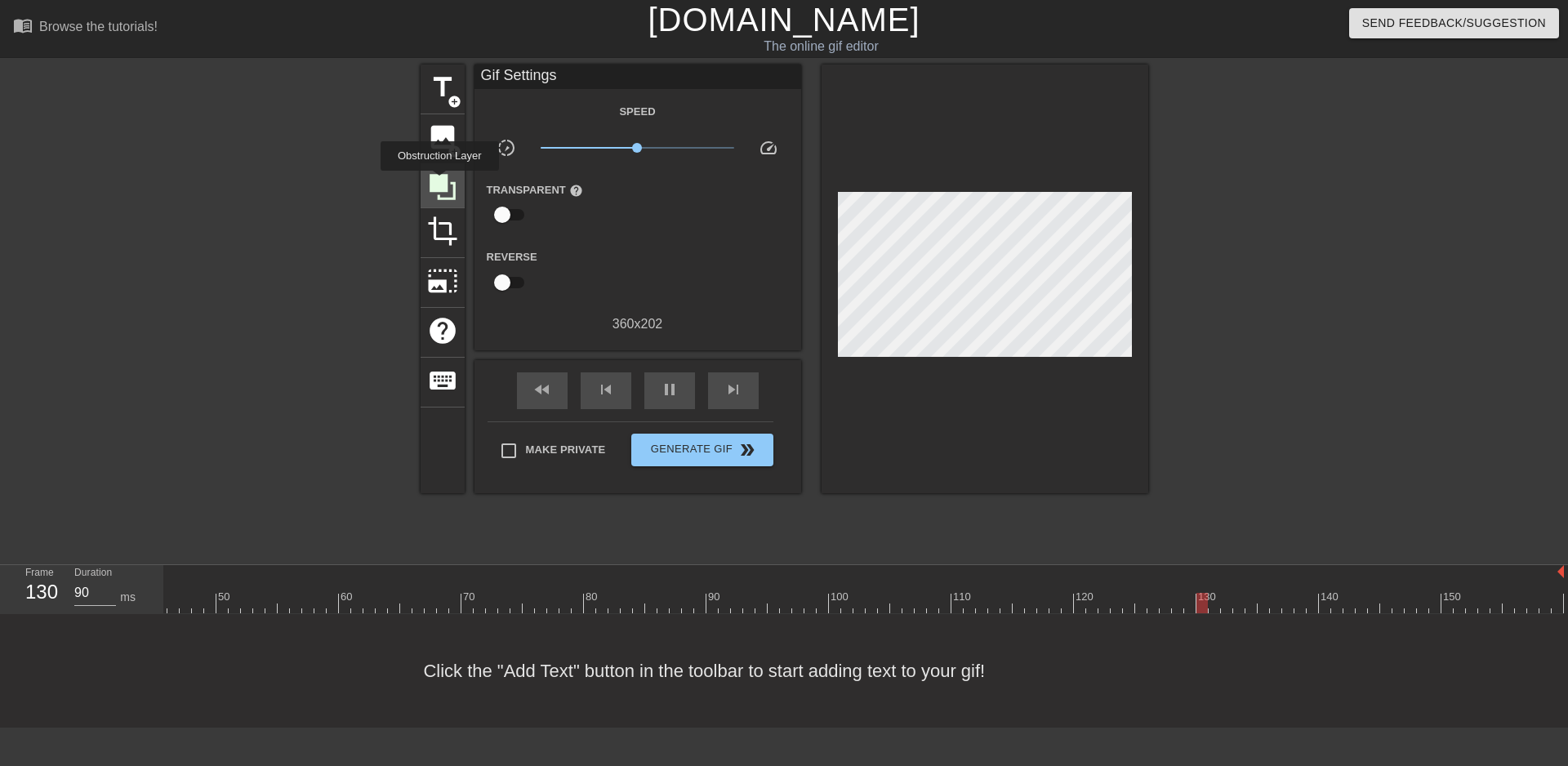
click at [439, 182] on icon at bounding box center [442, 187] width 27 height 27
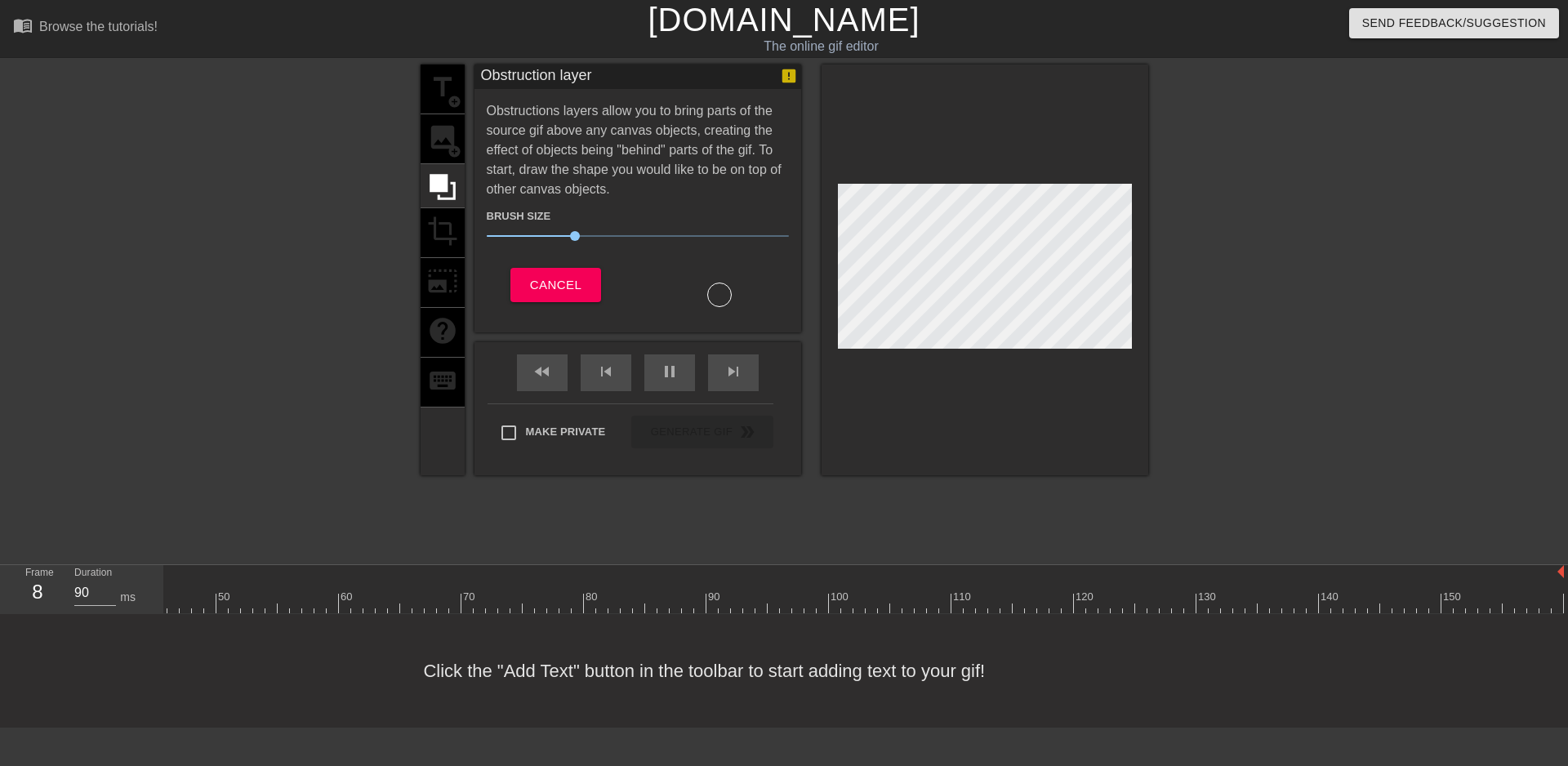
click at [250, 397] on div at bounding box center [278, 308] width 245 height 490
click at [427, 261] on div "title add_circle image add_circle crop photo_size_select_large help keyboard" at bounding box center [442, 269] width 44 height 411
click at [572, 283] on span "Cancel" at bounding box center [556, 285] width 51 height 21
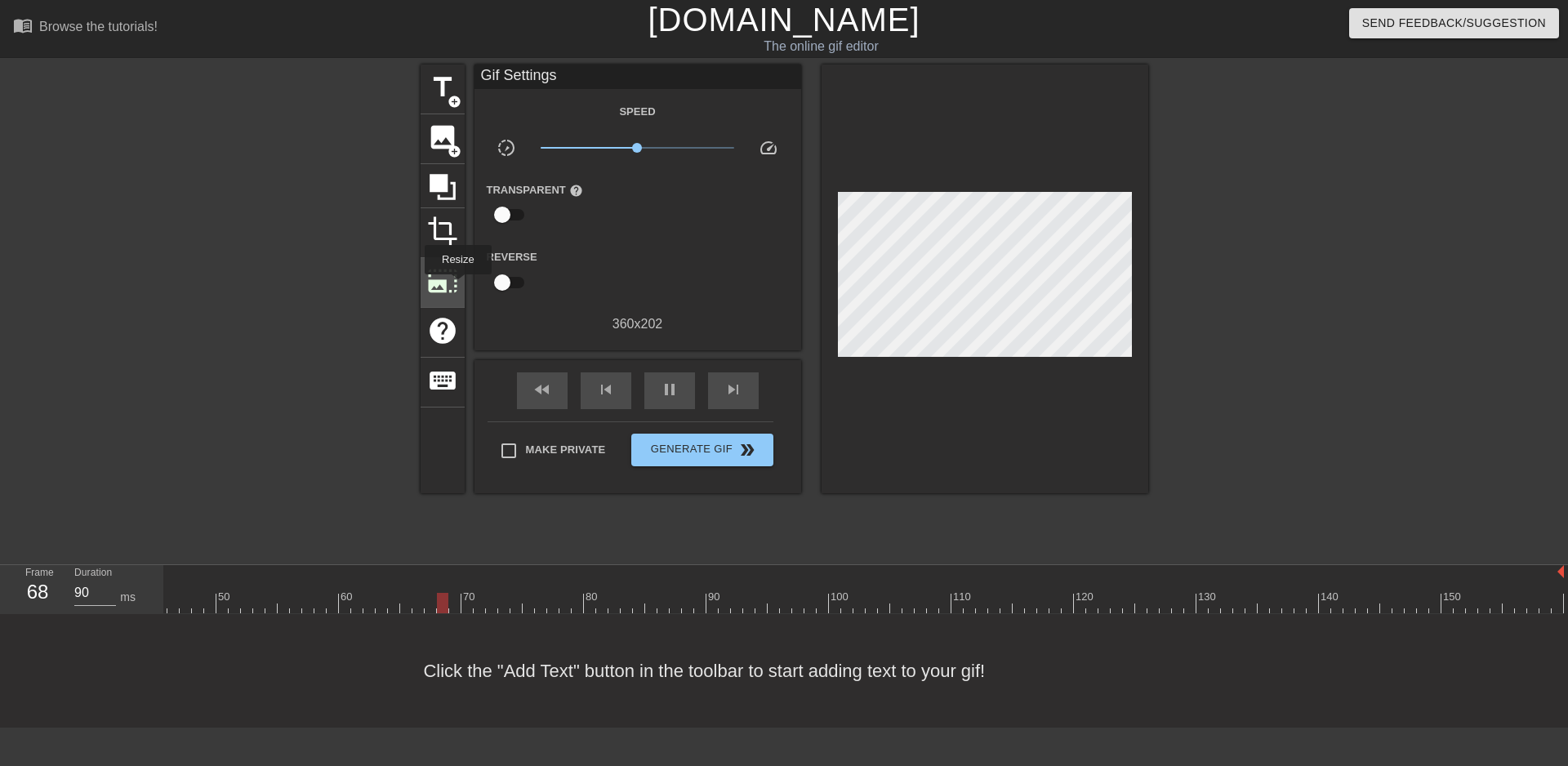
click at [457, 286] on span "photo_size_select_large" at bounding box center [443, 281] width 31 height 31
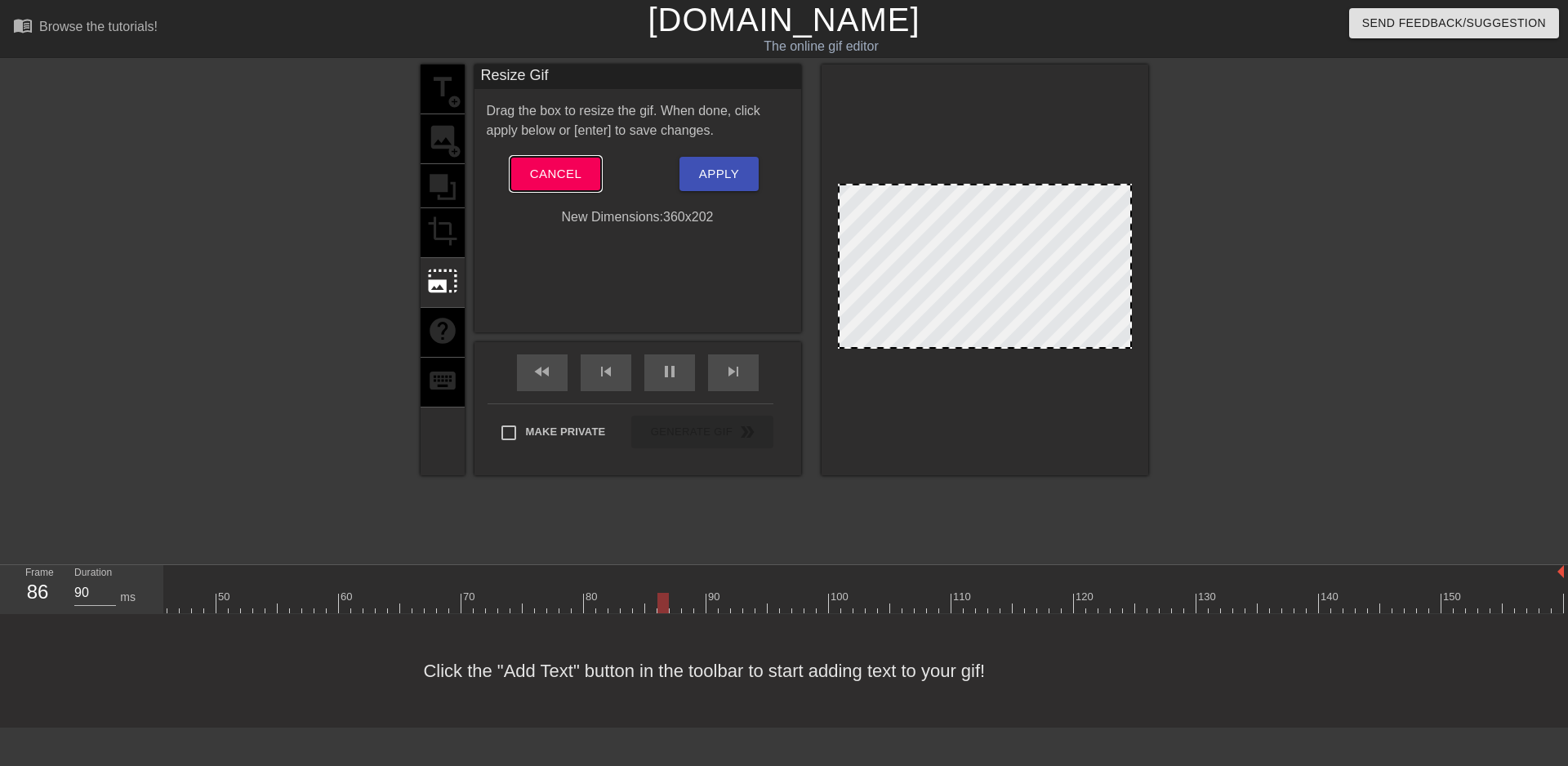
click at [560, 167] on span "Cancel" at bounding box center [556, 173] width 51 height 21
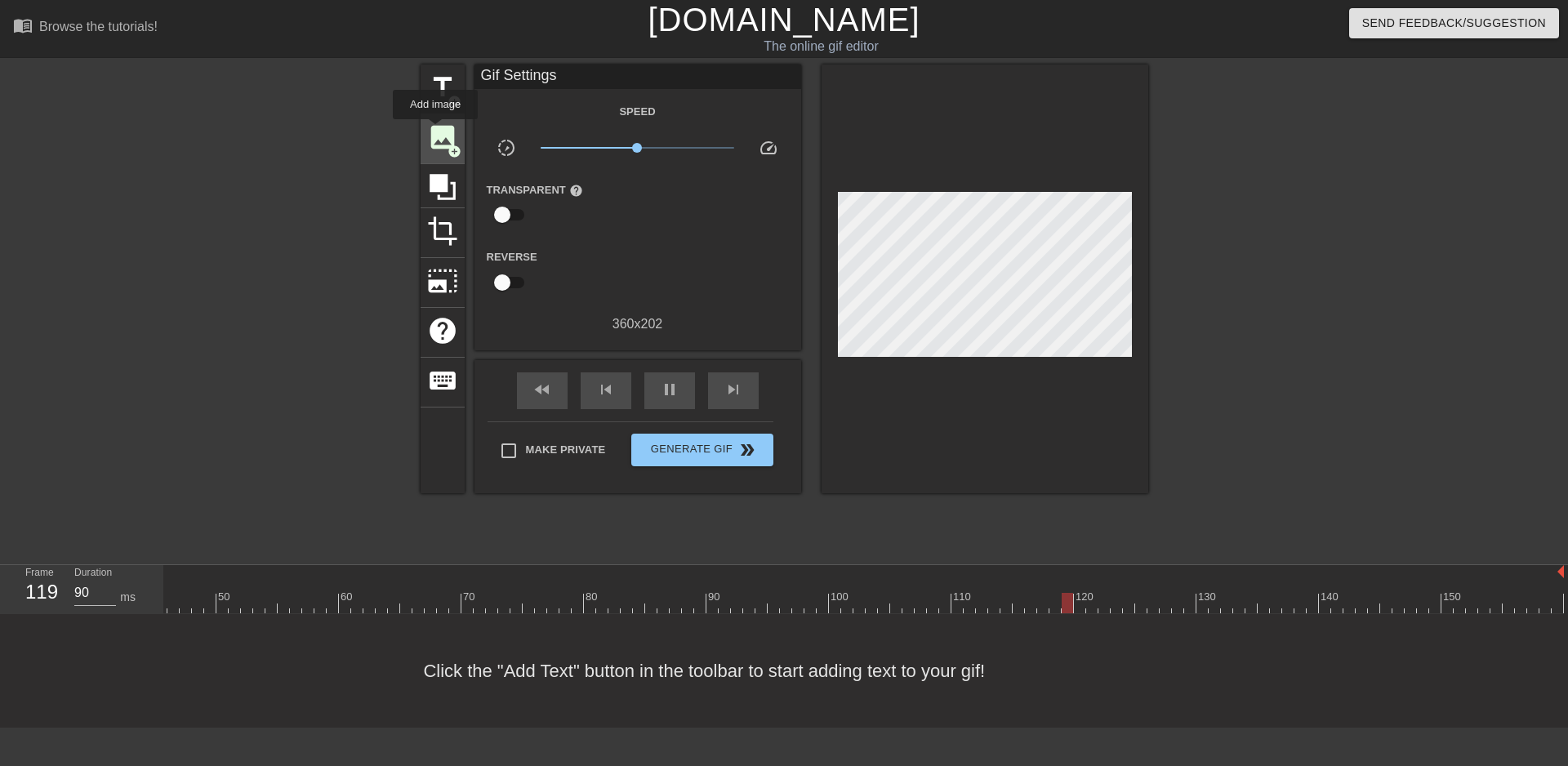
click at [435, 131] on span "image" at bounding box center [443, 137] width 31 height 31
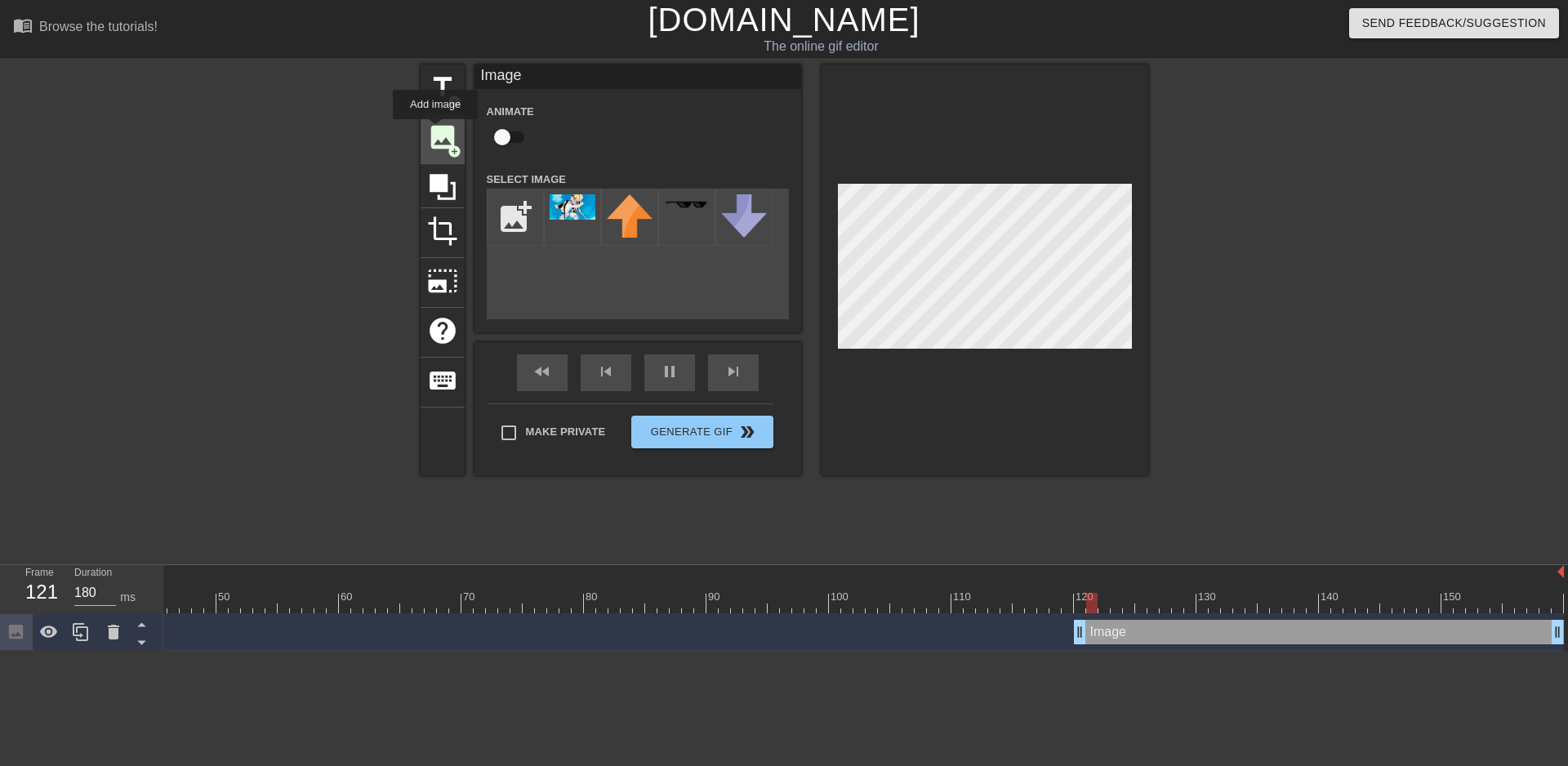
type input "90"
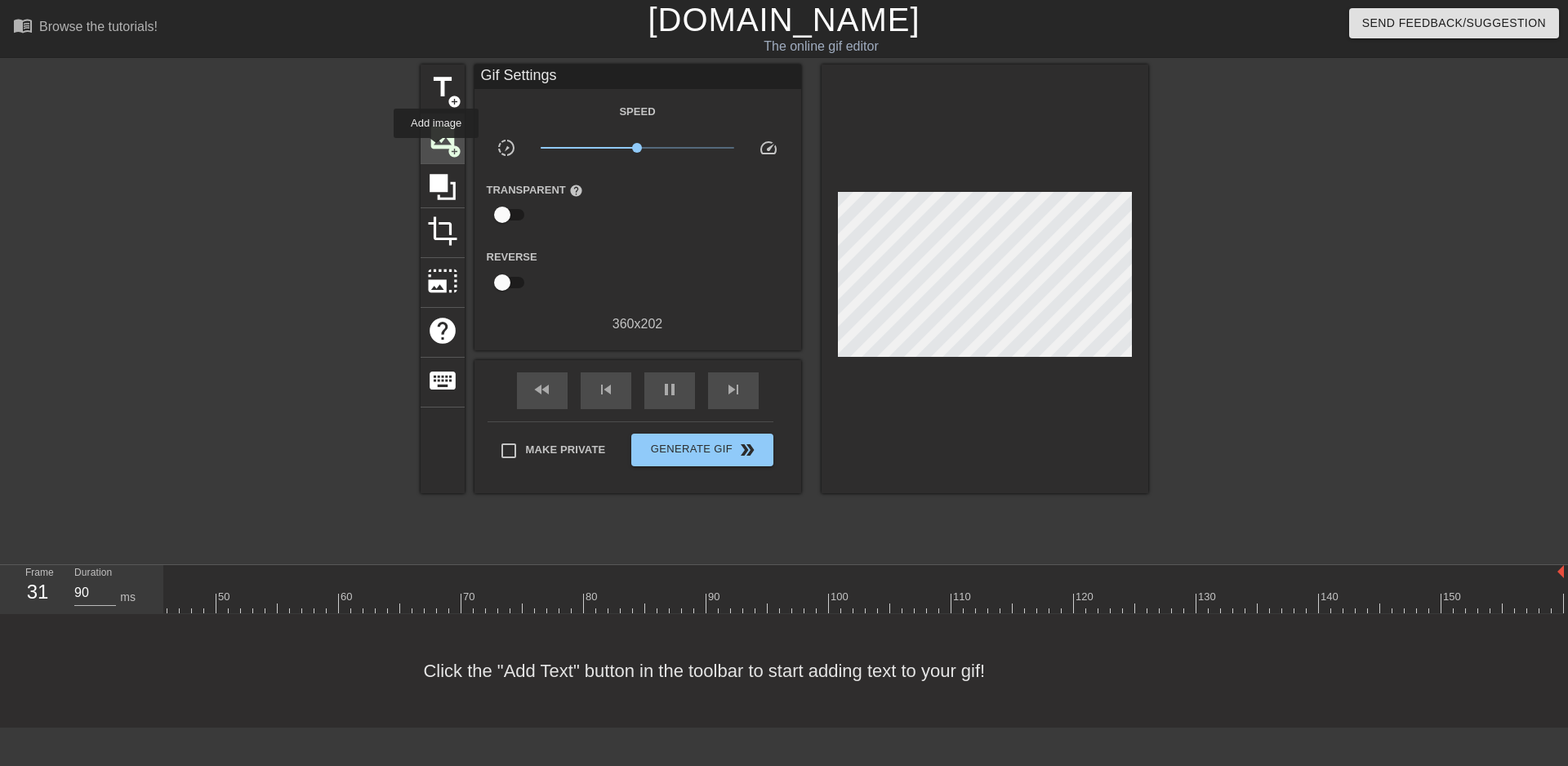
click at [436, 149] on span "image" at bounding box center [443, 137] width 31 height 31
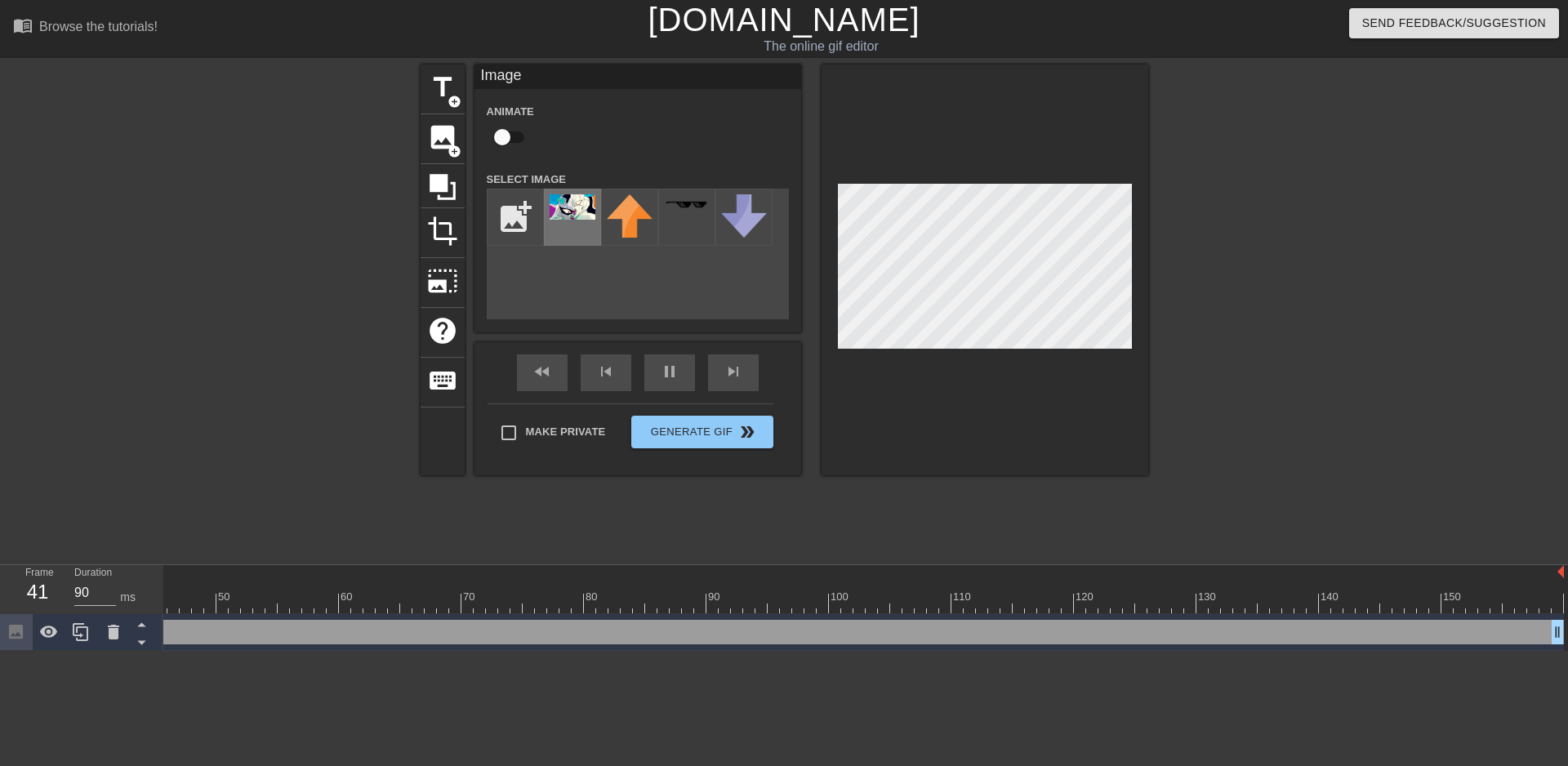
click at [565, 208] on img at bounding box center [572, 207] width 46 height 26
click at [497, 141] on input "checkbox" at bounding box center [503, 137] width 93 height 31
click at [471, 122] on input "checkbox" at bounding box center [518, 137] width 93 height 31
click at [456, 122] on input "checkbox" at bounding box center [503, 137] width 93 height 31
checkbox input "true"
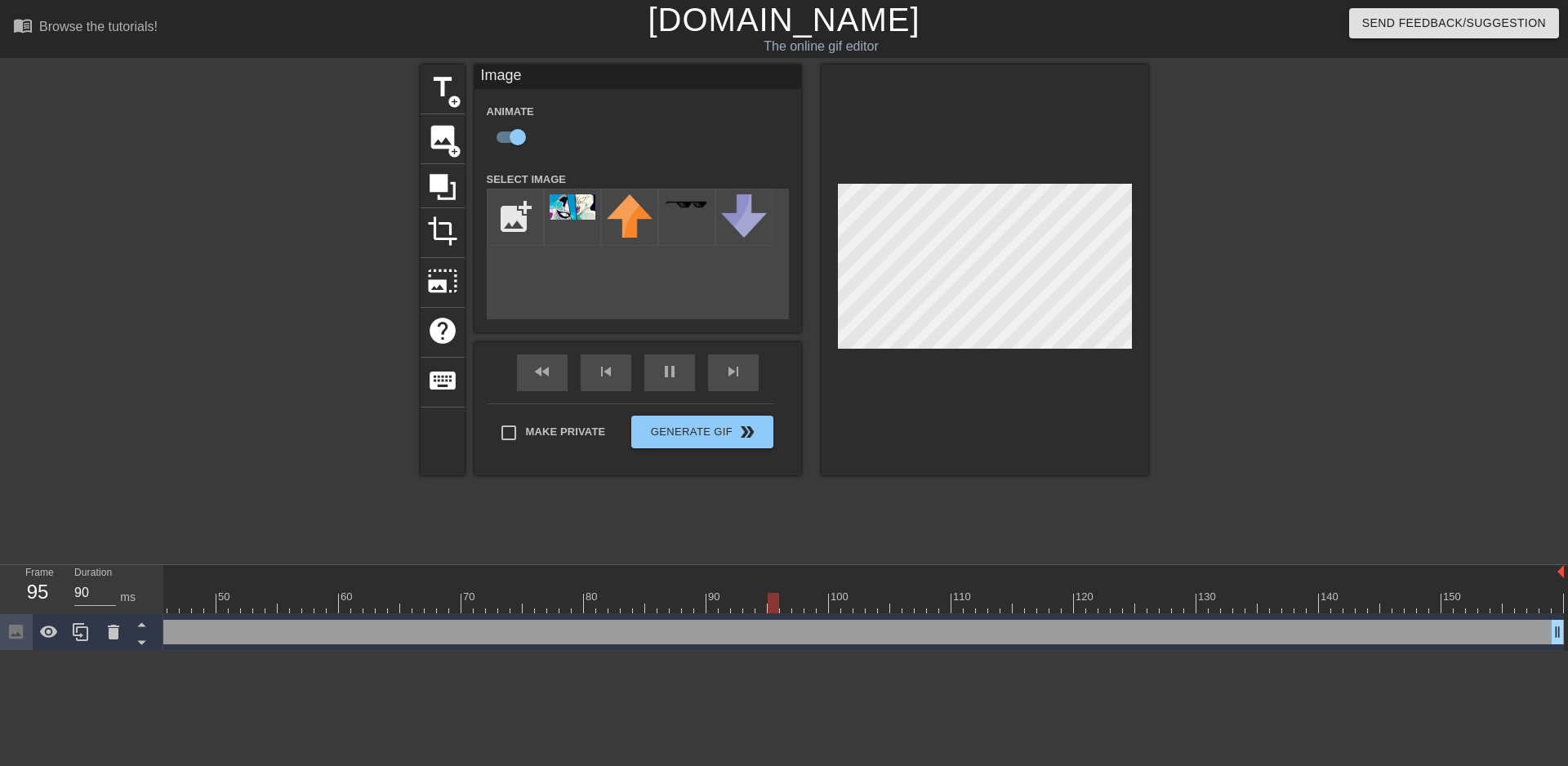
click at [76, 61] on div "menu_book Browse the tutorials! Gifntext.com The online gif editor Send Feedbac…" at bounding box center [784, 325] width 1568 height 651
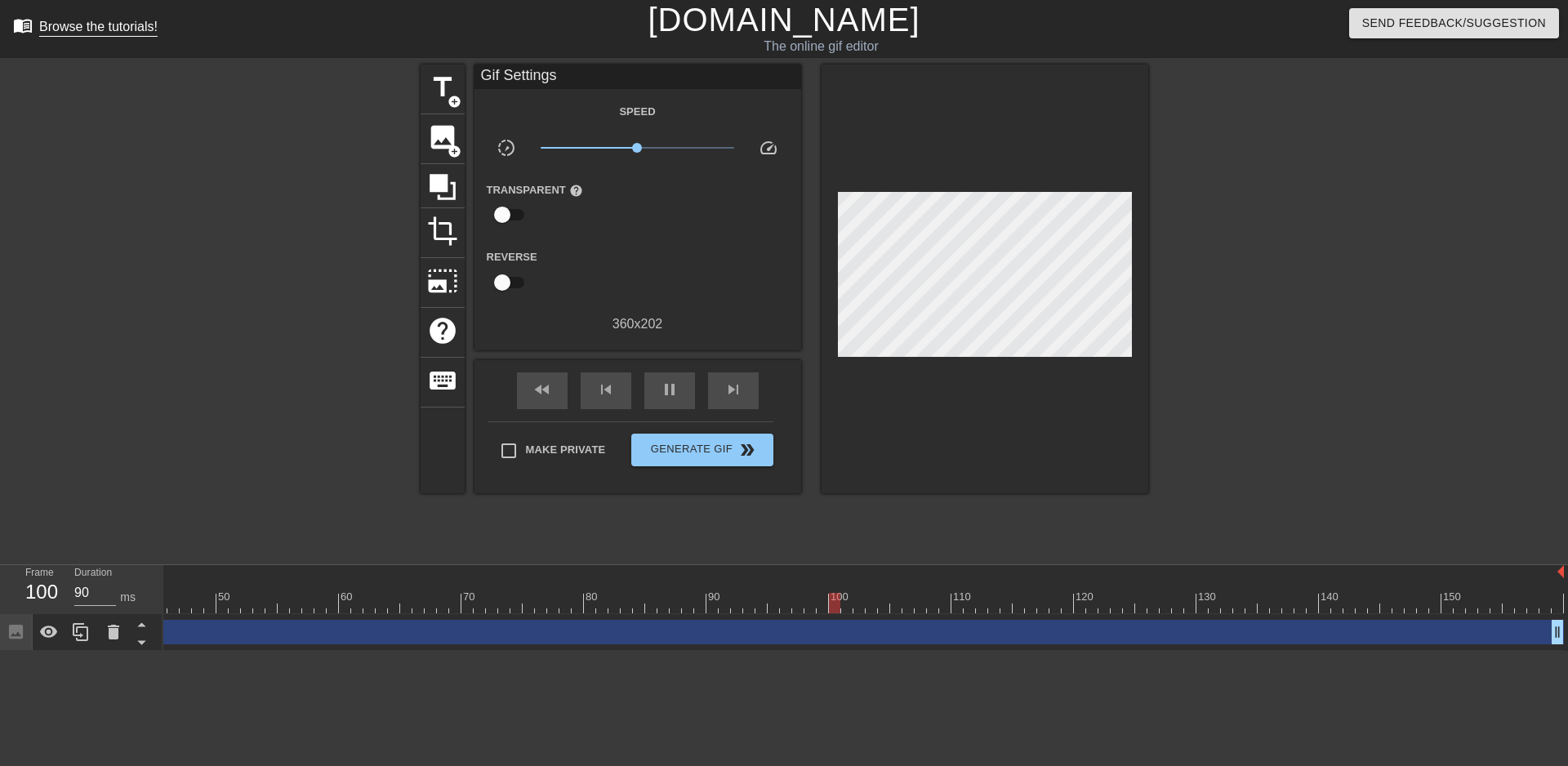
click at [71, 21] on div "Browse the tutorials!" at bounding box center [98, 26] width 118 height 14
